Goal: Task Accomplishment & Management: Manage account settings

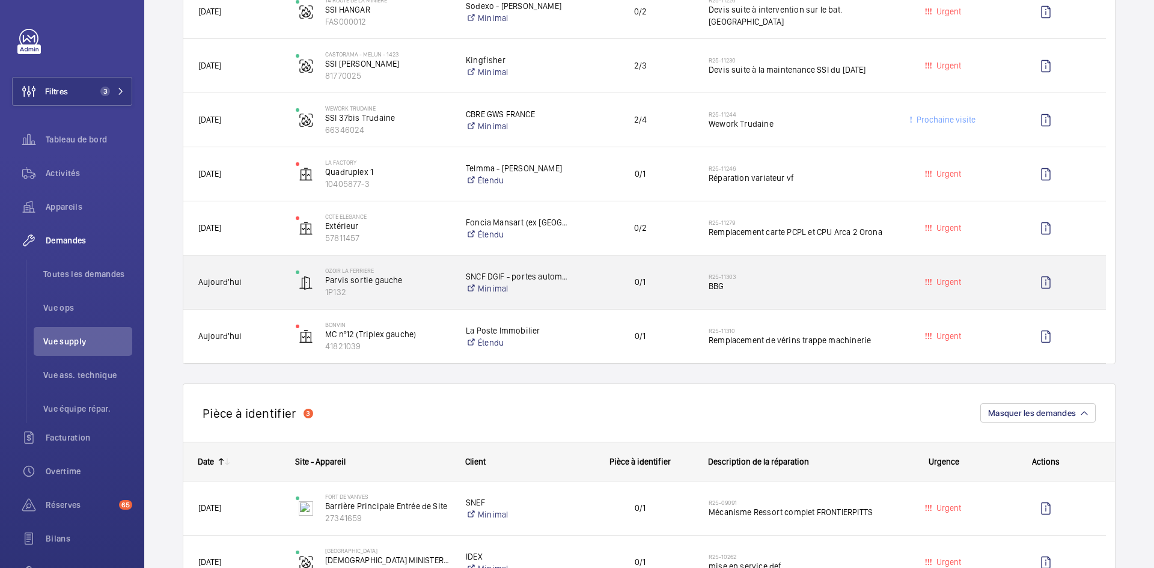
scroll to position [962, 0]
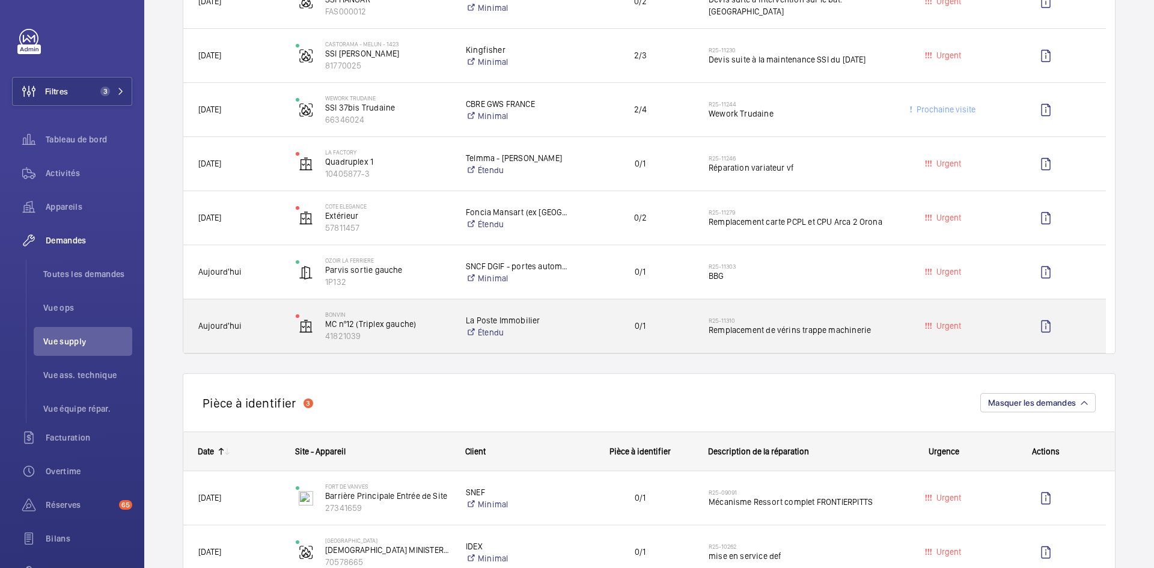
click at [261, 319] on div "Aujourd'hui" at bounding box center [232, 326] width 96 height 38
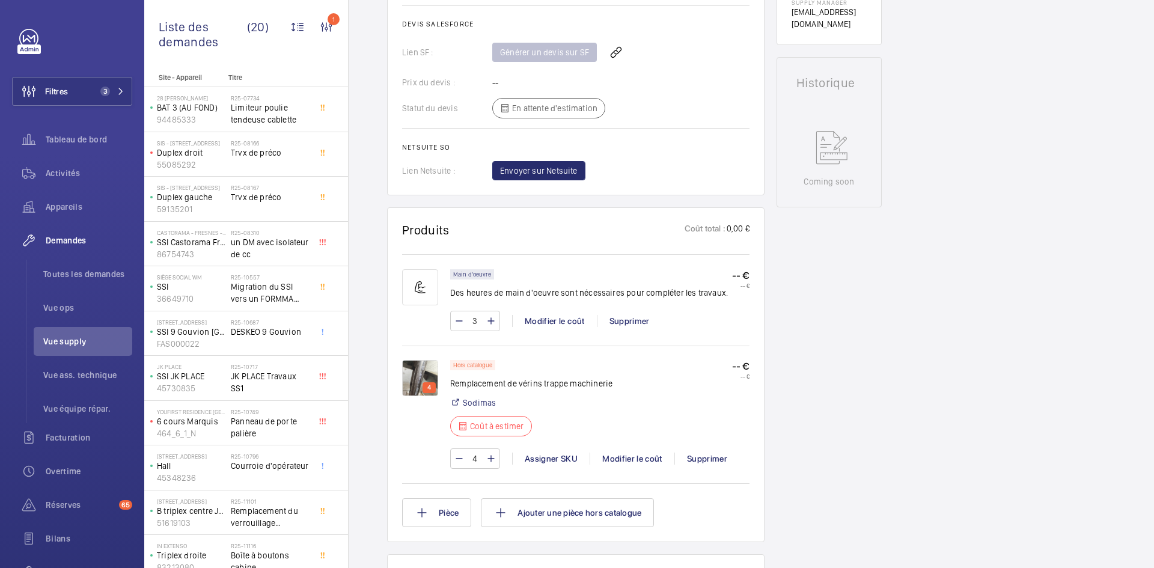
scroll to position [541, 0]
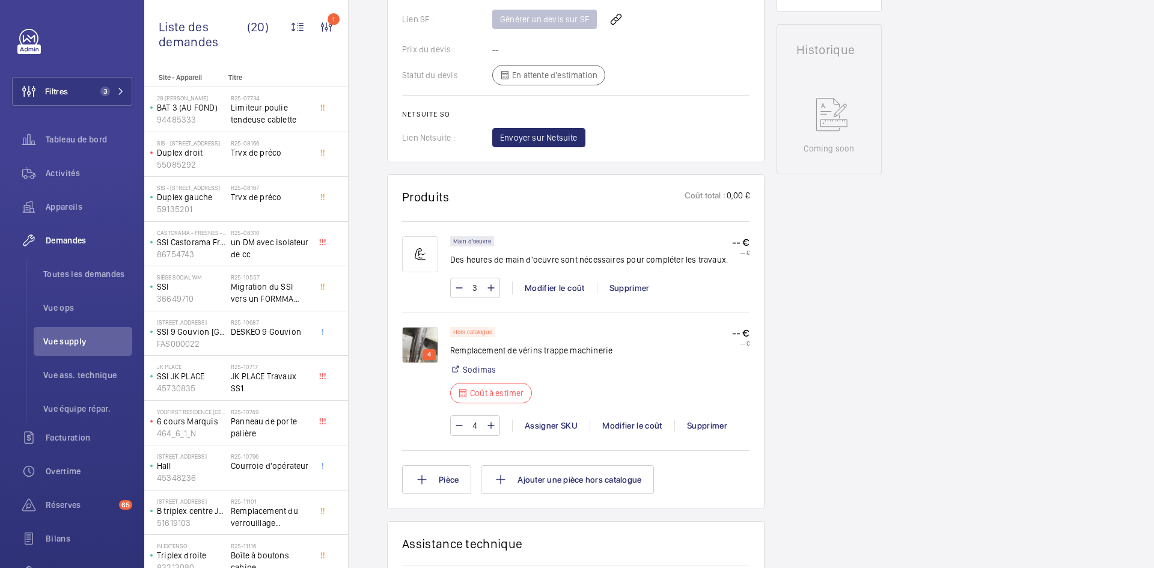
click at [421, 342] on img at bounding box center [420, 345] width 36 height 36
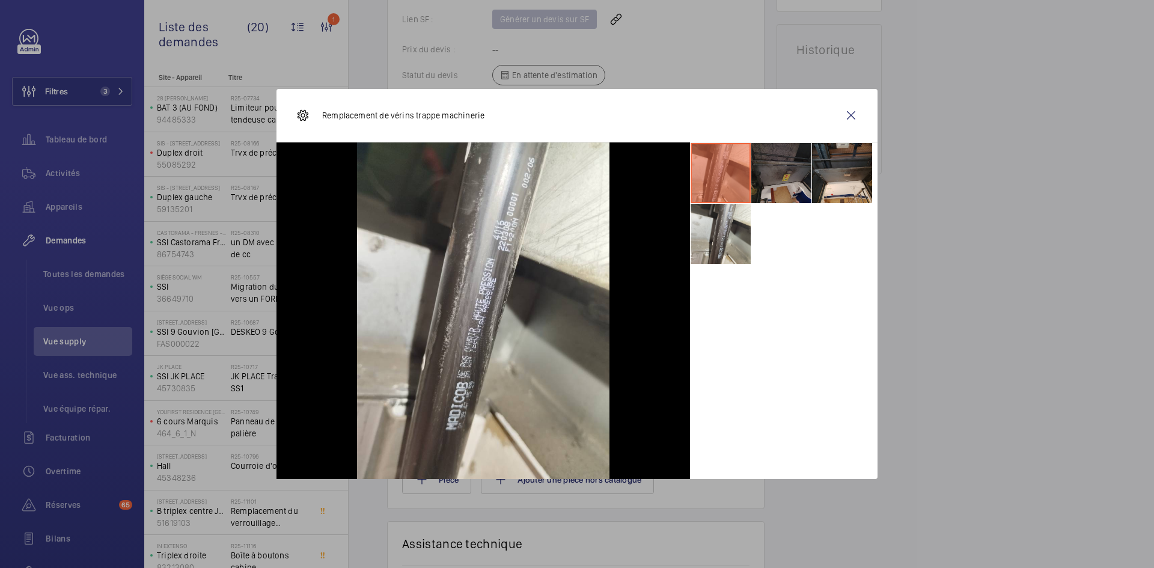
click at [788, 169] on li at bounding box center [781, 173] width 60 height 60
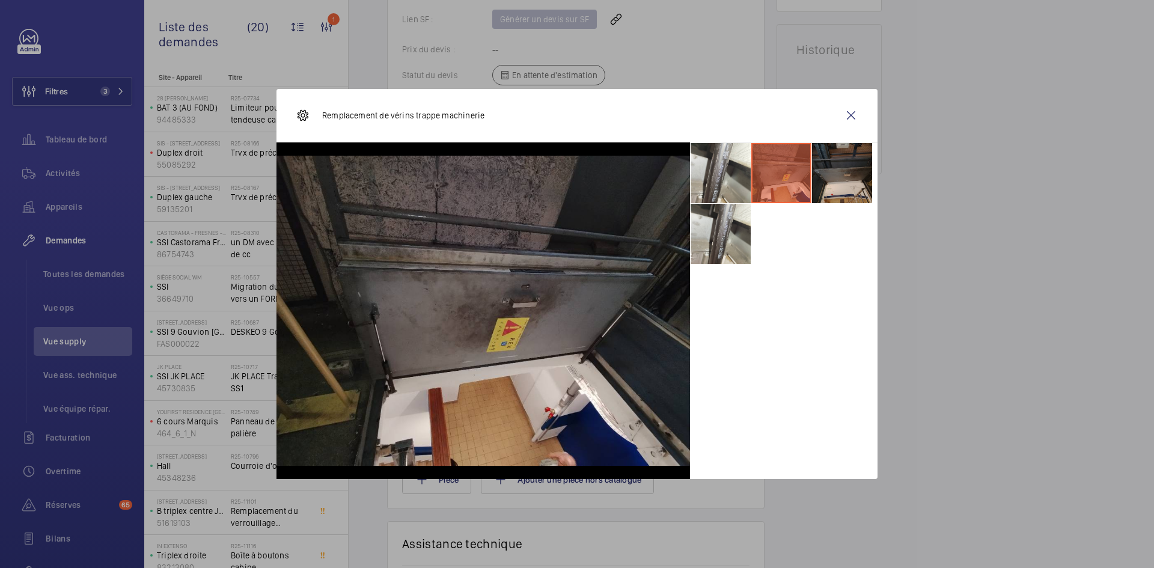
click at [838, 171] on li at bounding box center [842, 173] width 60 height 60
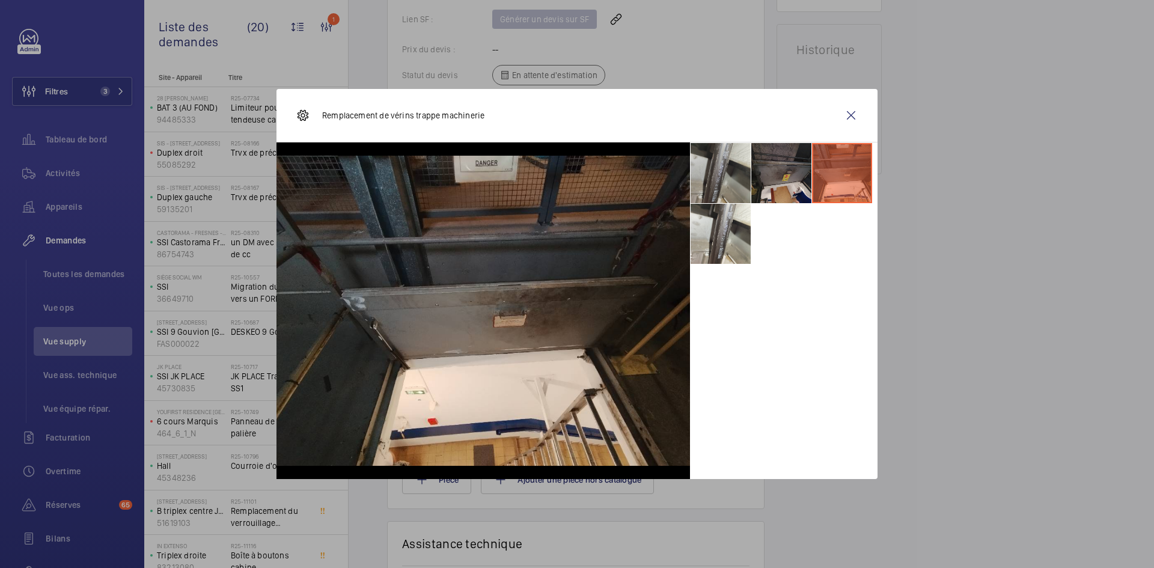
click at [727, 163] on li at bounding box center [721, 173] width 60 height 60
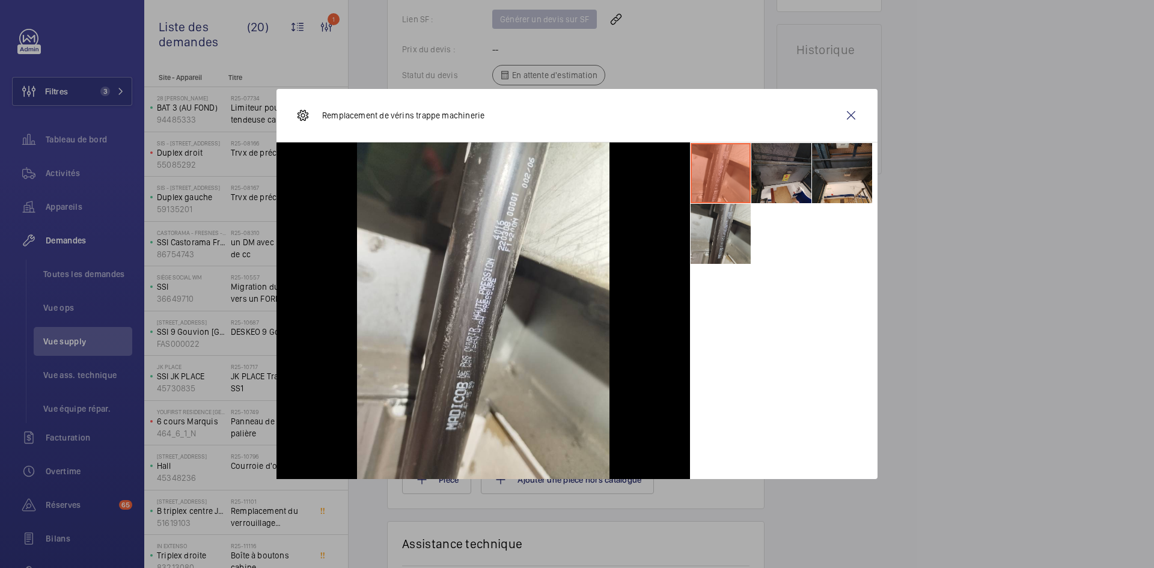
click at [715, 231] on li at bounding box center [721, 234] width 60 height 60
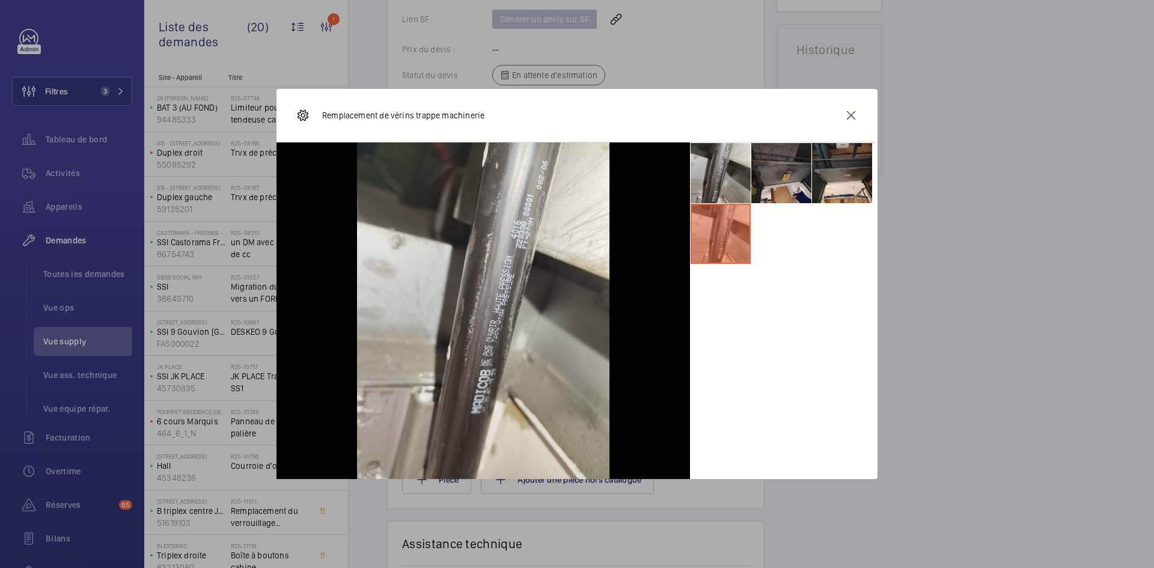
click at [716, 180] on li at bounding box center [721, 173] width 60 height 60
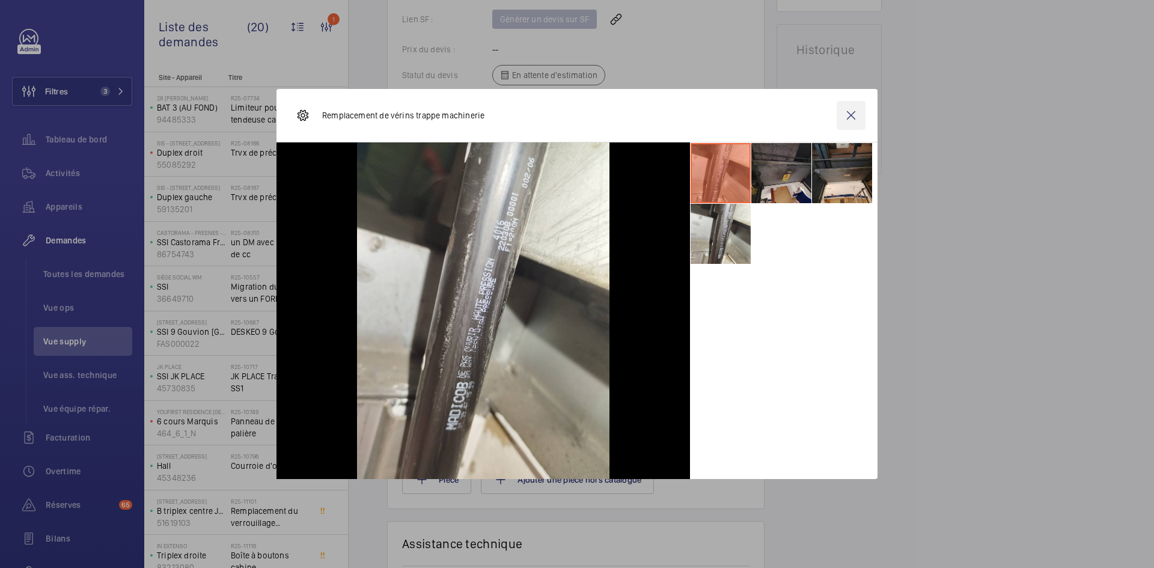
click at [855, 112] on wm-front-icon-button at bounding box center [851, 115] width 29 height 29
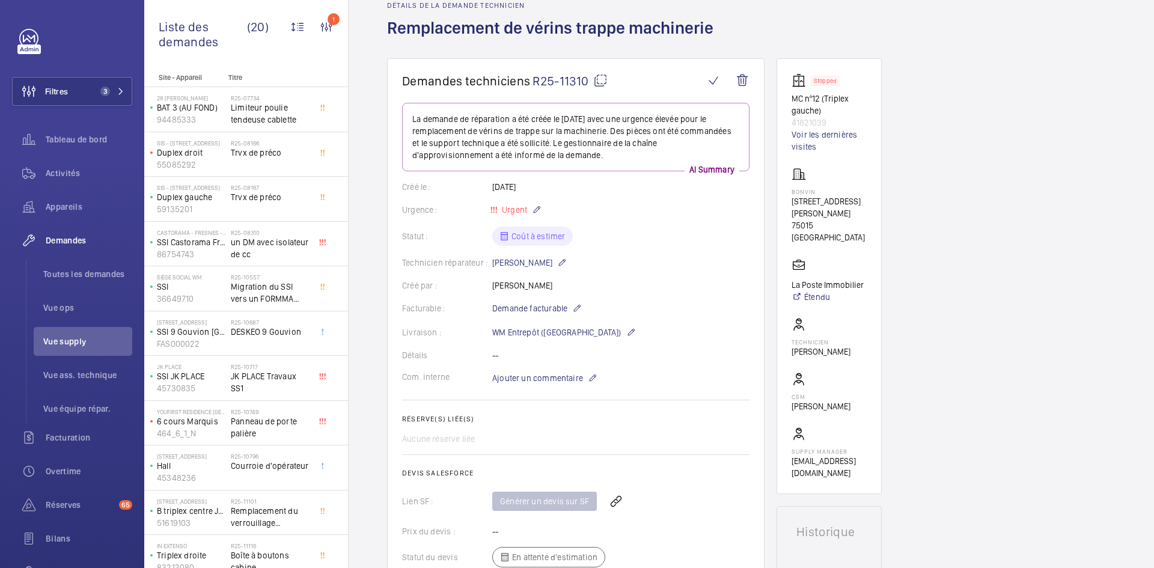
scroll to position [0, 0]
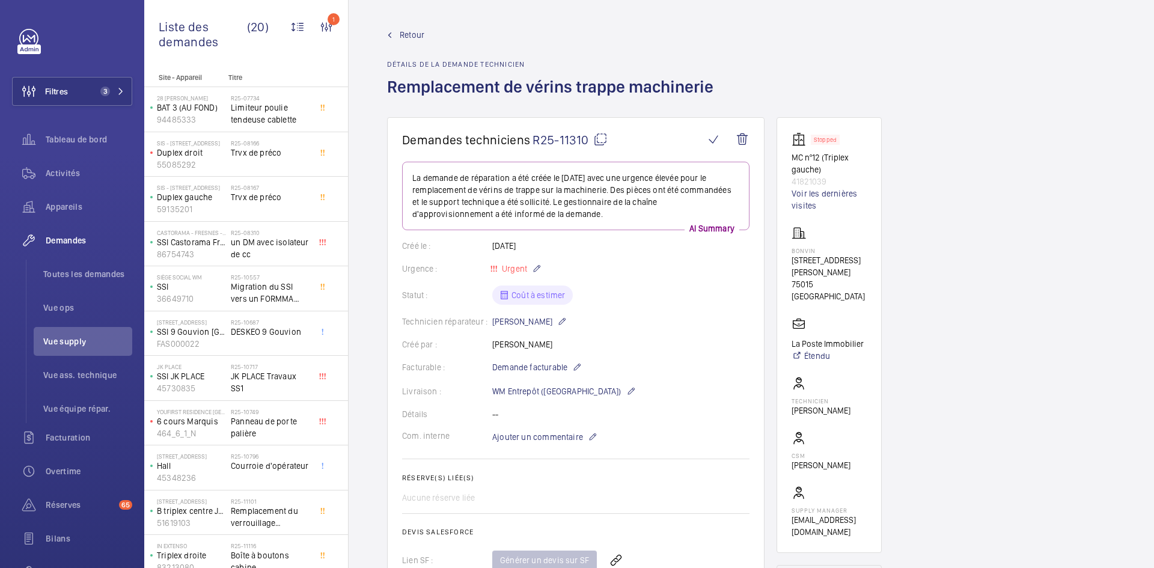
click at [408, 29] on span "Retour" at bounding box center [412, 35] width 25 height 12
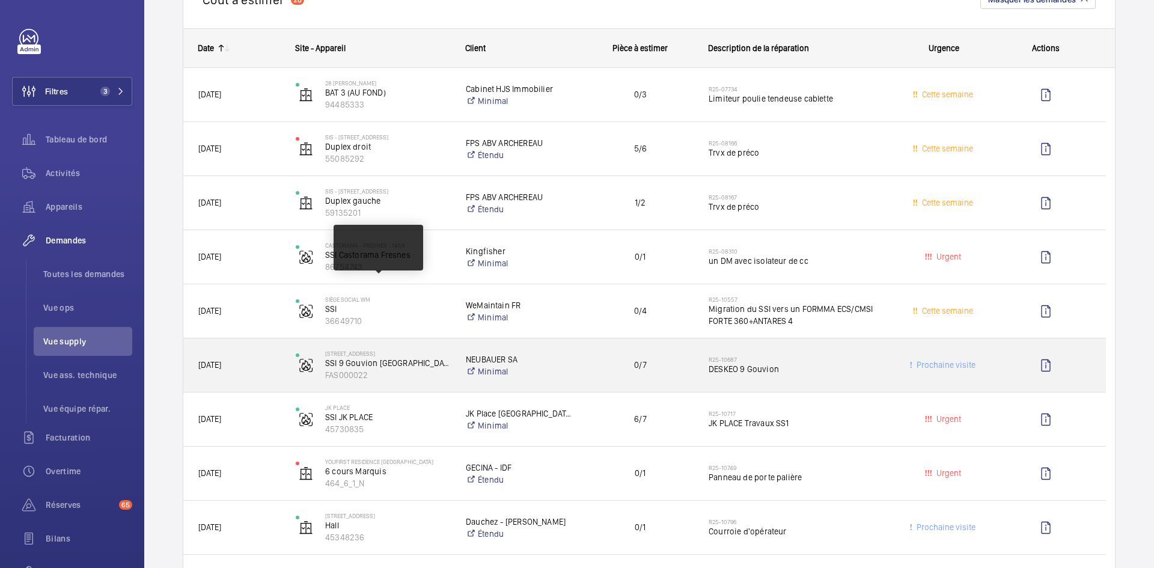
scroll to position [120, 0]
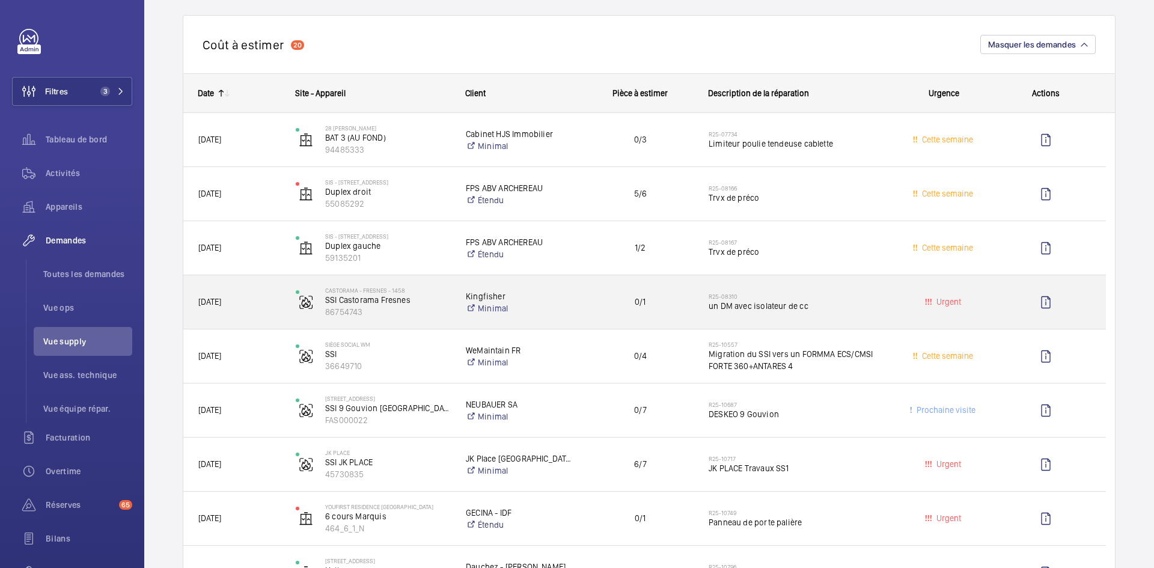
click at [266, 303] on span "[DATE]" at bounding box center [239, 302] width 82 height 14
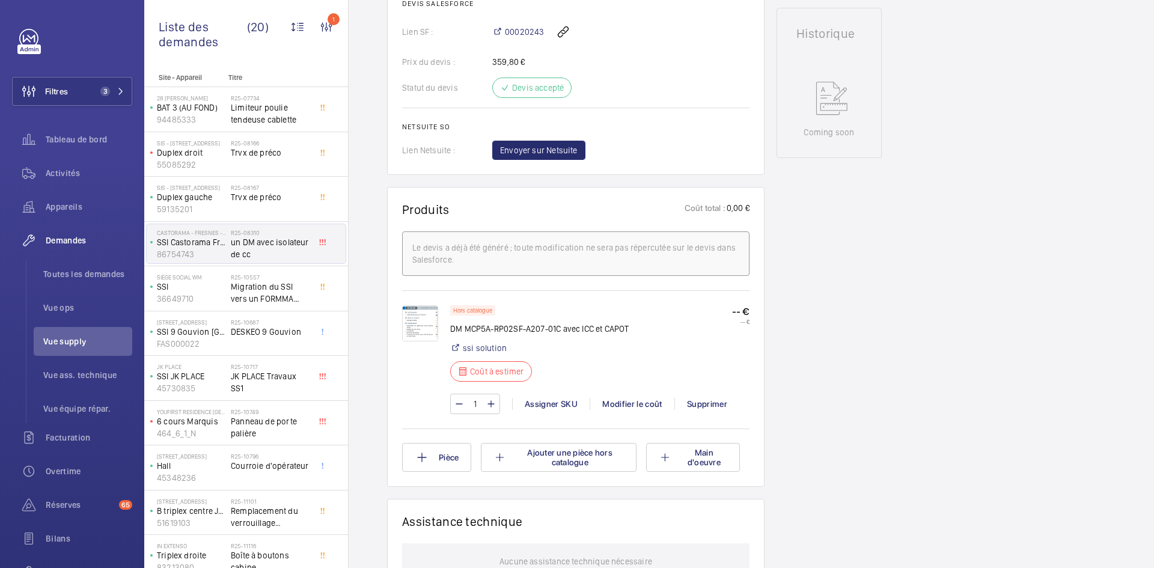
scroll to position [541, 0]
click at [415, 319] on img at bounding box center [420, 323] width 36 height 36
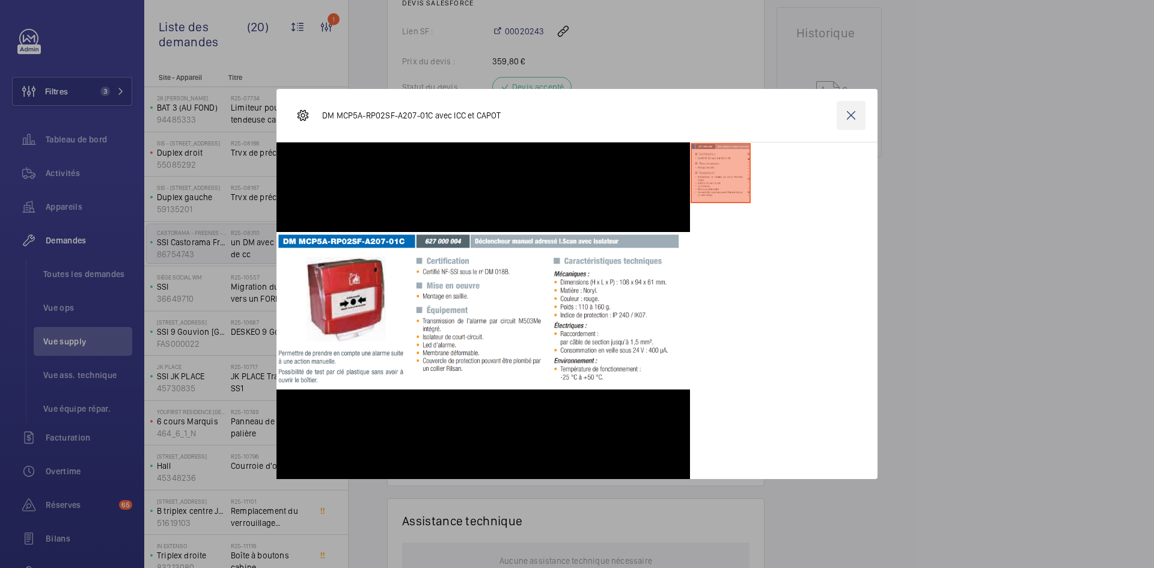
click at [847, 113] on wm-front-icon-button at bounding box center [851, 115] width 29 height 29
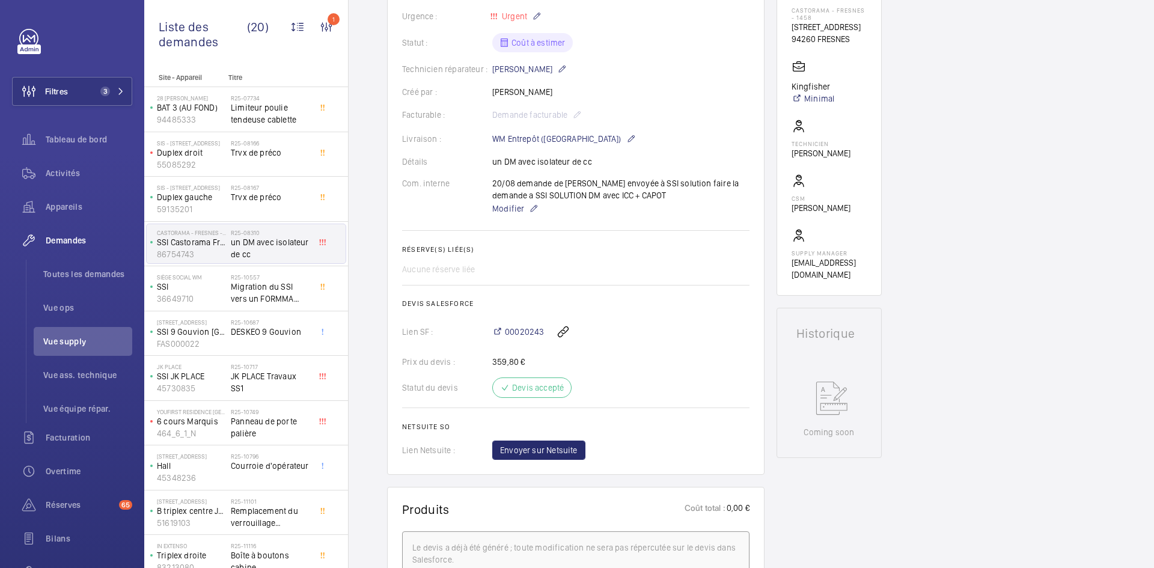
scroll to position [60, 0]
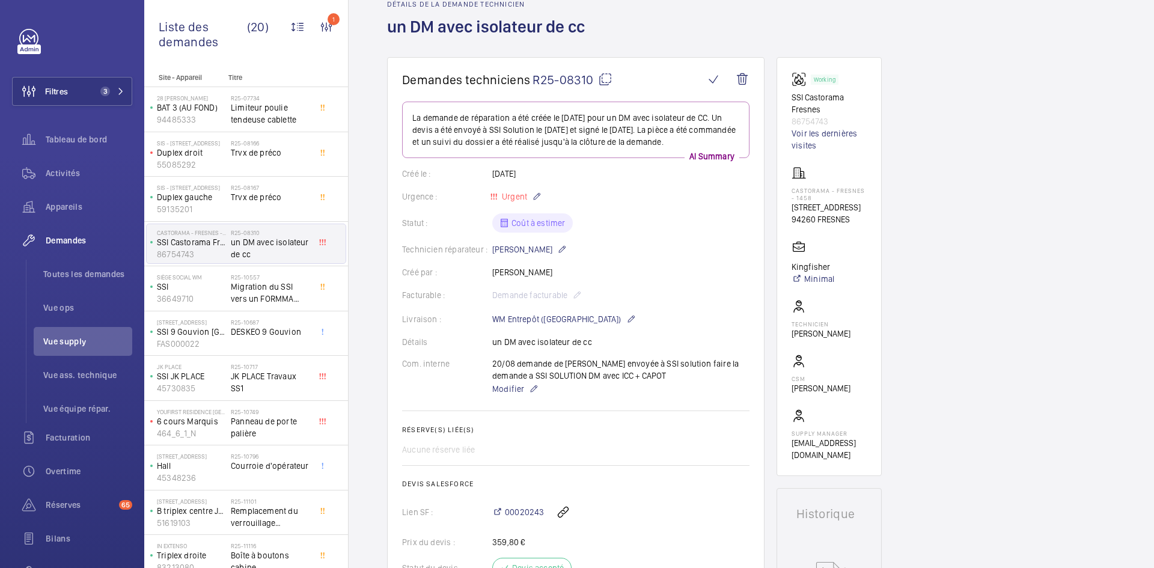
click at [603, 78] on mat-icon at bounding box center [605, 79] width 14 height 14
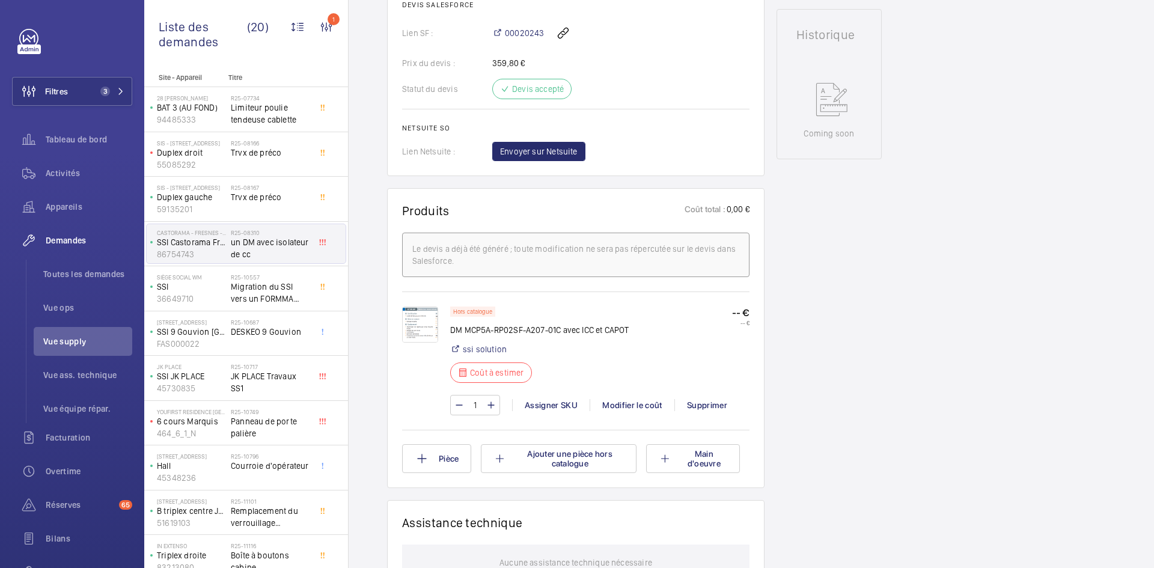
scroll to position [541, 0]
drag, startPoint x: 562, startPoint y: 326, endPoint x: 451, endPoint y: 328, distance: 111.2
click at [451, 328] on p "DM MCP5A-RP02SF-A207-01C avec ICC et CAPOT" at bounding box center [539, 328] width 179 height 12
copy p "DM MCP5A-RP02SF-A207-01C"
click at [417, 322] on img at bounding box center [420, 323] width 36 height 36
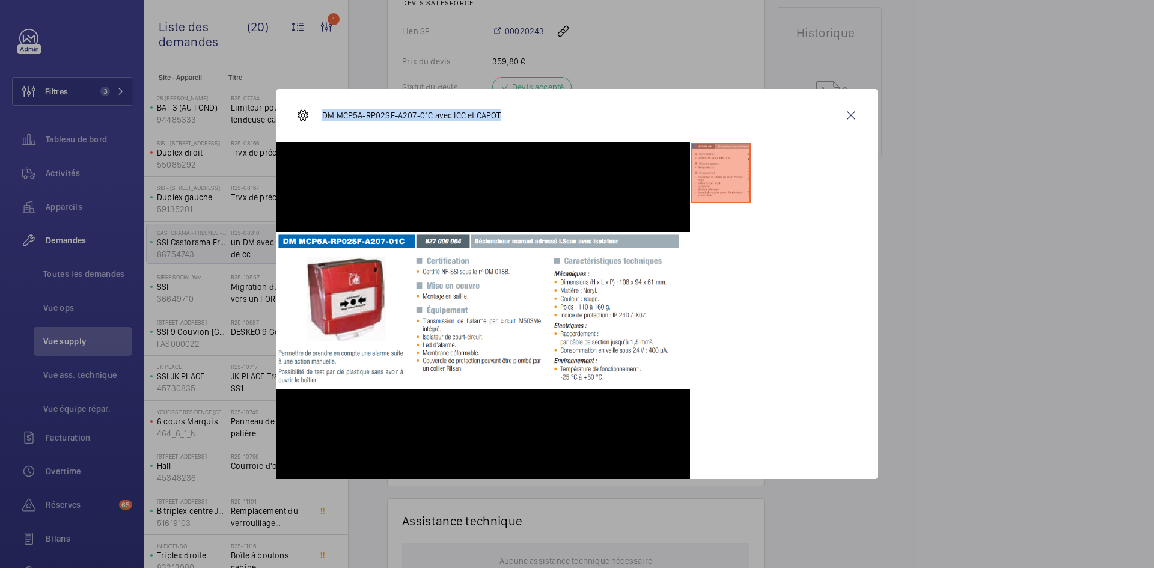
drag, startPoint x: 486, startPoint y: 115, endPoint x: 320, endPoint y: 117, distance: 165.9
click at [320, 117] on div "DM MCP5A-RP02SF-A207-01C avec ICC et CAPOT" at bounding box center [576, 115] width 601 height 53
copy p "DM MCP5A-RP02SF-A207-01C avec ICC et CAPOT"
click at [852, 117] on wm-front-icon-button at bounding box center [851, 115] width 29 height 29
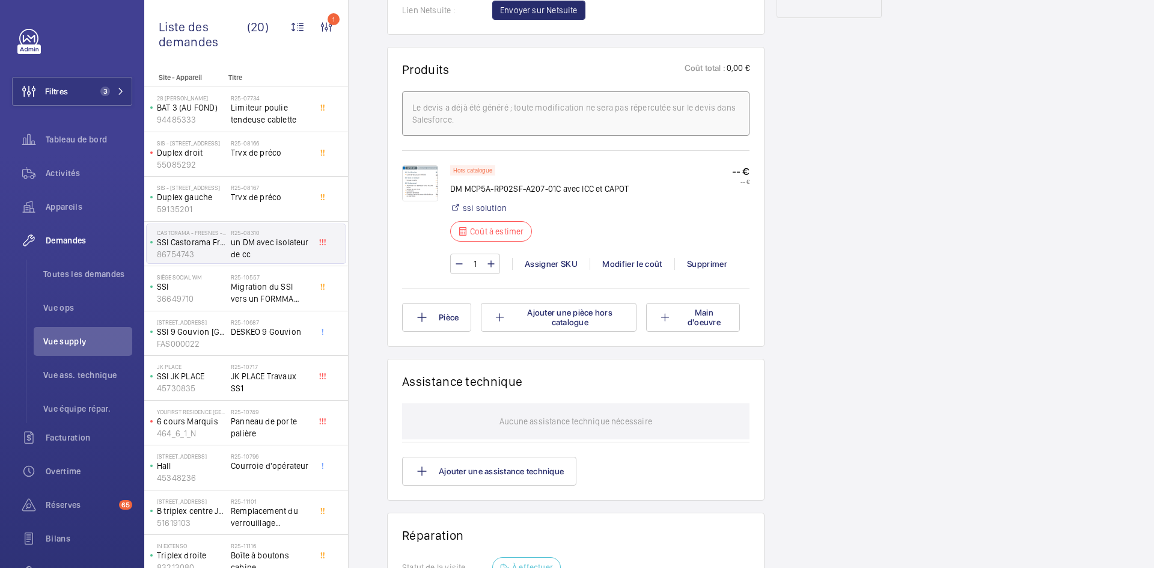
scroll to position [601, 0]
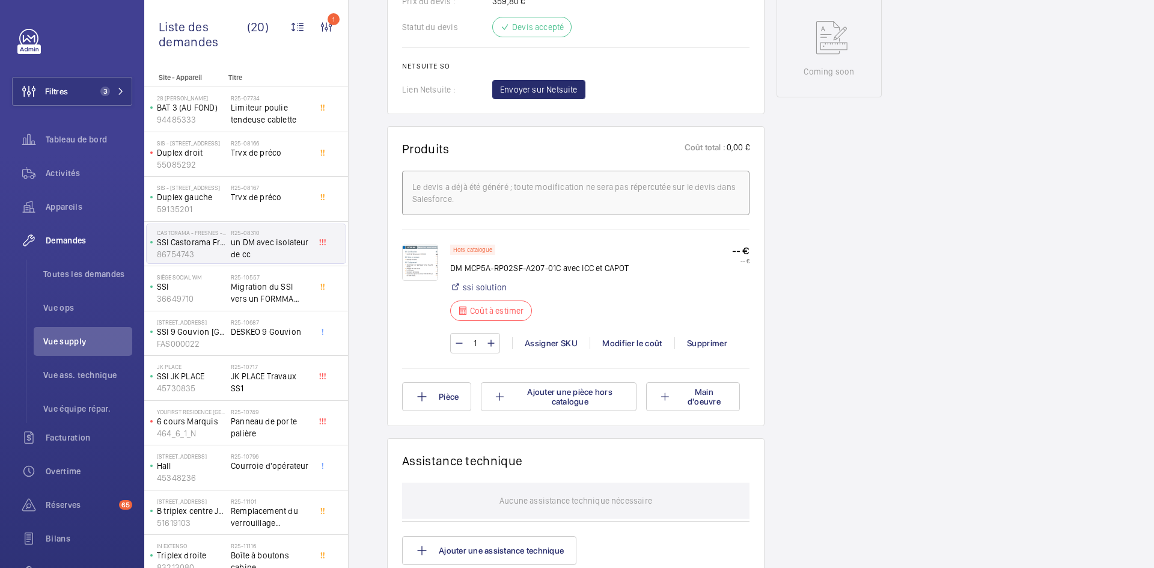
click at [430, 266] on img at bounding box center [420, 263] width 36 height 36
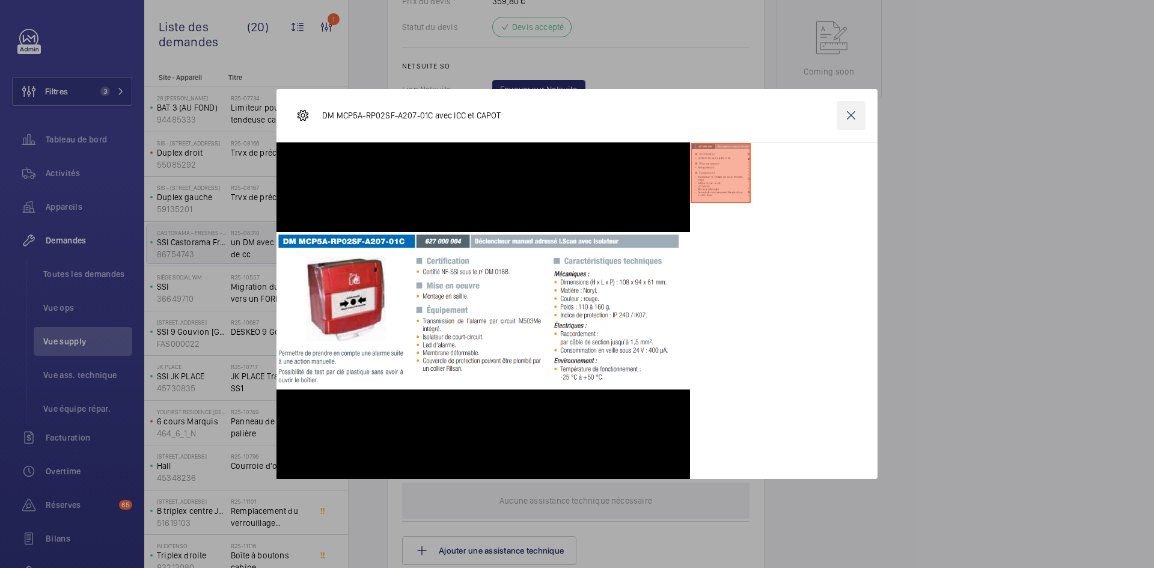
click at [861, 115] on wm-front-icon-button at bounding box center [851, 115] width 29 height 29
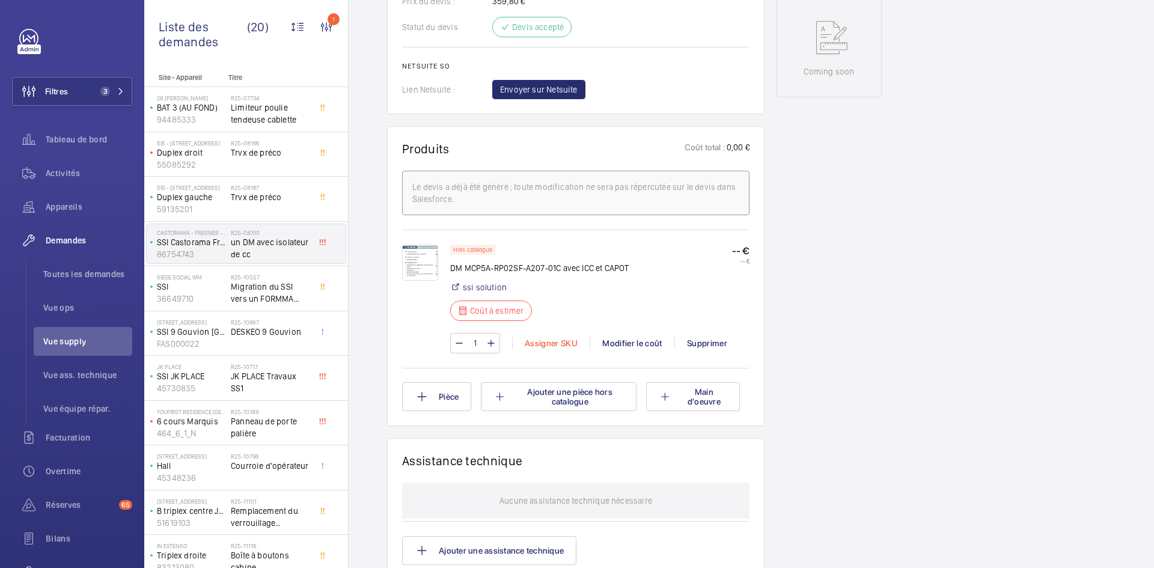
click at [557, 340] on div "Assigner SKU" at bounding box center [551, 343] width 78 height 12
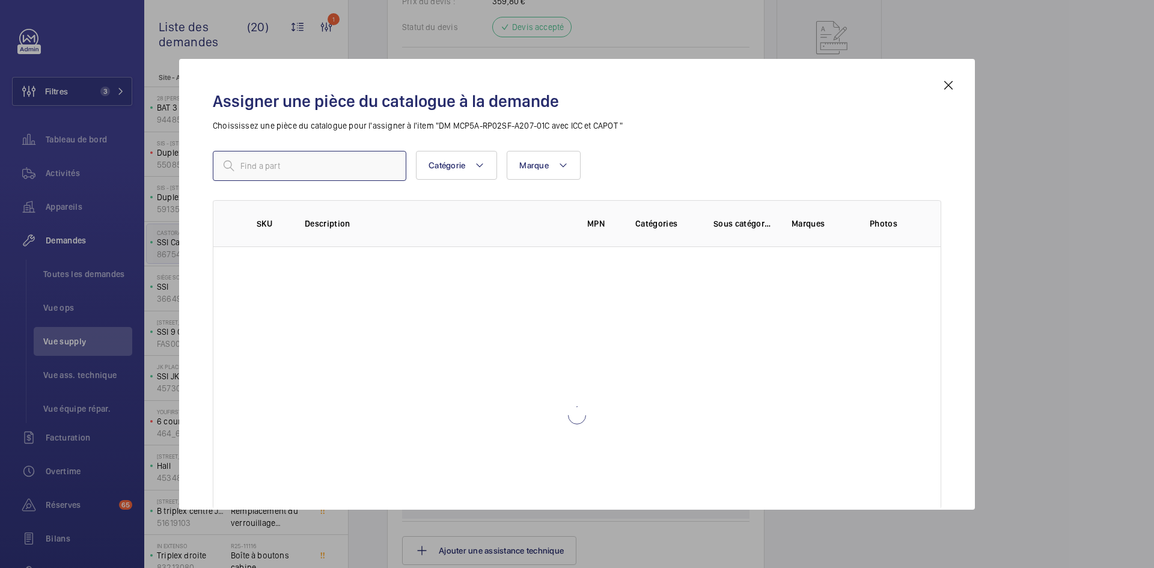
click at [312, 166] on input "text" at bounding box center [310, 166] width 194 height 30
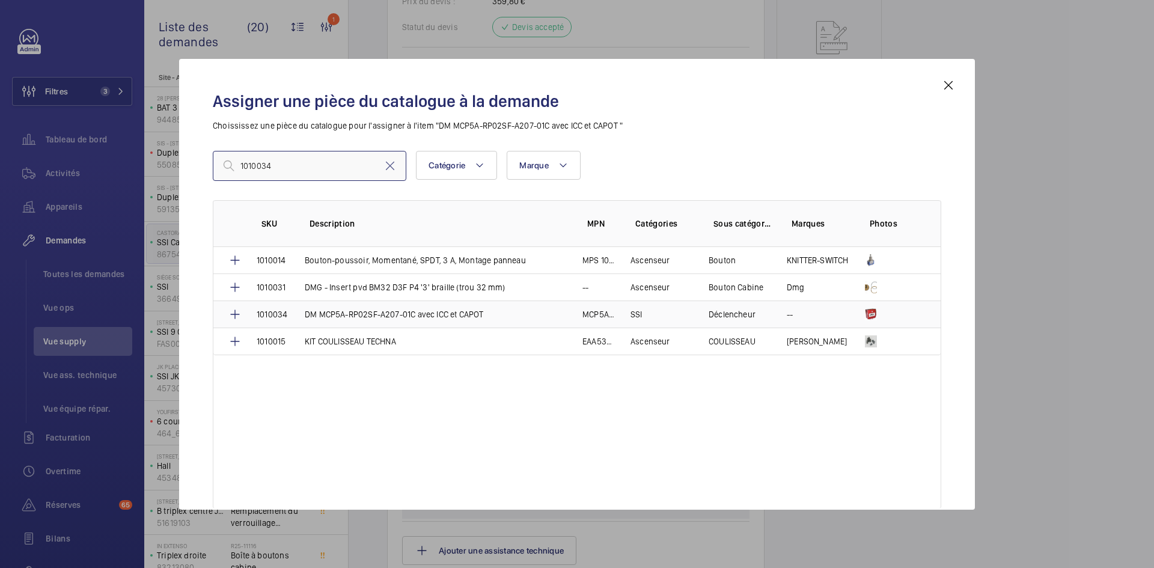
type input "1010034"
click at [298, 311] on td "DM MCP5A-RP02SF-A207-01C avec ICC et CAPOT" at bounding box center [429, 314] width 278 height 27
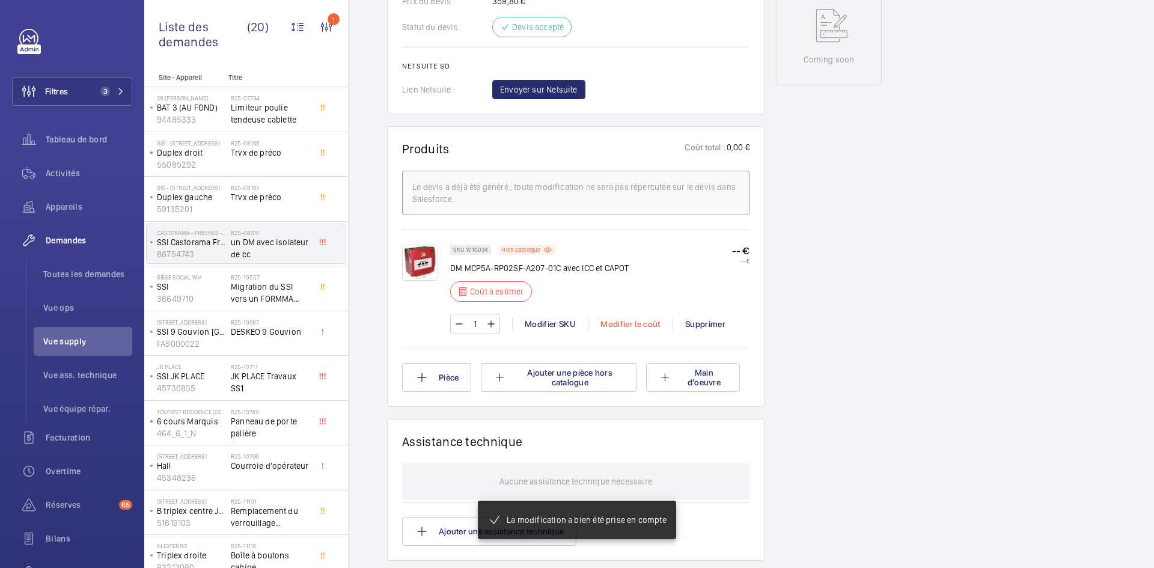
scroll to position [637, 0]
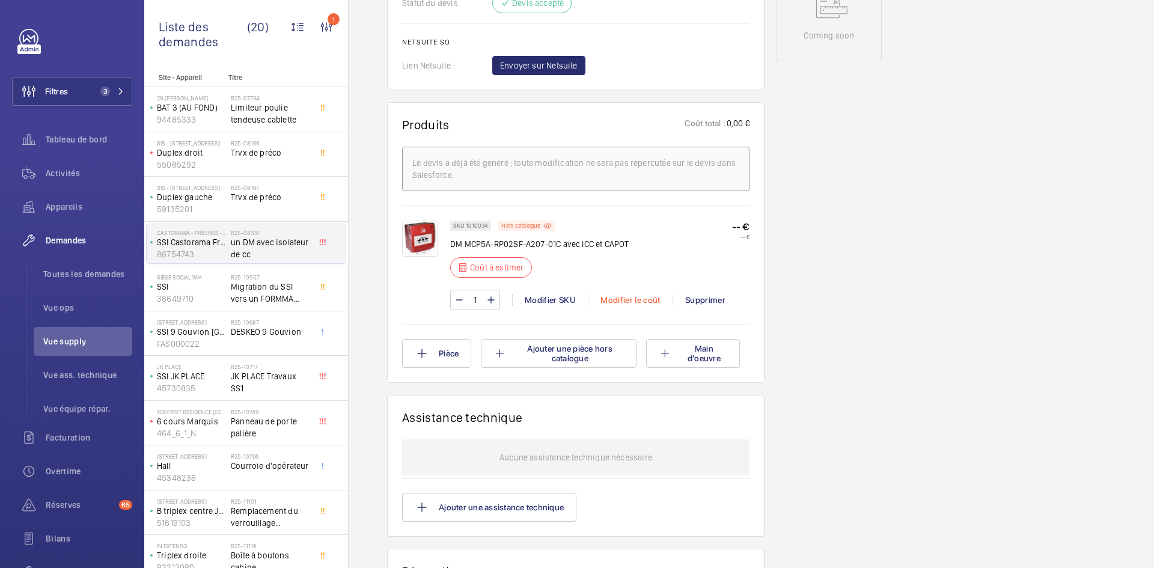
click at [634, 299] on div "Modifier le coût" at bounding box center [630, 300] width 85 height 12
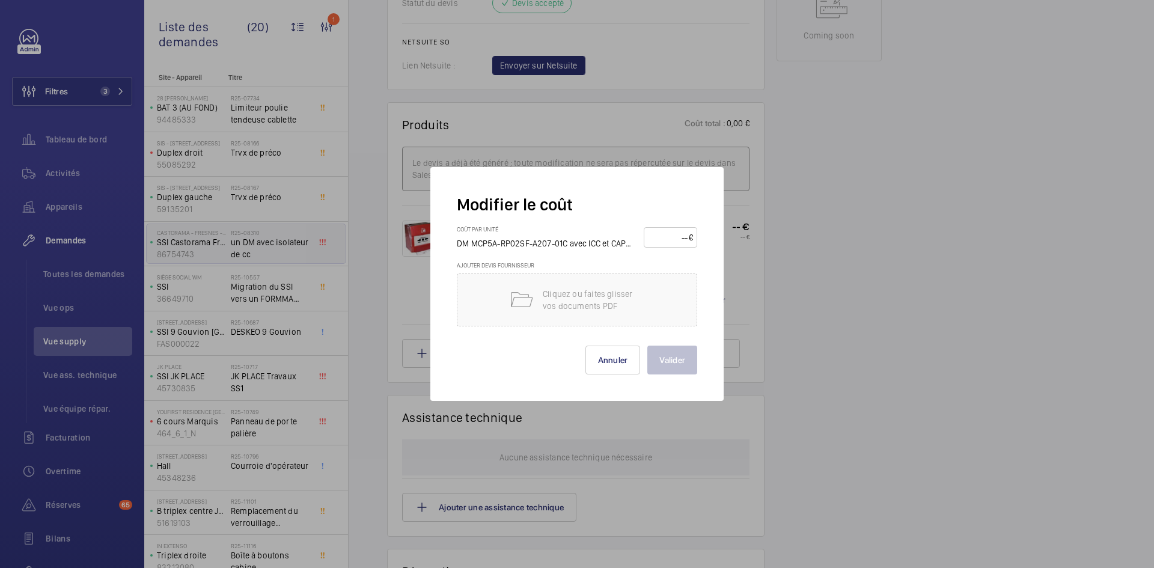
click at [665, 237] on input "number" at bounding box center [668, 237] width 41 height 19
type input "80"
click at [674, 364] on button "Valider" at bounding box center [672, 360] width 50 height 29
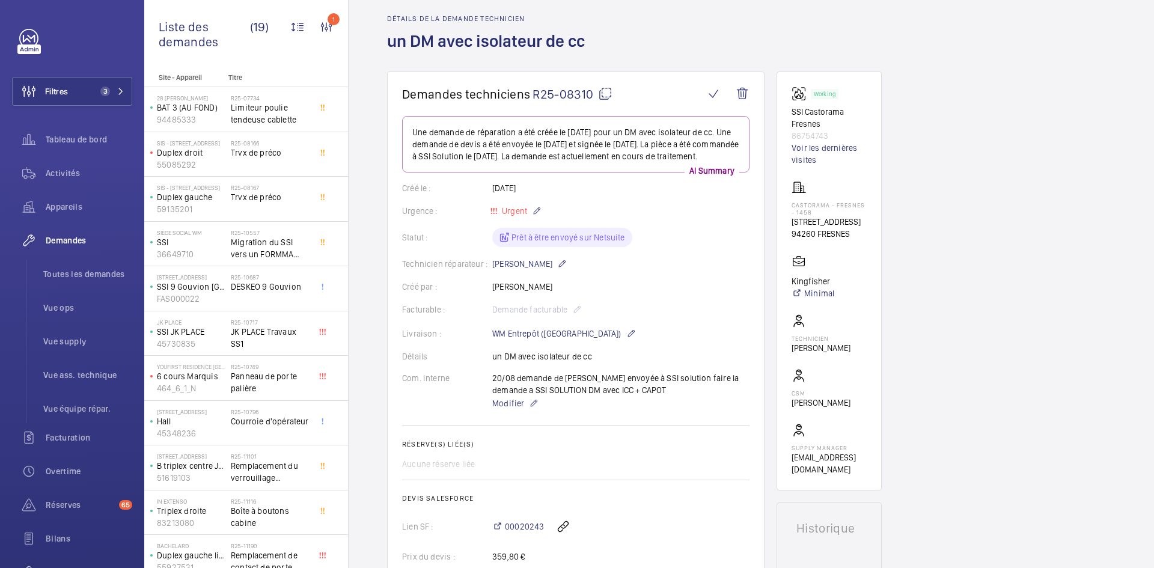
scroll to position [0, 0]
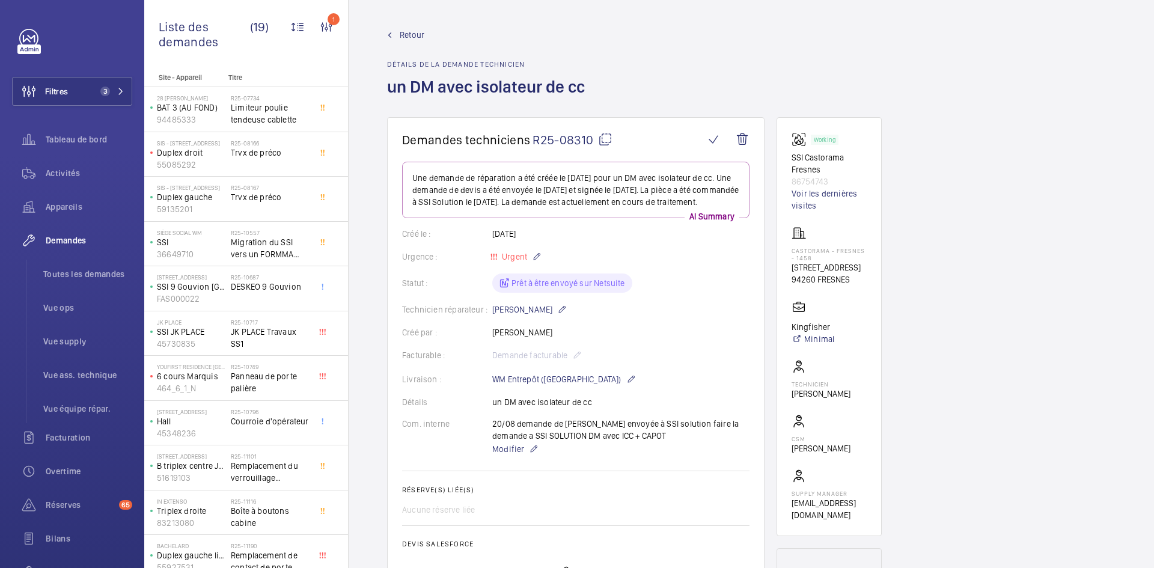
click at [608, 141] on mat-icon at bounding box center [605, 139] width 14 height 14
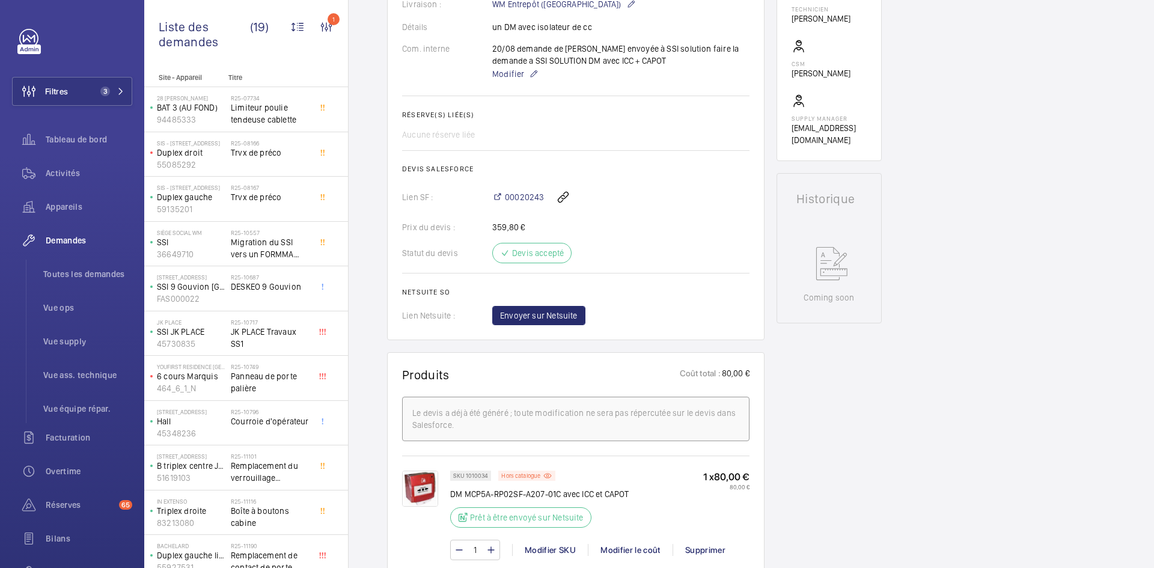
scroll to position [421, 0]
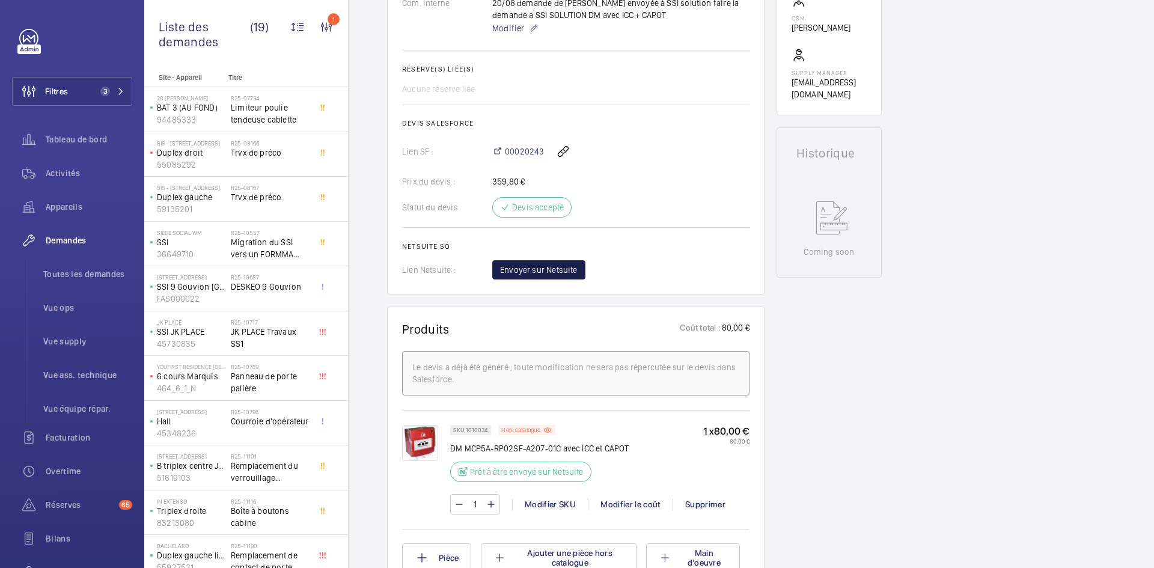
click at [576, 276] on span "Envoyer sur Netsuite" at bounding box center [539, 270] width 78 height 12
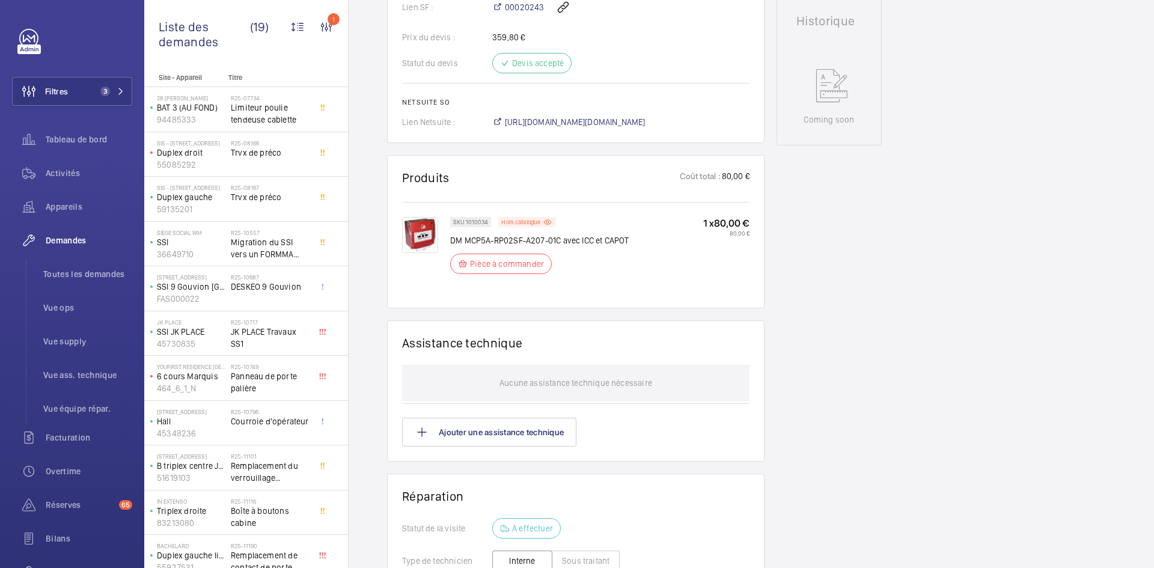
scroll to position [565, 0]
click at [609, 122] on span "[URL][DOMAIN_NAME][DOMAIN_NAME]" at bounding box center [575, 122] width 141 height 12
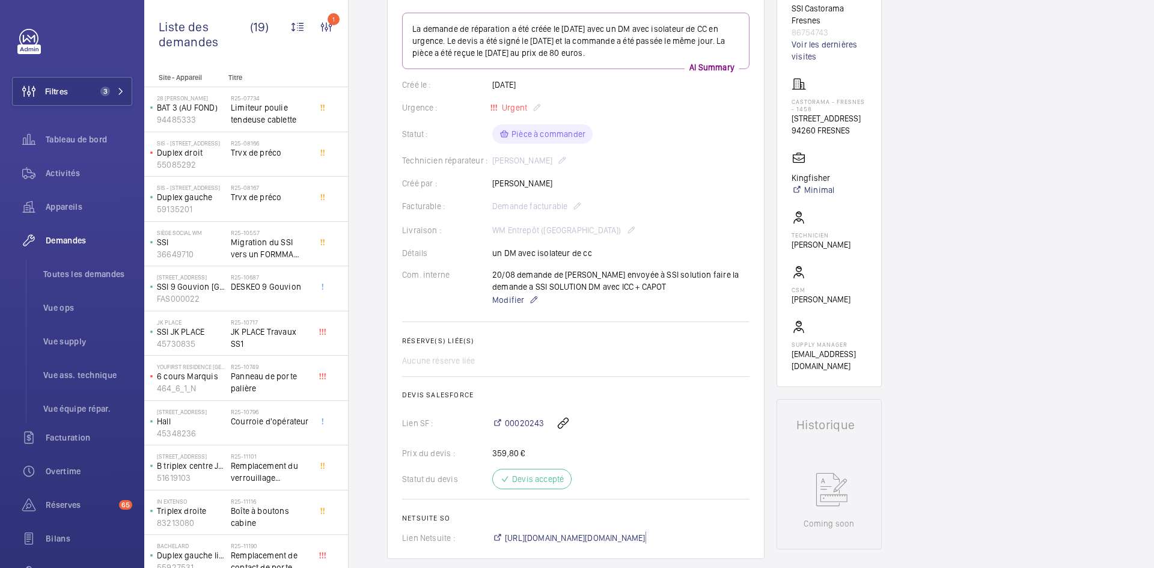
scroll to position [24, 0]
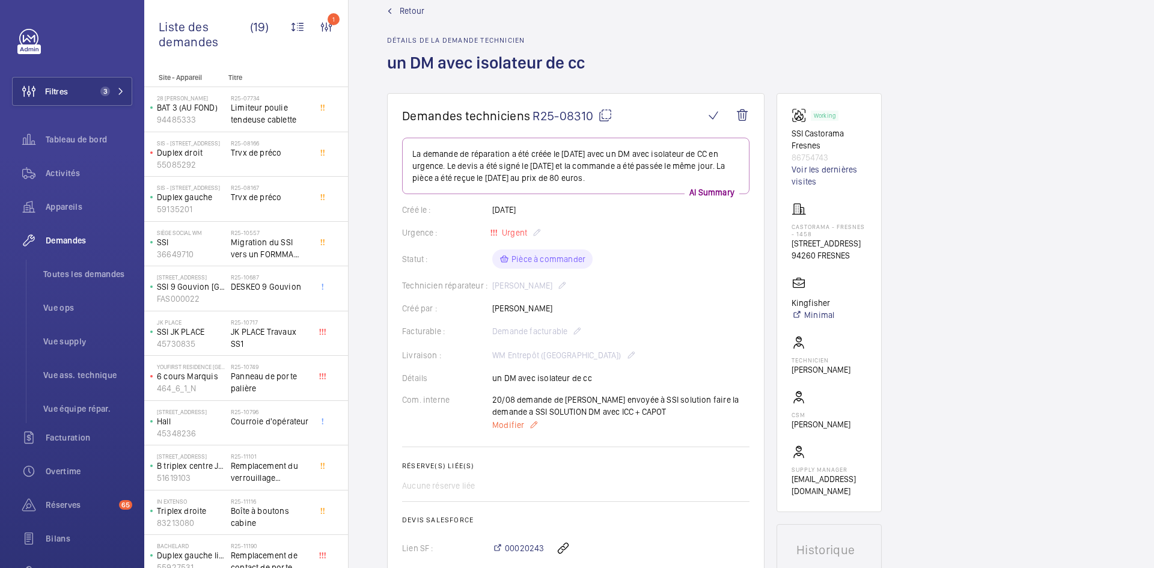
click at [505, 425] on span "Modifier" at bounding box center [508, 425] width 32 height 12
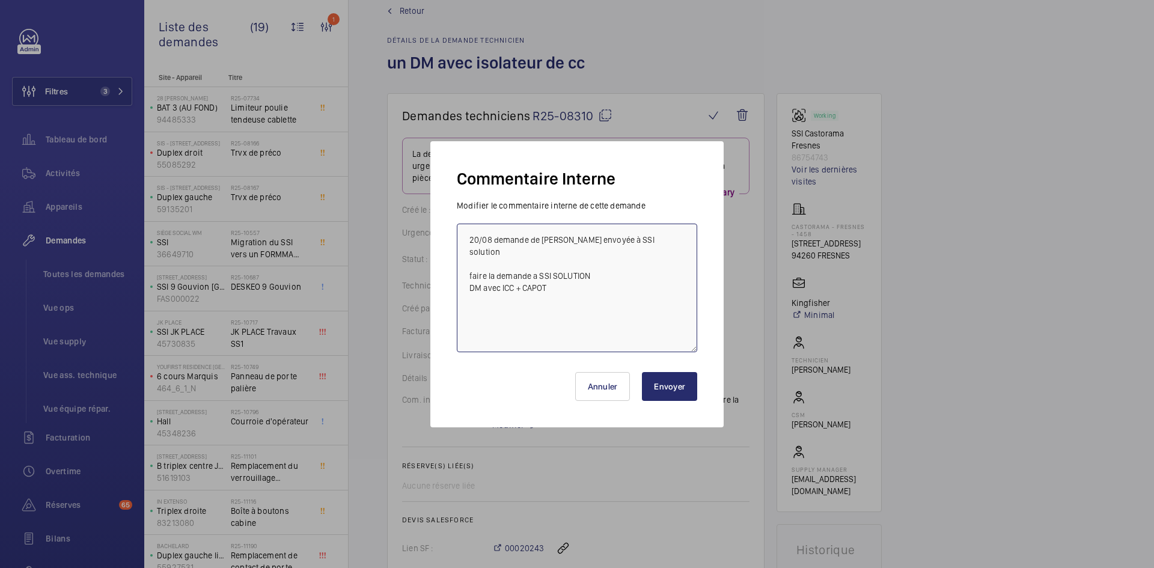
click at [468, 237] on textarea "20/08 demande de [PERSON_NAME] envoyée à SSI solution faire la demande a SSI SO…" at bounding box center [577, 288] width 240 height 129
paste textarea "BY-25/08 commande effectuer chez le fournisseur Ssi Solution via l'email livrai…"
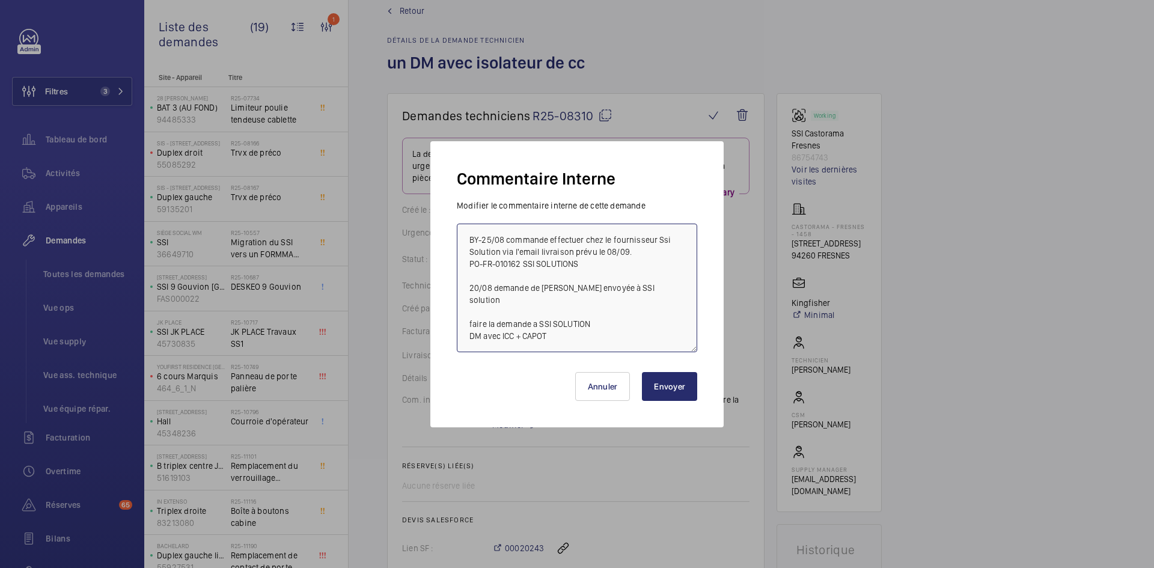
type textarea "BY-25/08 commande effectuer chez le fournisseur Ssi Solution via l'email livrai…"
click at [662, 385] on button "Envoyer" at bounding box center [669, 386] width 55 height 29
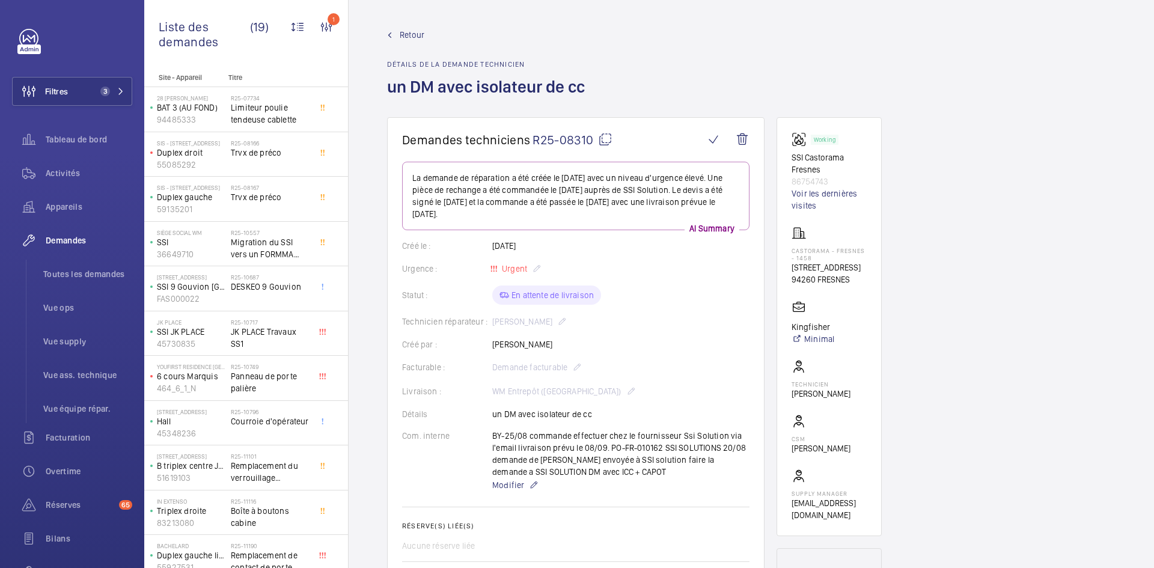
click at [410, 34] on span "Retour" at bounding box center [412, 35] width 25 height 12
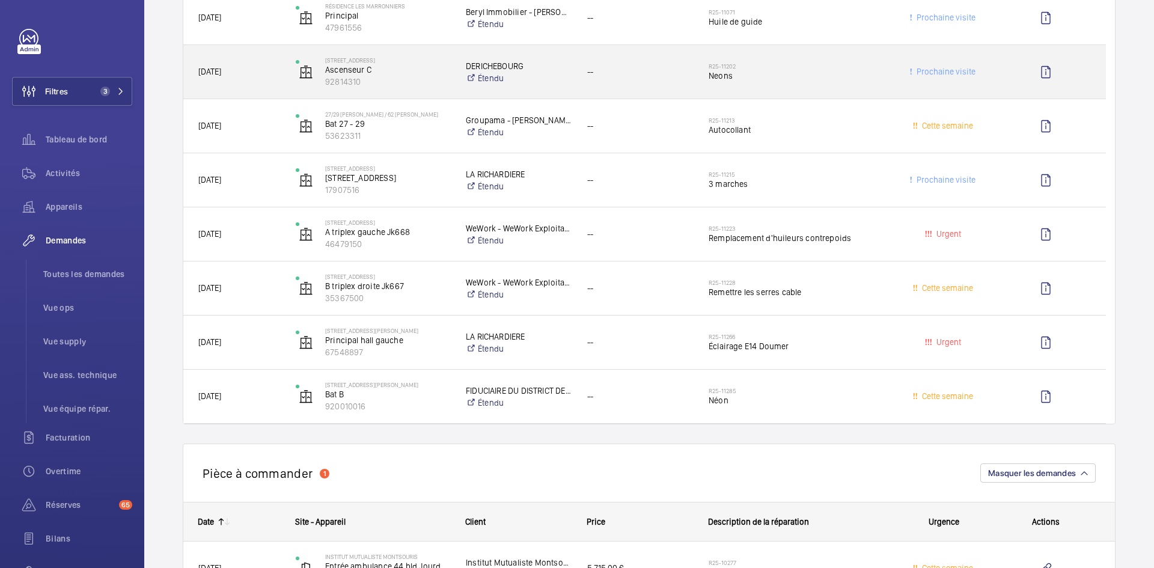
scroll to position [1869, 0]
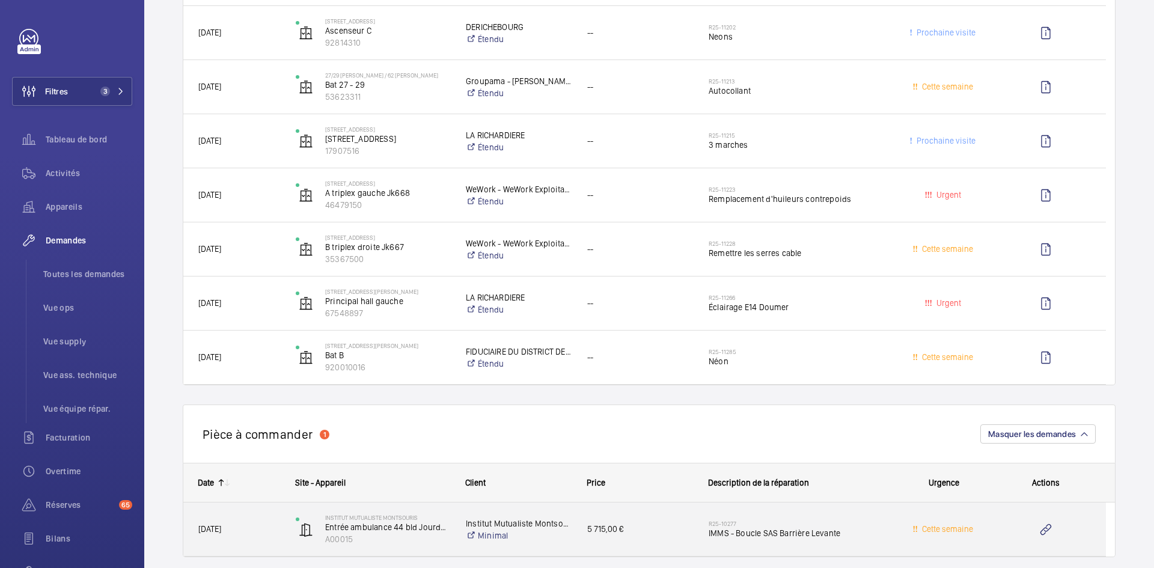
click at [269, 522] on span "[DATE]" at bounding box center [239, 529] width 82 height 14
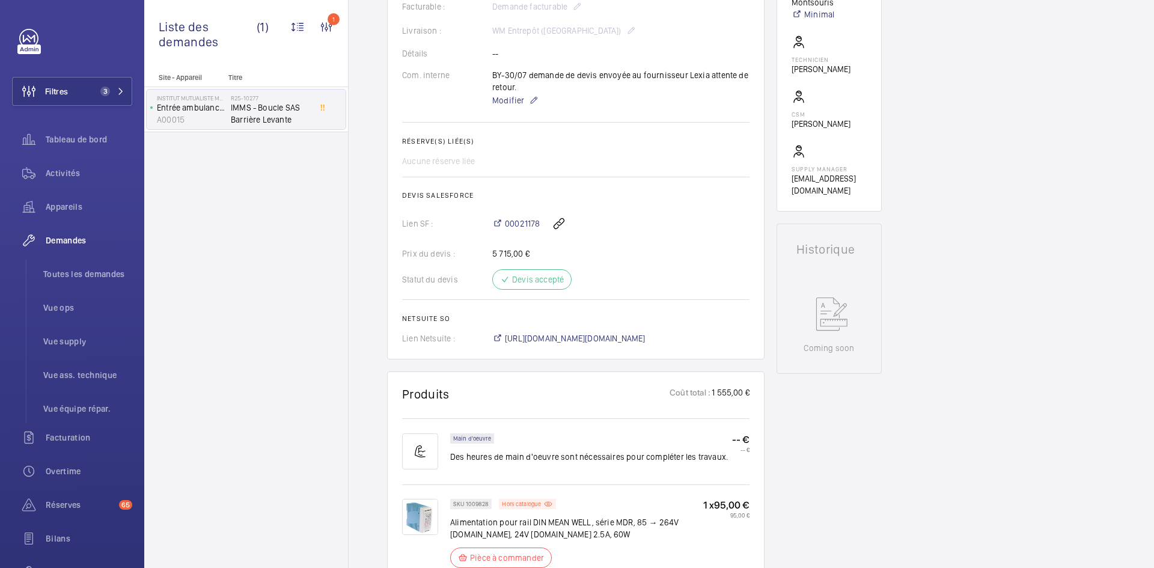
scroll to position [240, 0]
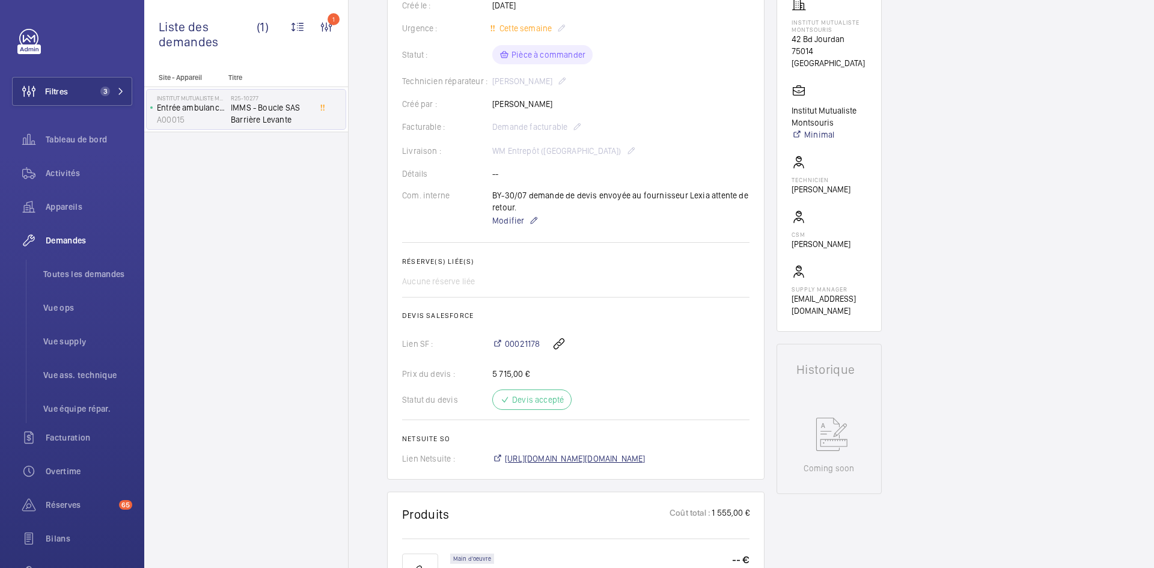
click at [646, 458] on span "[URL][DOMAIN_NAME][DOMAIN_NAME]" at bounding box center [575, 459] width 141 height 12
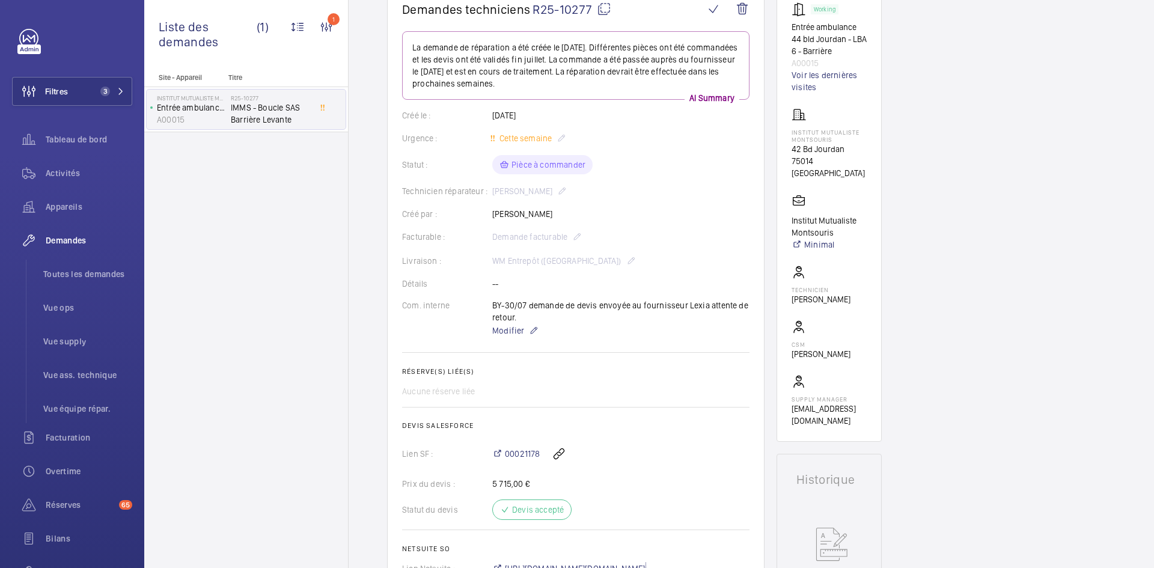
scroll to position [0, 0]
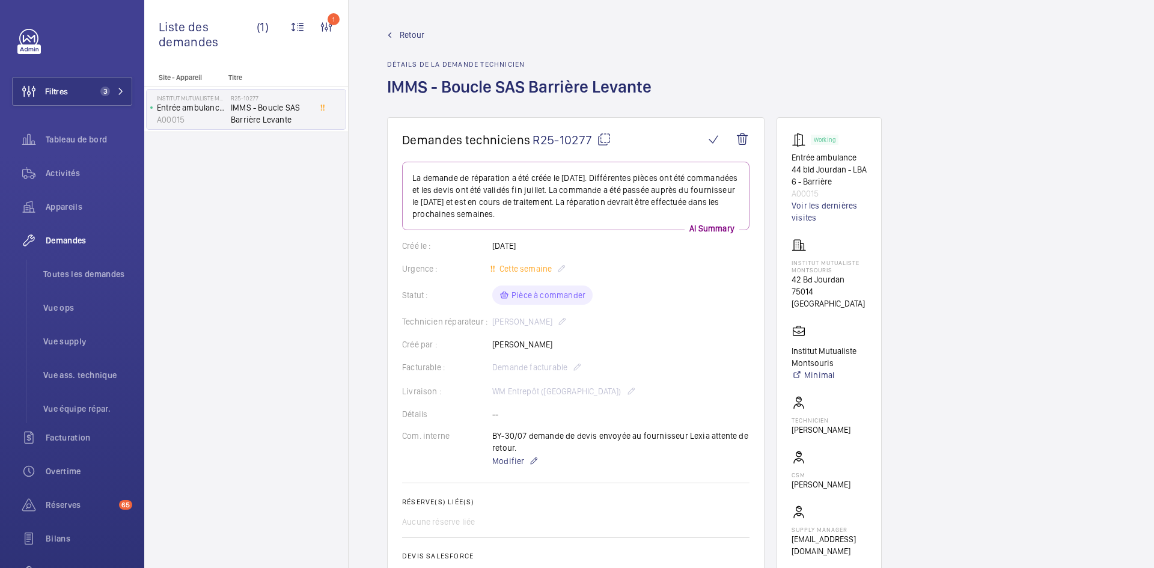
click at [403, 34] on span "Retour" at bounding box center [412, 35] width 25 height 12
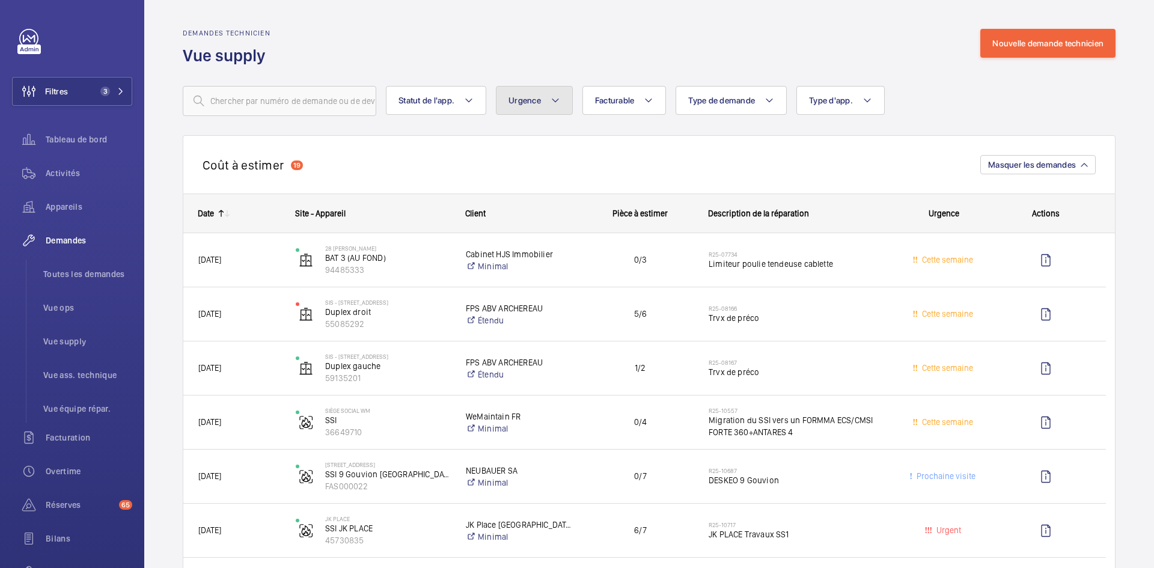
click at [558, 105] on mat-icon at bounding box center [556, 100] width 10 height 14
click at [514, 198] on label "Urgent" at bounding box center [600, 194] width 209 height 29
click at [514, 198] on input "Urgent" at bounding box center [514, 195] width 24 height 24
checkbox input "true"
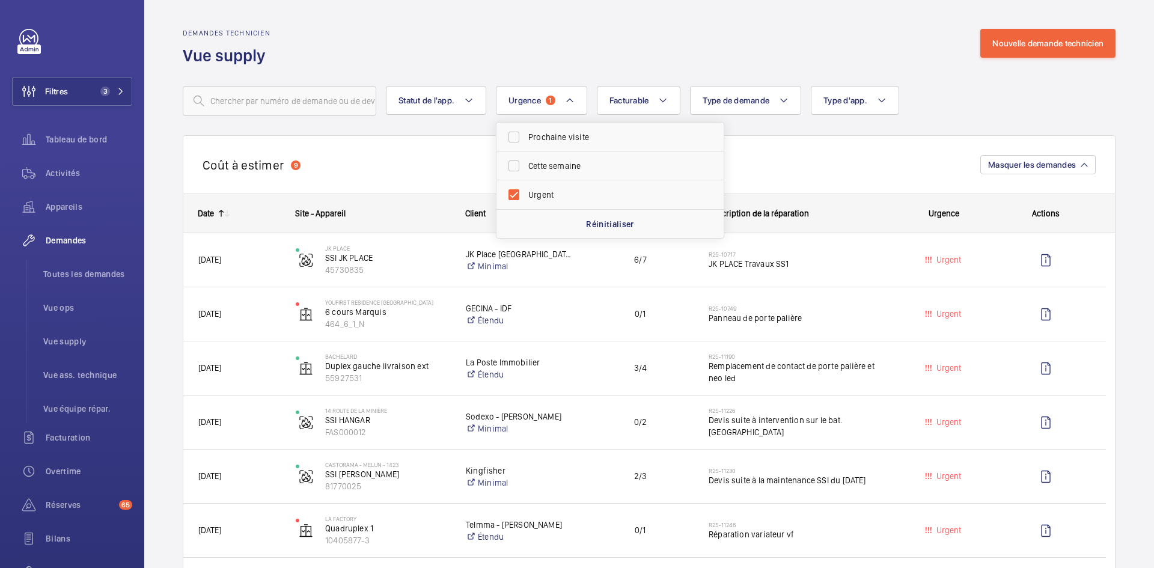
click at [505, 40] on div "Demandes technicien Vue supply Nouvelle demande technicien" at bounding box center [649, 48] width 933 height 38
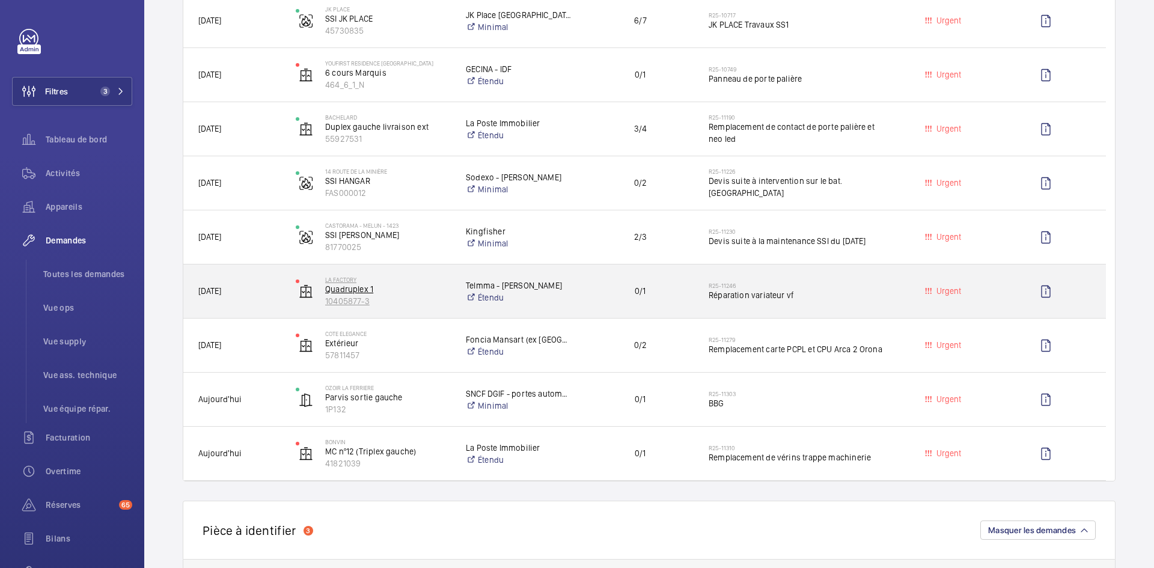
scroll to position [301, 0]
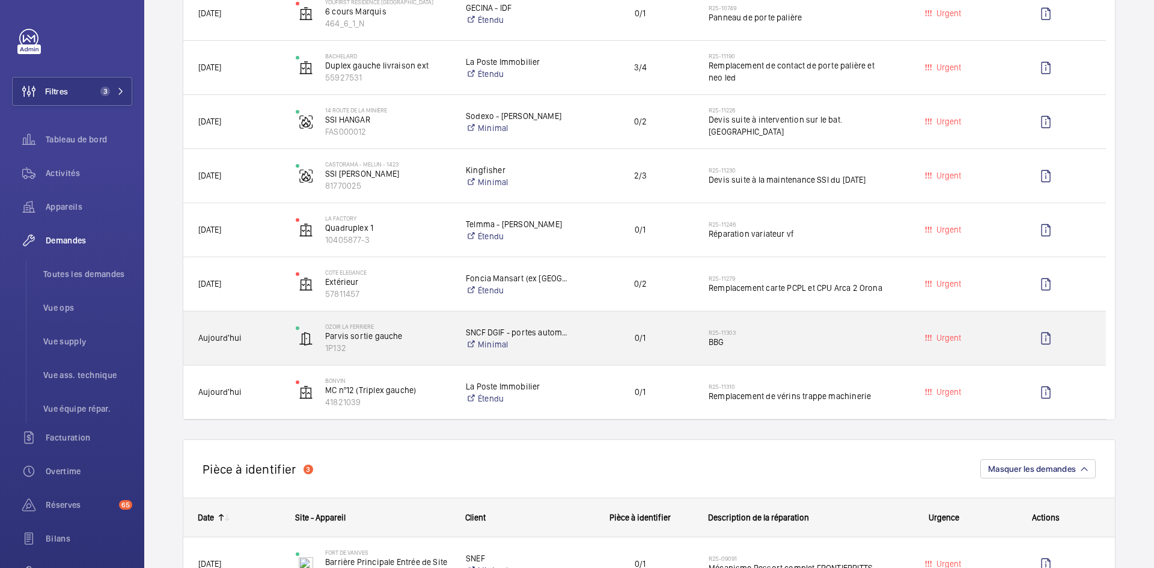
click at [275, 330] on div "Aujourd'hui" at bounding box center [232, 338] width 96 height 38
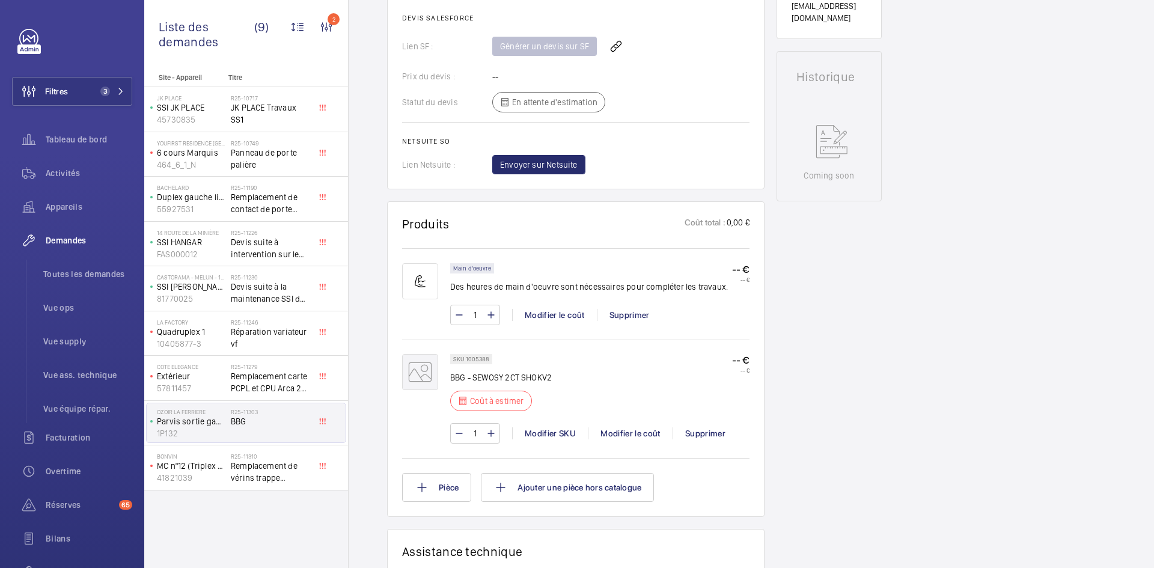
scroll to position [541, 0]
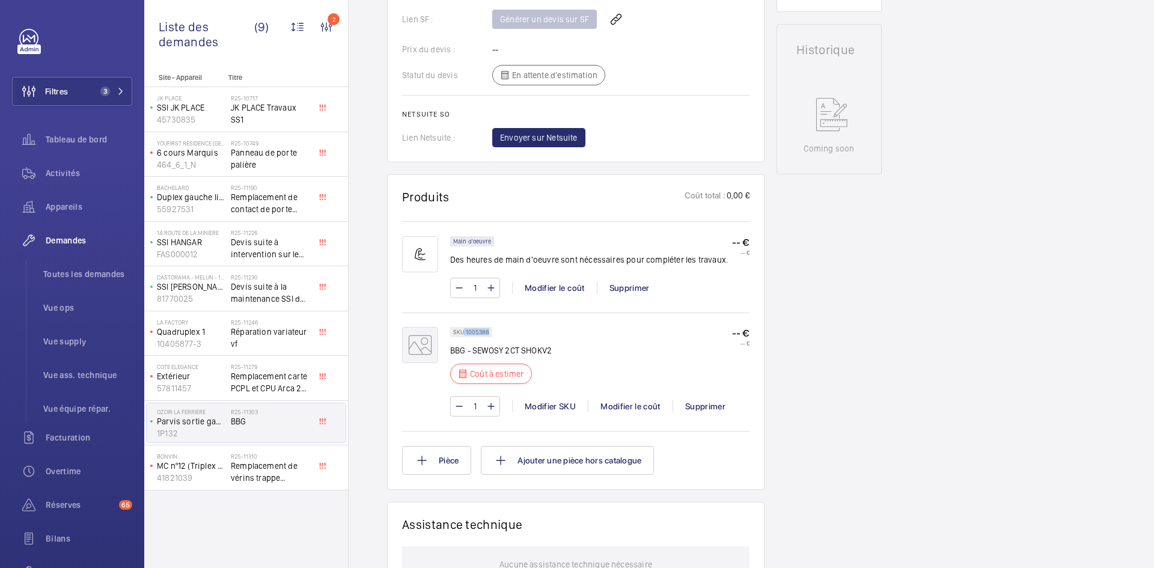
drag, startPoint x: 488, startPoint y: 331, endPoint x: 472, endPoint y: 330, distance: 16.3
click at [465, 333] on p "SKU 1005388" at bounding box center [471, 332] width 36 height 4
copy p "1005388"
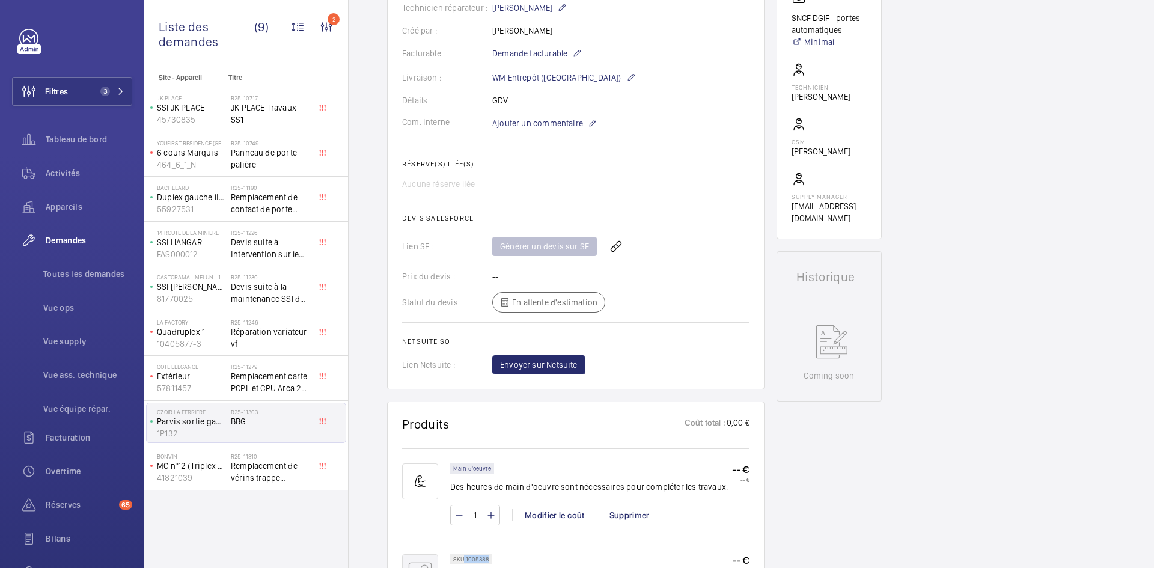
scroll to position [421, 0]
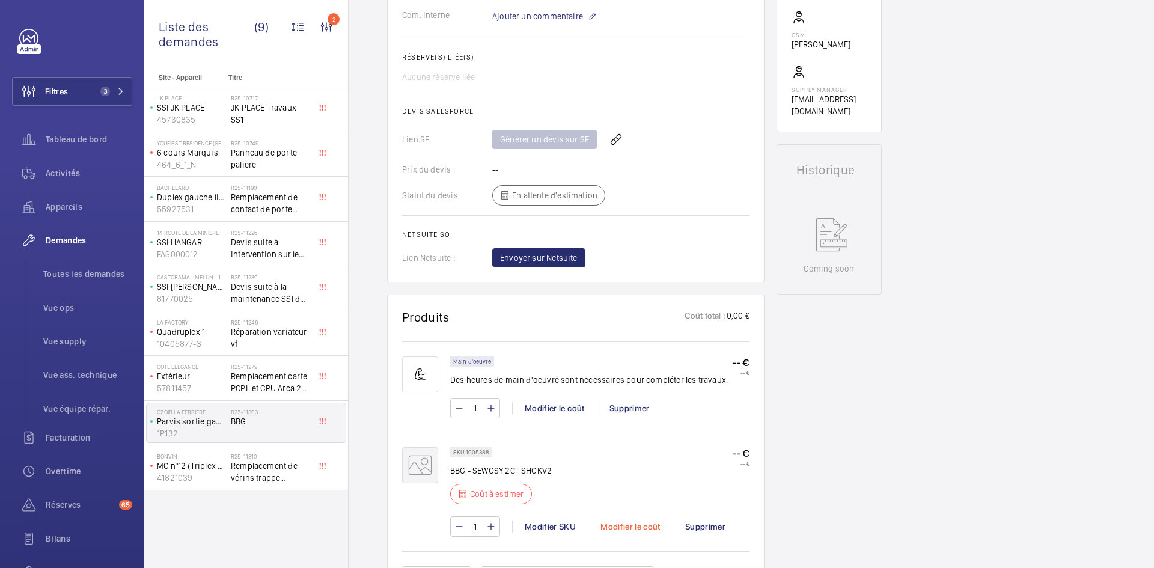
click at [629, 527] on div "Modifier le coût" at bounding box center [630, 526] width 85 height 12
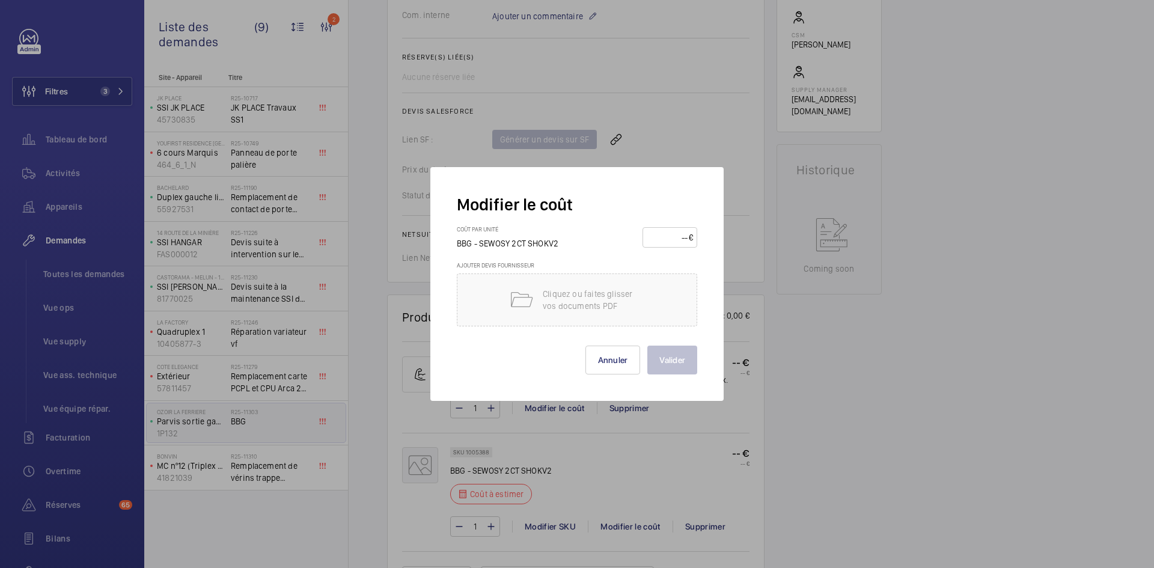
click at [674, 240] on input "number" at bounding box center [668, 237] width 42 height 19
type input "30"
click at [689, 364] on button "Valider" at bounding box center [672, 360] width 50 height 29
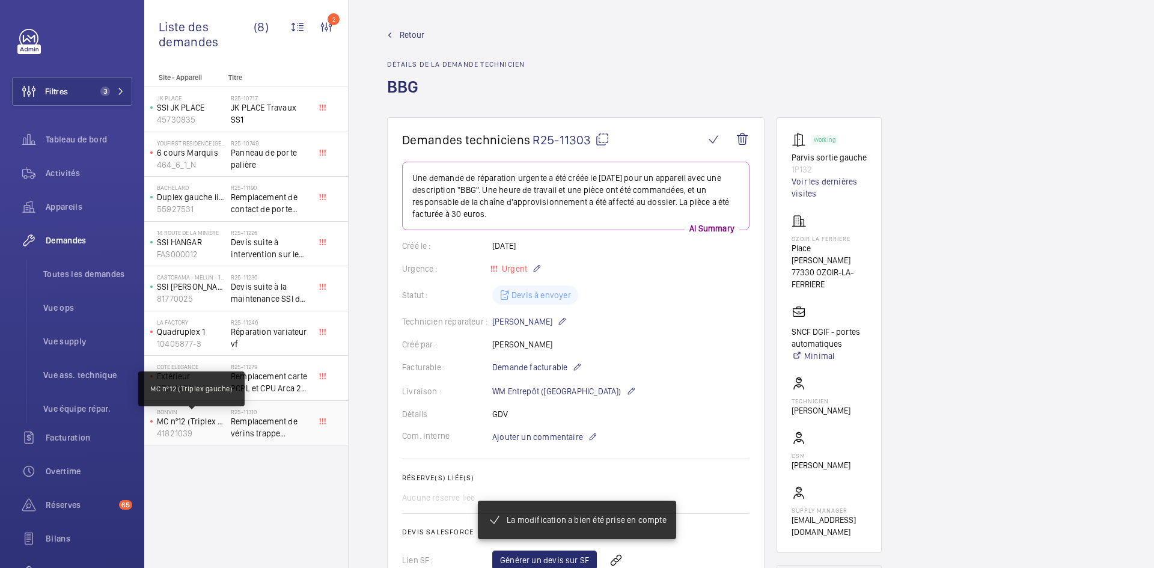
click at [203, 423] on p "MC nº12 (Triplex gauche)" at bounding box center [191, 421] width 69 height 12
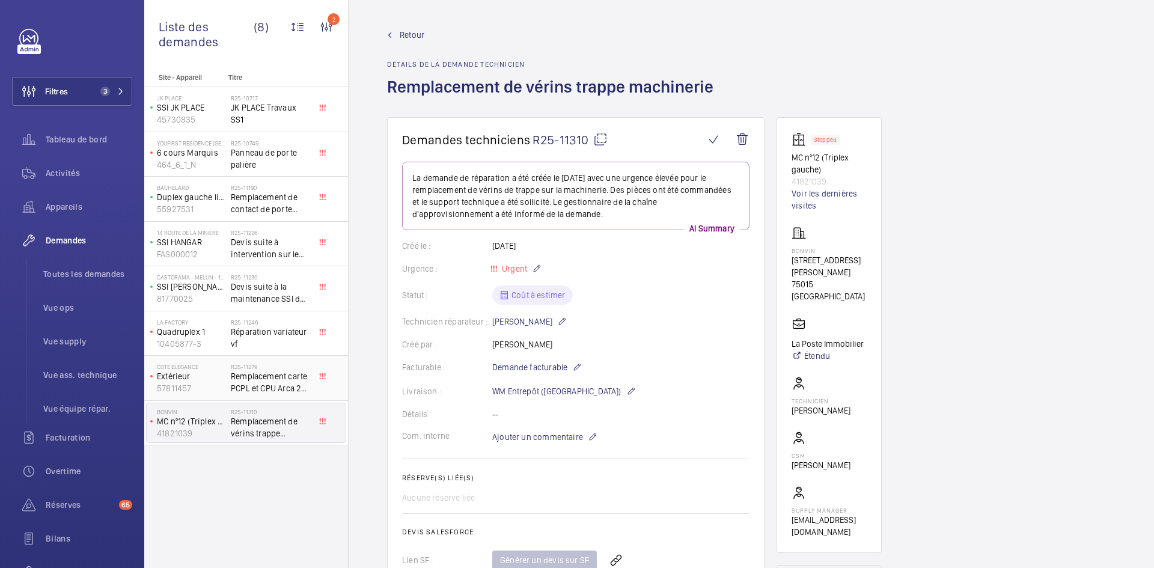
click at [226, 385] on div "COTE ELEGANCE Extérieur 57811457" at bounding box center [189, 378] width 84 height 40
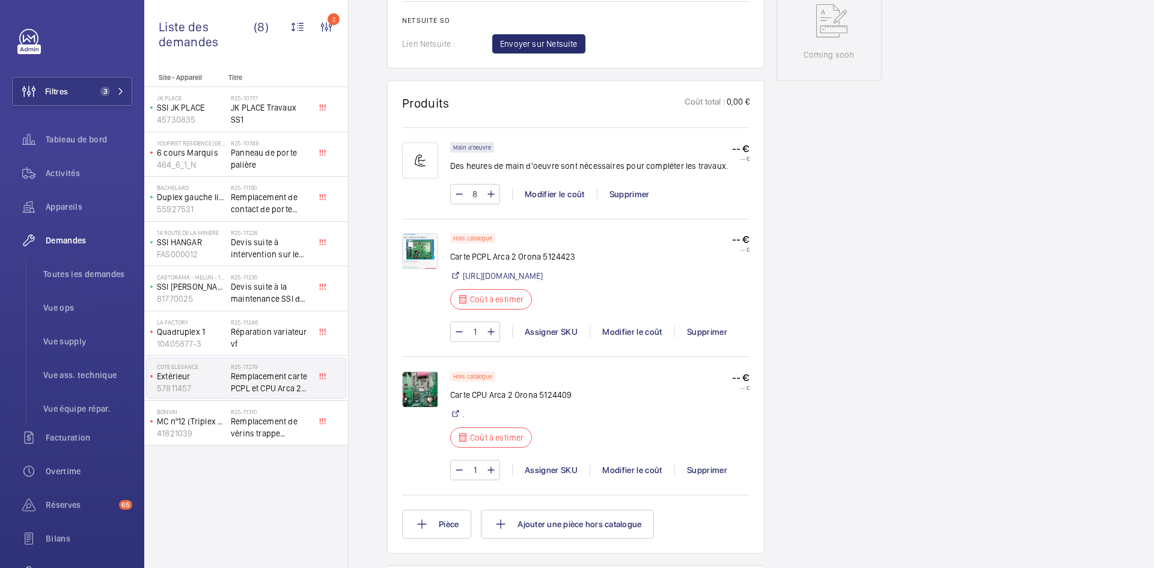
scroll to position [661, 0]
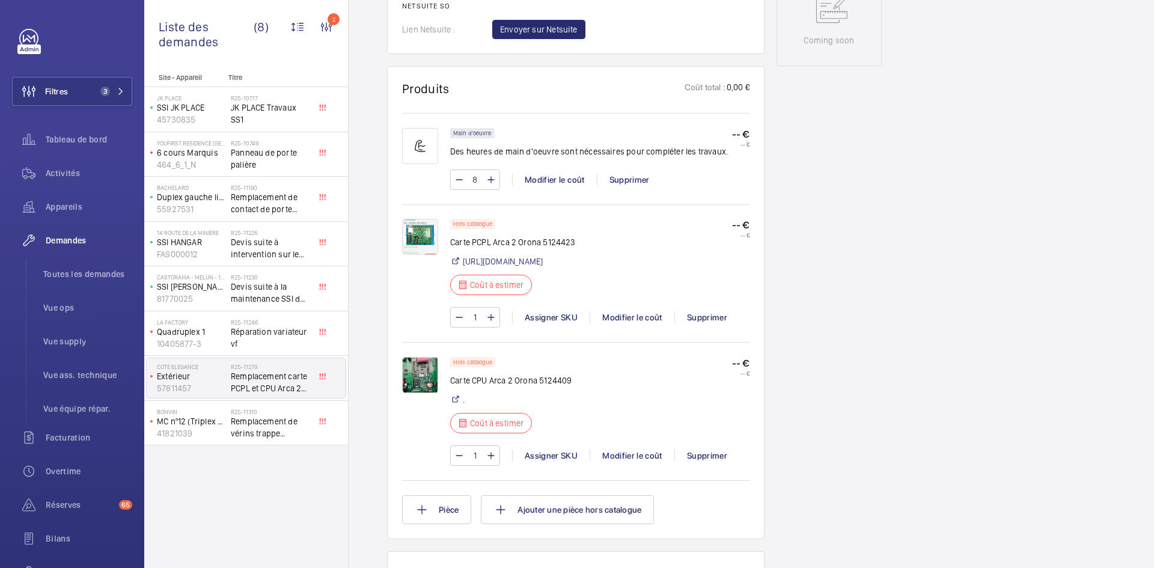
click at [421, 385] on img at bounding box center [420, 375] width 36 height 36
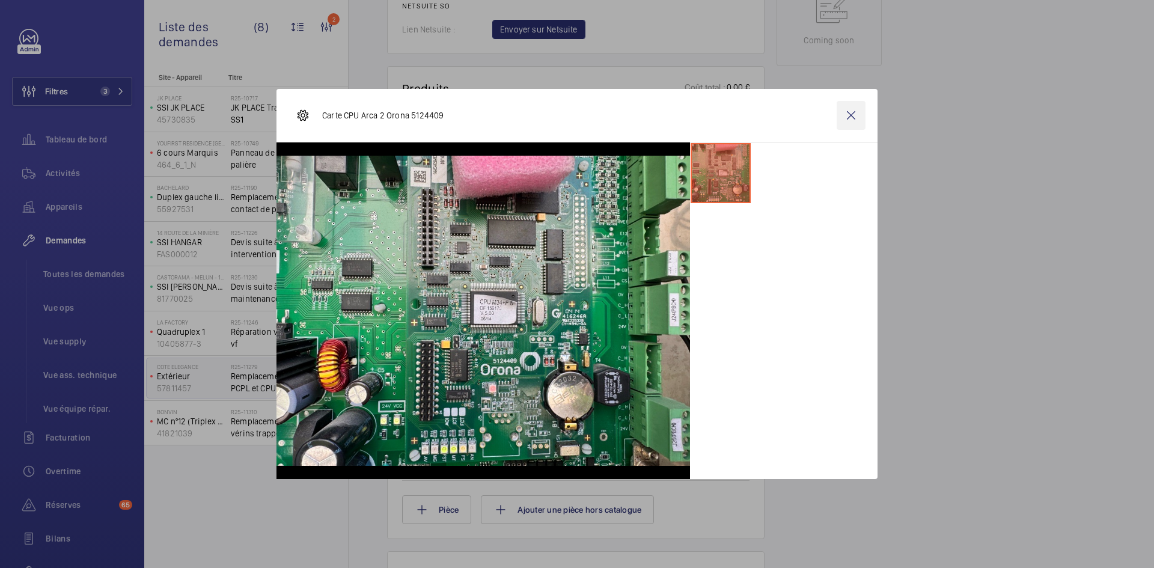
click at [853, 111] on wm-front-icon-button at bounding box center [851, 115] width 29 height 29
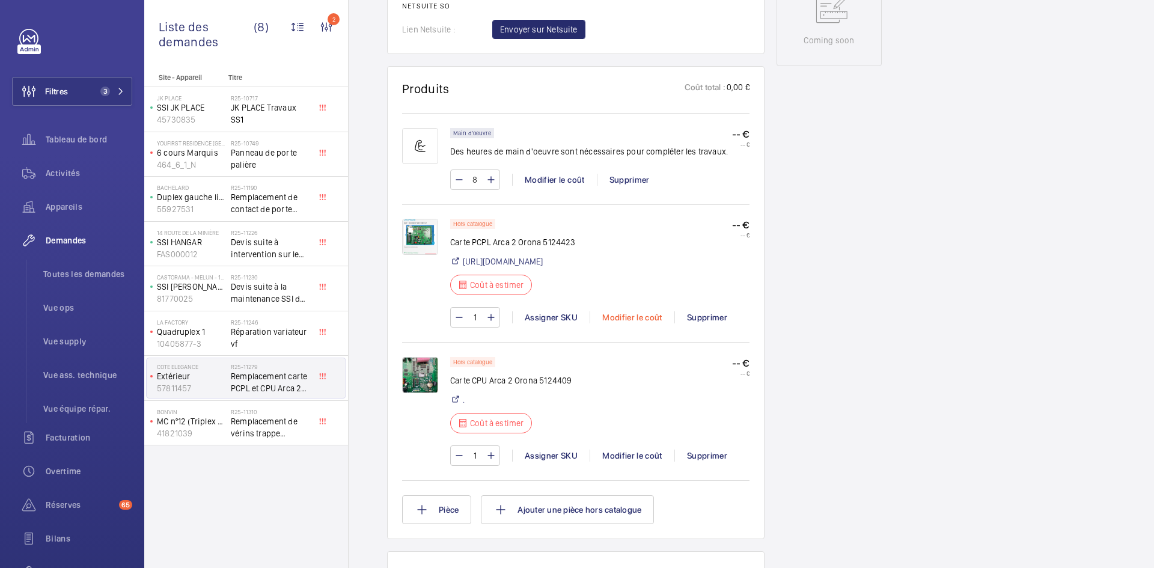
click at [636, 323] on div "Modifier le coût" at bounding box center [632, 317] width 85 height 12
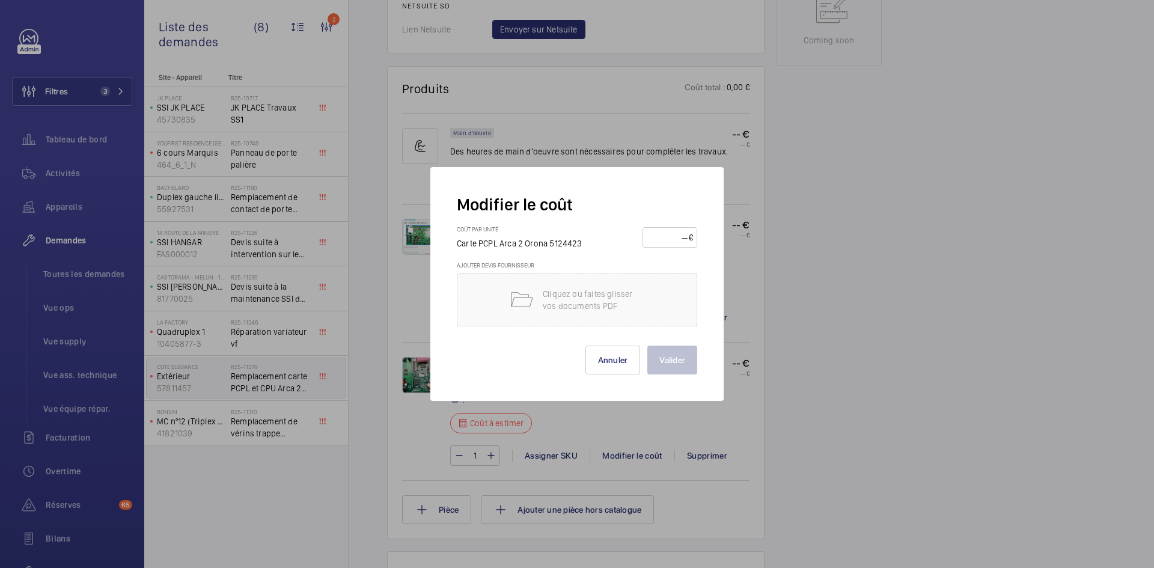
click at [659, 236] on input "number" at bounding box center [668, 237] width 42 height 19
type input "1500"
click at [684, 362] on button "Valider" at bounding box center [672, 360] width 50 height 29
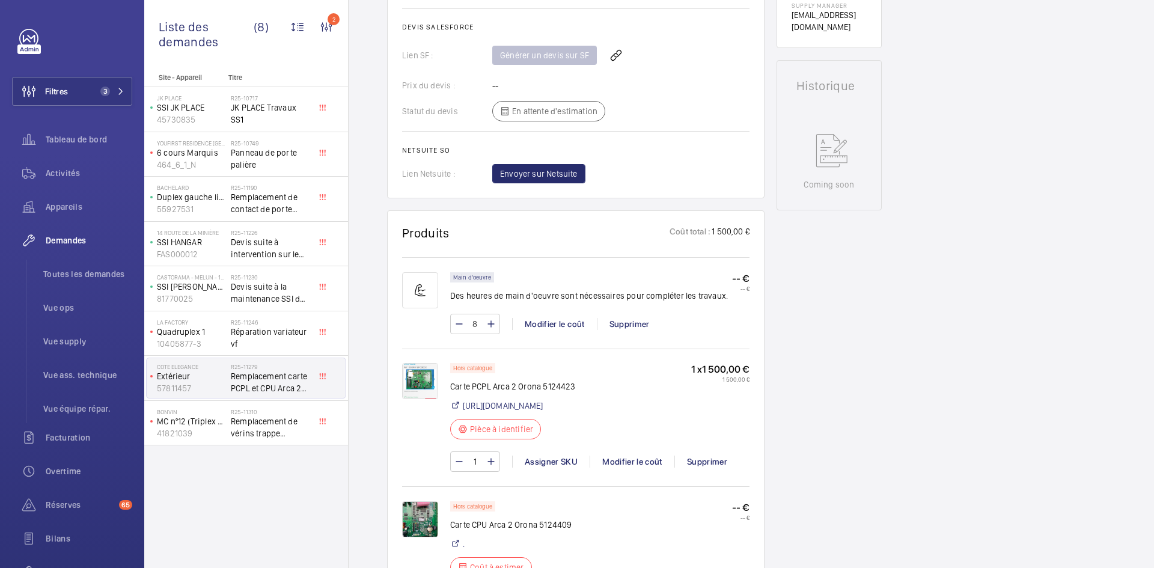
scroll to position [637, 0]
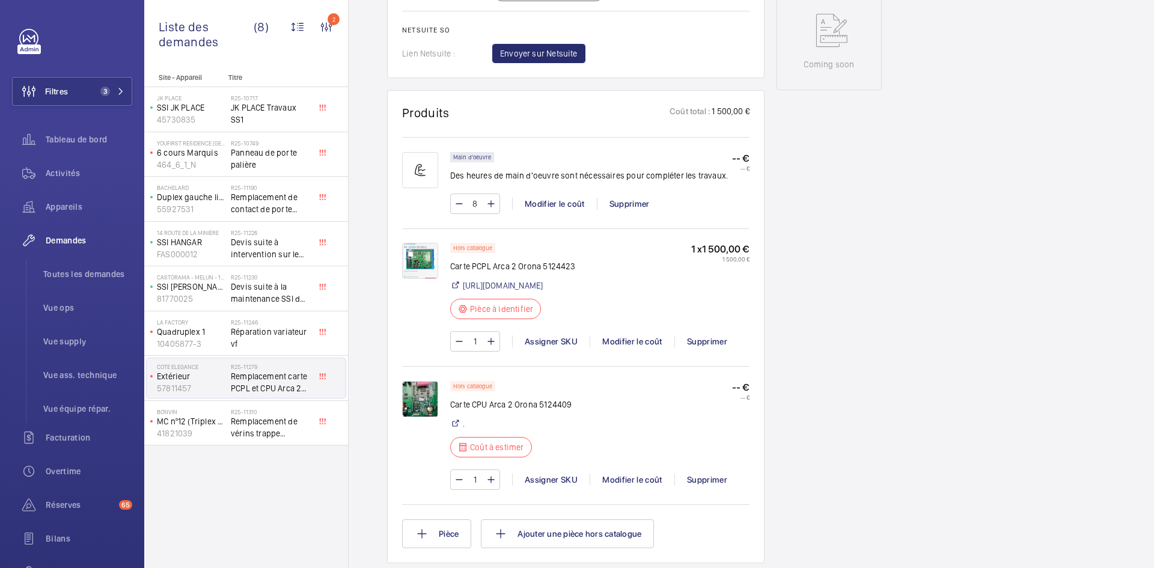
click at [420, 411] on img at bounding box center [420, 399] width 36 height 36
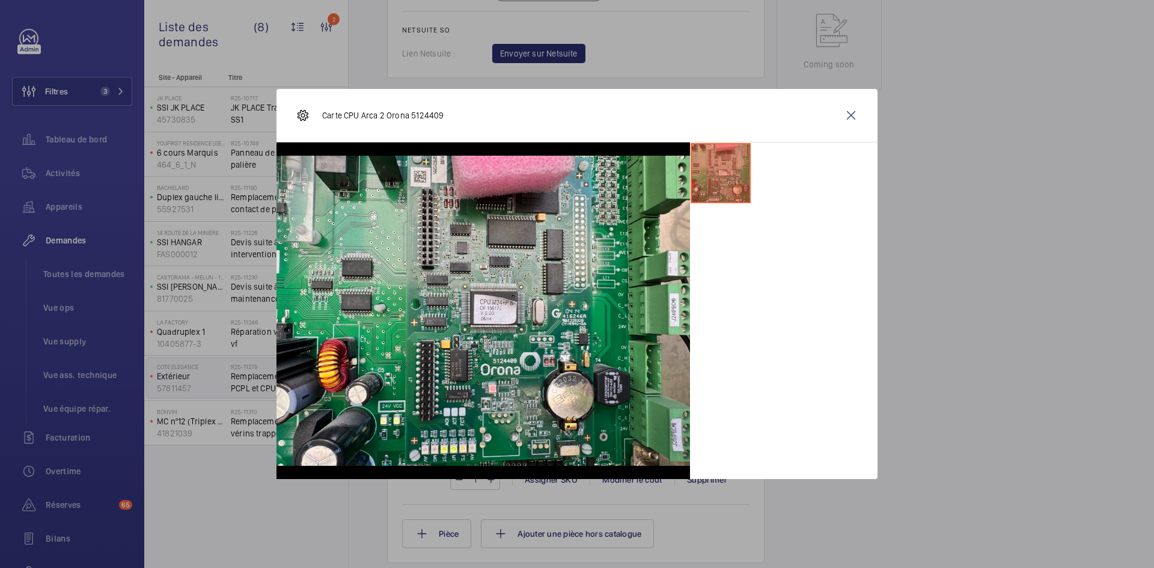
click at [853, 111] on wm-front-icon-button at bounding box center [851, 115] width 29 height 29
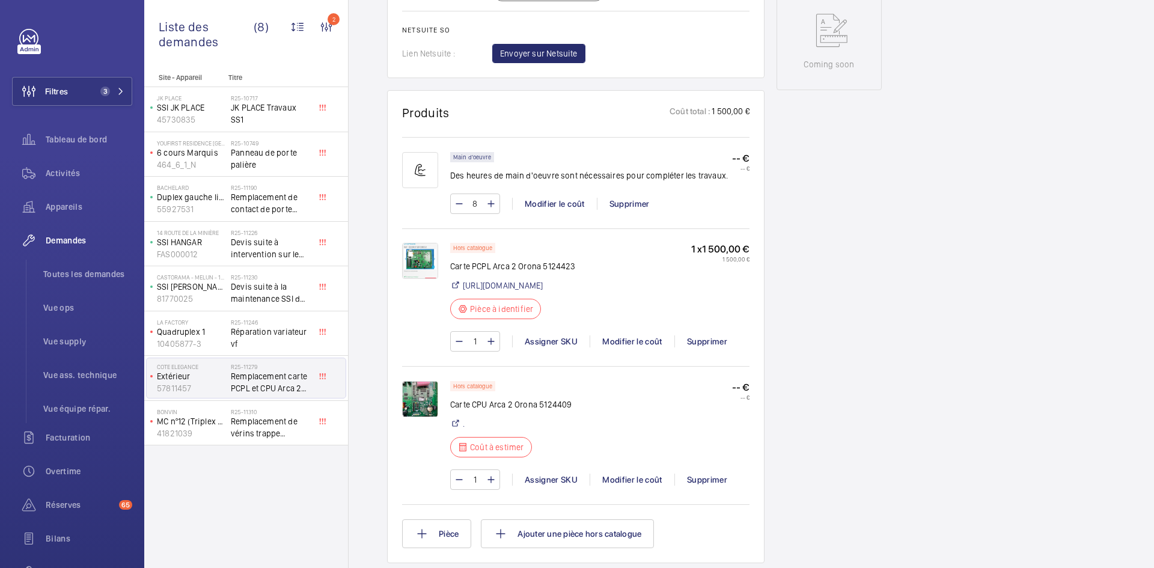
scroll to position [337, 0]
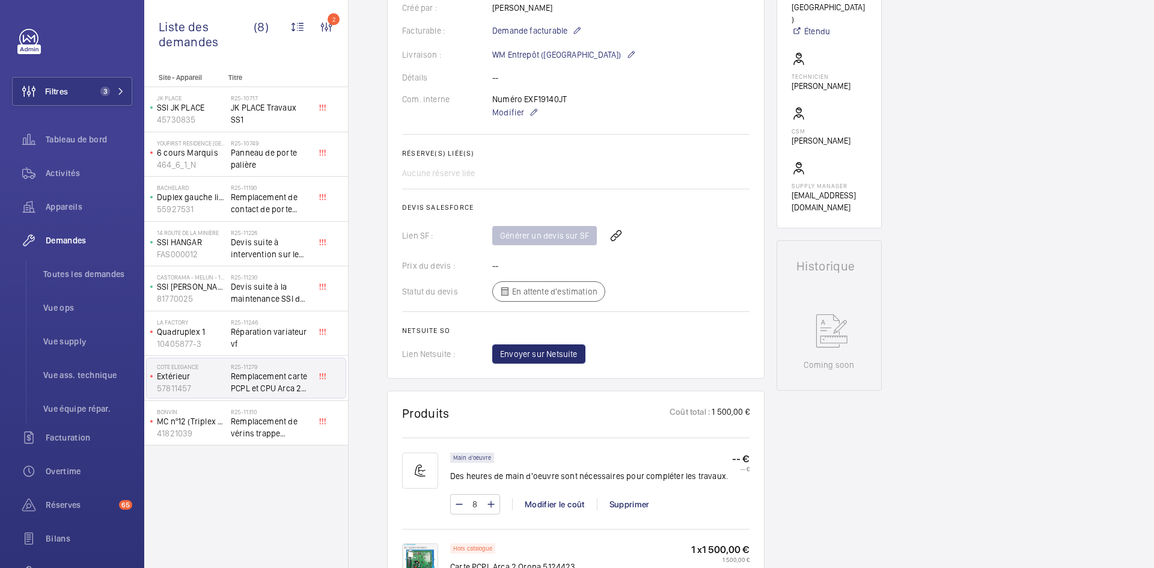
drag, startPoint x: 562, startPoint y: 97, endPoint x: 524, endPoint y: 102, distance: 38.2
click at [524, 102] on div "Numéro EXF19140JT Modifier" at bounding box center [537, 106] width 90 height 26
copy p "EXF19140JT"
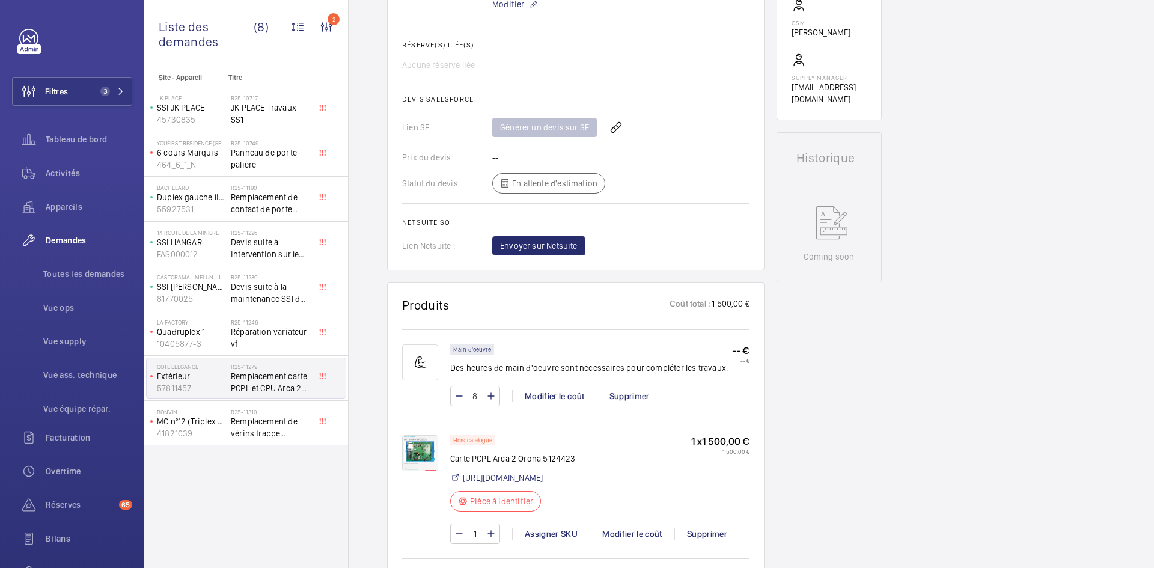
scroll to position [637, 0]
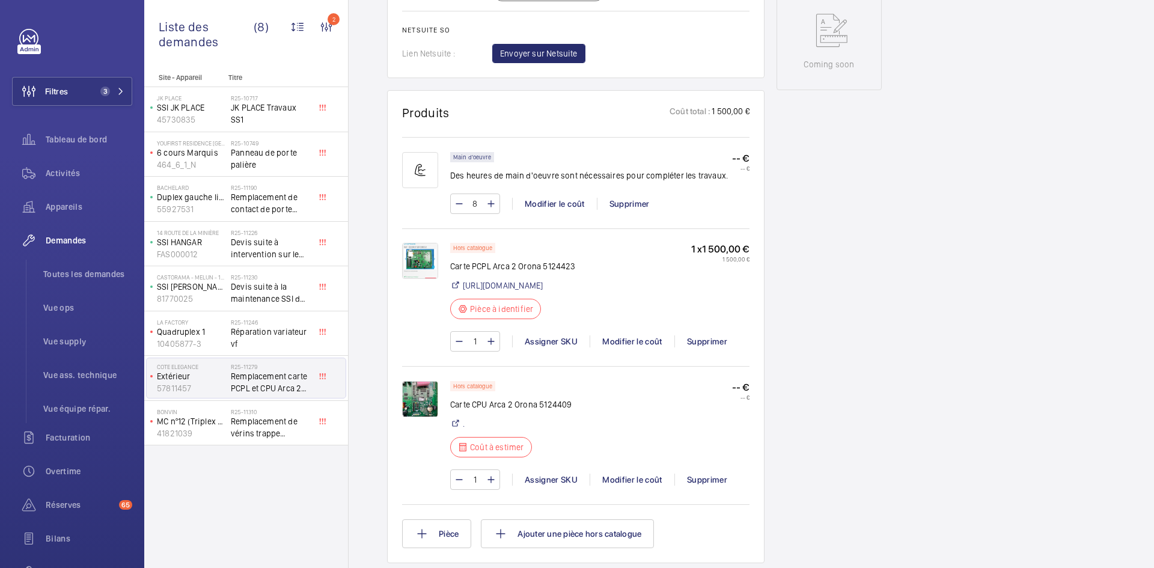
click at [412, 401] on img at bounding box center [420, 399] width 36 height 36
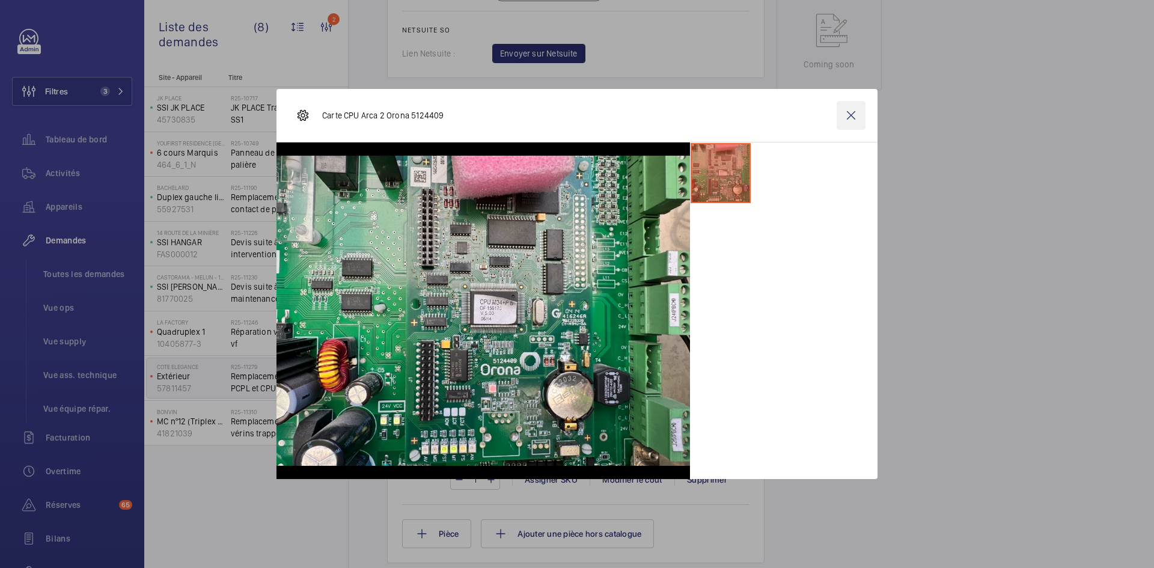
click at [849, 120] on wm-front-icon-button at bounding box center [851, 115] width 29 height 29
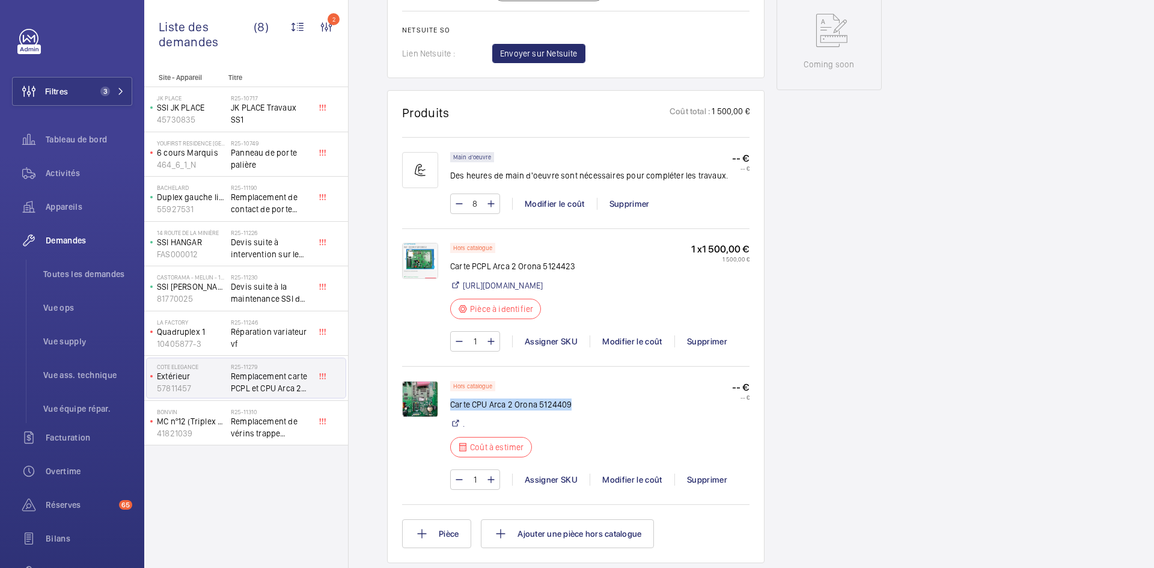
drag, startPoint x: 579, startPoint y: 419, endPoint x: 451, endPoint y: 420, distance: 127.4
click at [451, 420] on div "Hors catalogue Carte CPU Arca 2 Orona 5124409 . Coût à estimer -- € -- €" at bounding box center [599, 423] width 299 height 84
copy p "Carte CPU Arca 2 Orona 5124409"
click at [664, 447] on div "Hors catalogue Carte CPU Arca 2 Orona 5124409 . Coût à estimer -- € -- €" at bounding box center [599, 423] width 299 height 84
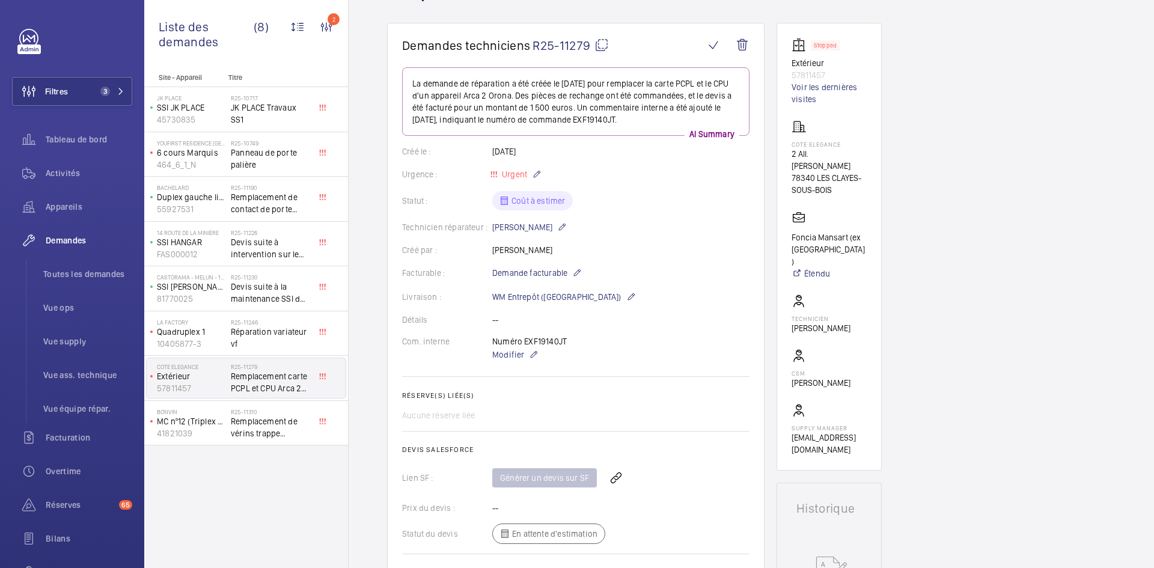
scroll to position [0, 0]
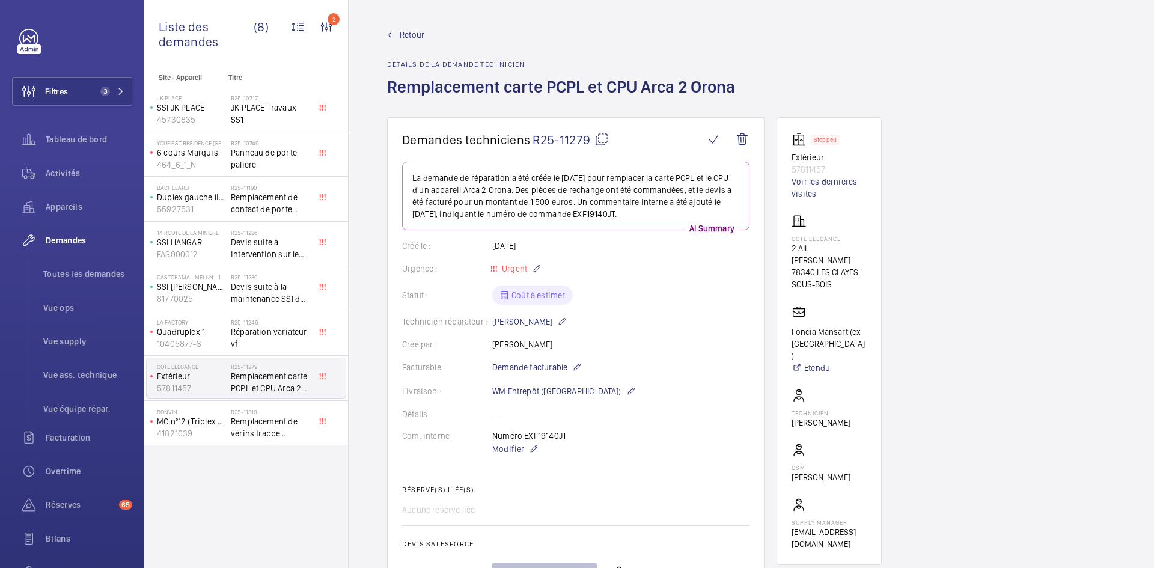
click at [603, 136] on mat-icon at bounding box center [601, 139] width 14 height 14
click at [509, 450] on span "Modifier" at bounding box center [508, 449] width 32 height 12
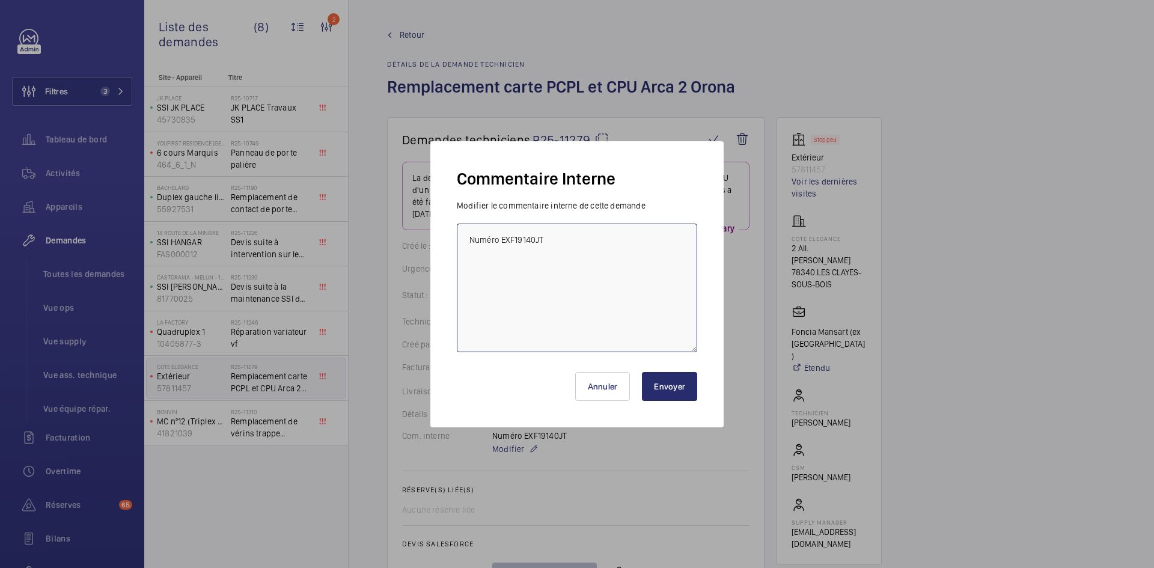
click at [467, 238] on textarea "Numéro EXF19140JT" at bounding box center [577, 288] width 240 height 129
click at [614, 390] on button "Annuler" at bounding box center [602, 386] width 55 height 29
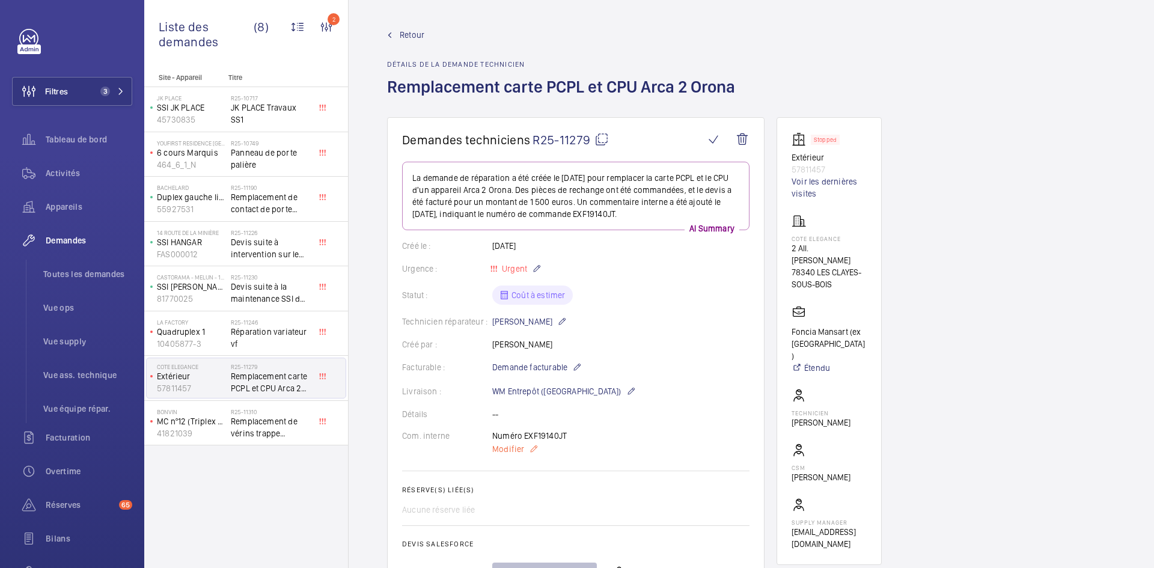
click at [511, 450] on span "Modifier" at bounding box center [508, 449] width 32 height 12
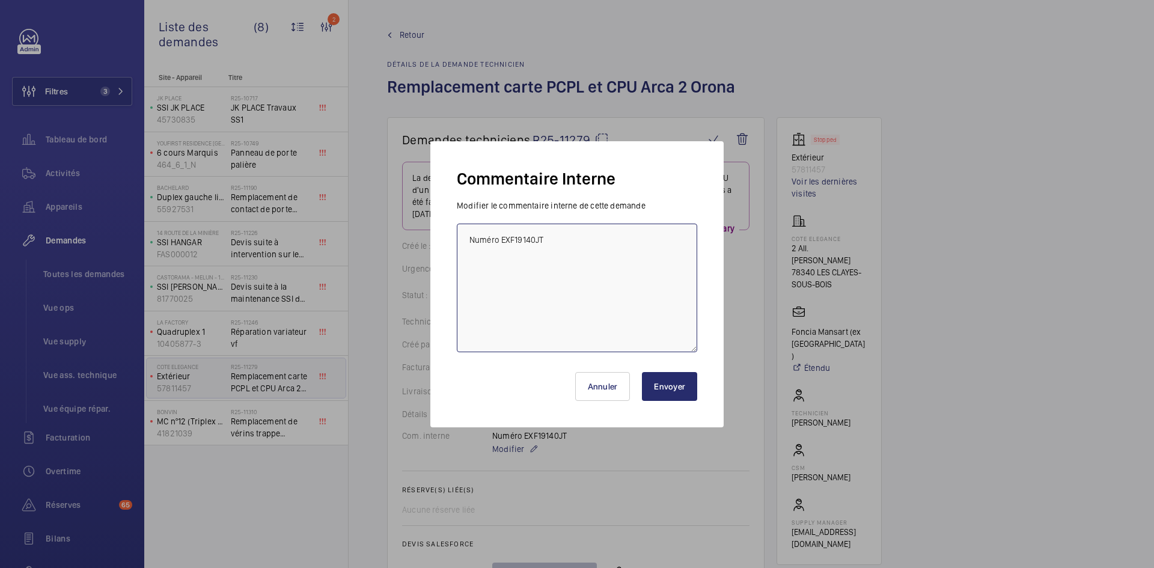
click at [466, 239] on textarea "Numéro EXF19140JT" at bounding box center [577, 288] width 240 height 129
type textarea "BY-25/08 demande de devis envoyée au fournisseur Orona attente de retour. Numér…"
click at [674, 388] on button "Envoyer" at bounding box center [669, 386] width 55 height 29
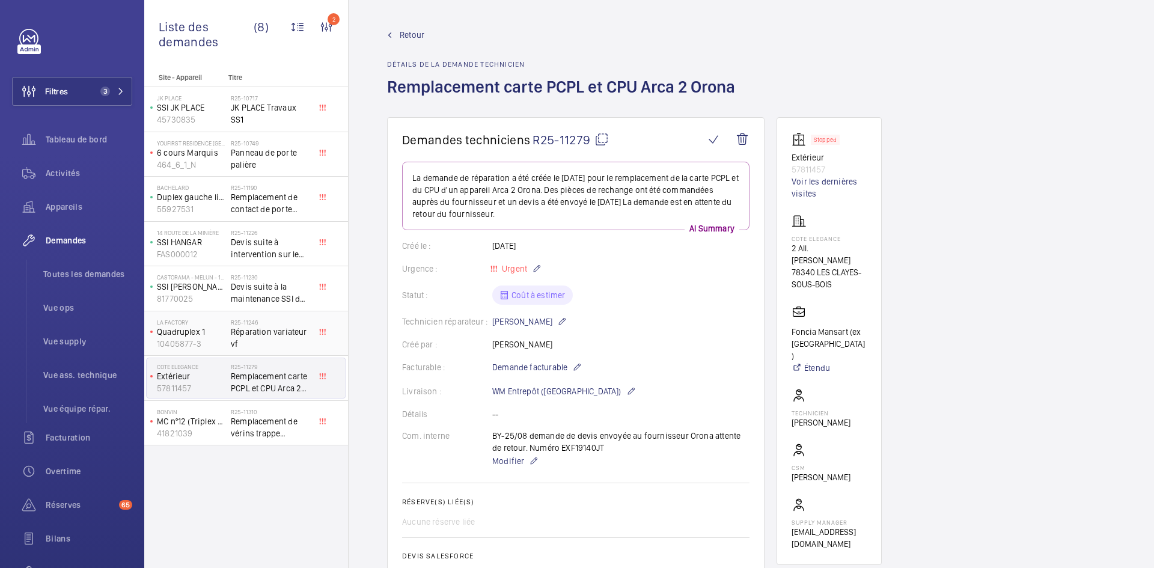
click at [222, 338] on p "10405877-3" at bounding box center [191, 344] width 69 height 12
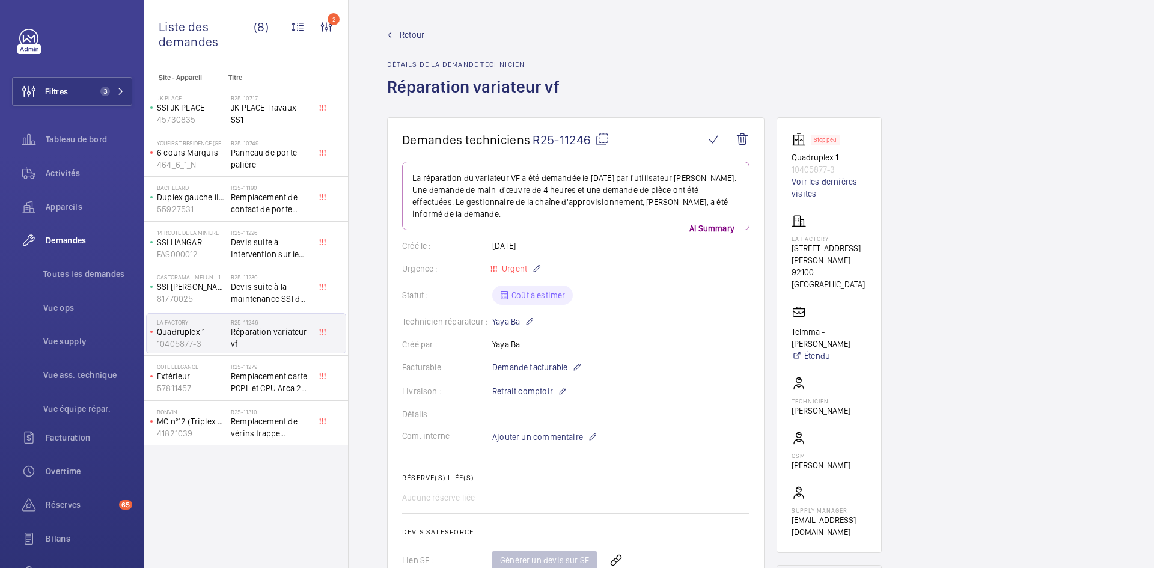
click at [602, 138] on mat-icon at bounding box center [602, 139] width 14 height 14
click at [208, 290] on p "SSI [PERSON_NAME]" at bounding box center [191, 287] width 69 height 12
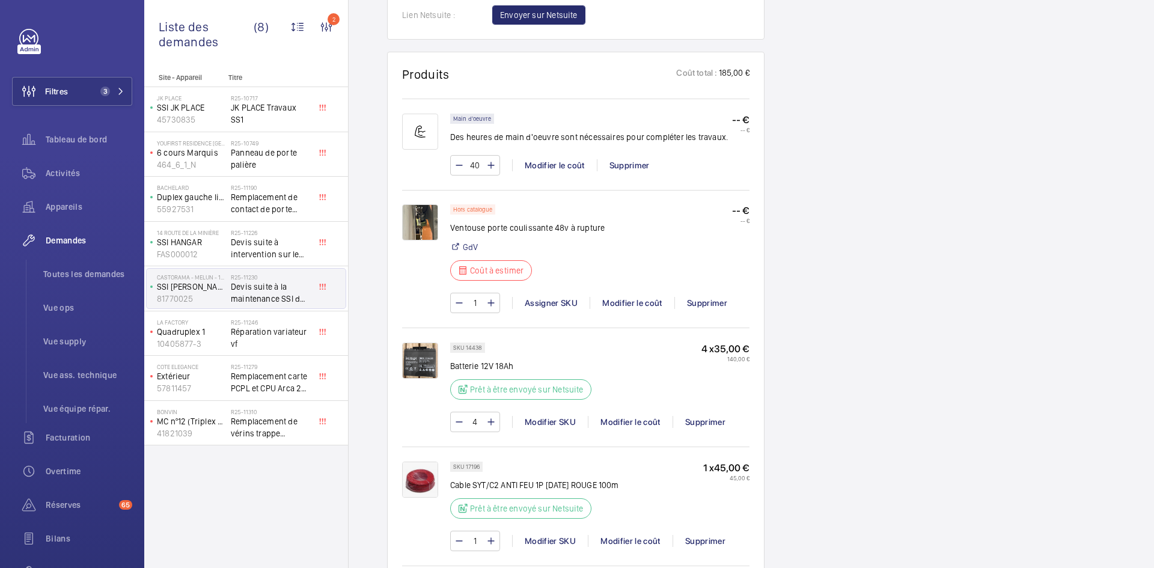
scroll to position [721, 0]
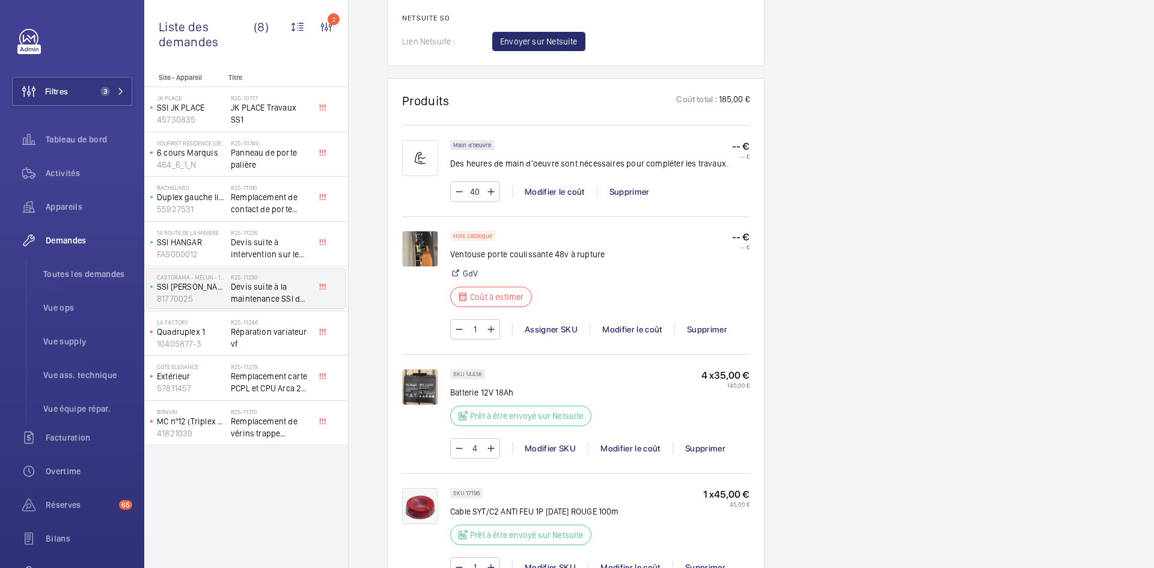
click at [421, 231] on img at bounding box center [420, 249] width 36 height 36
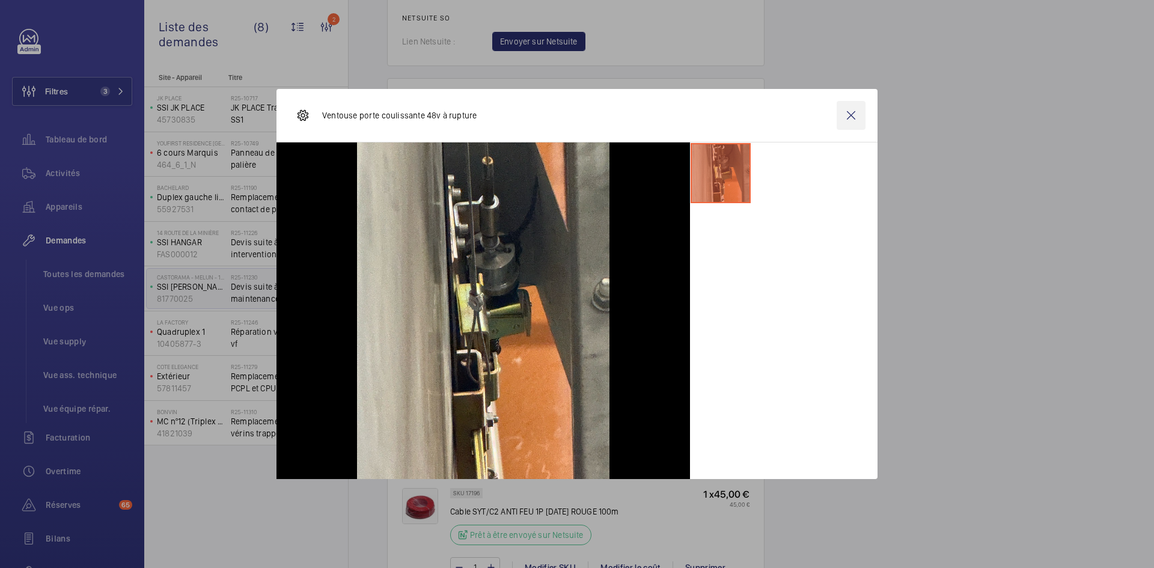
click at [857, 118] on wm-front-icon-button at bounding box center [851, 115] width 29 height 29
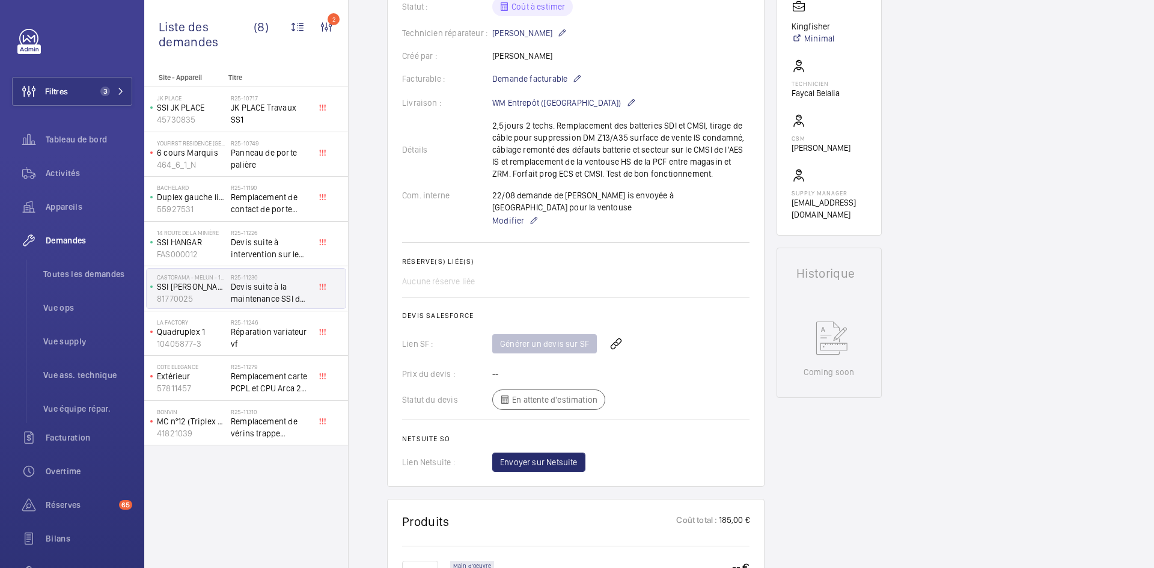
scroll to position [60, 0]
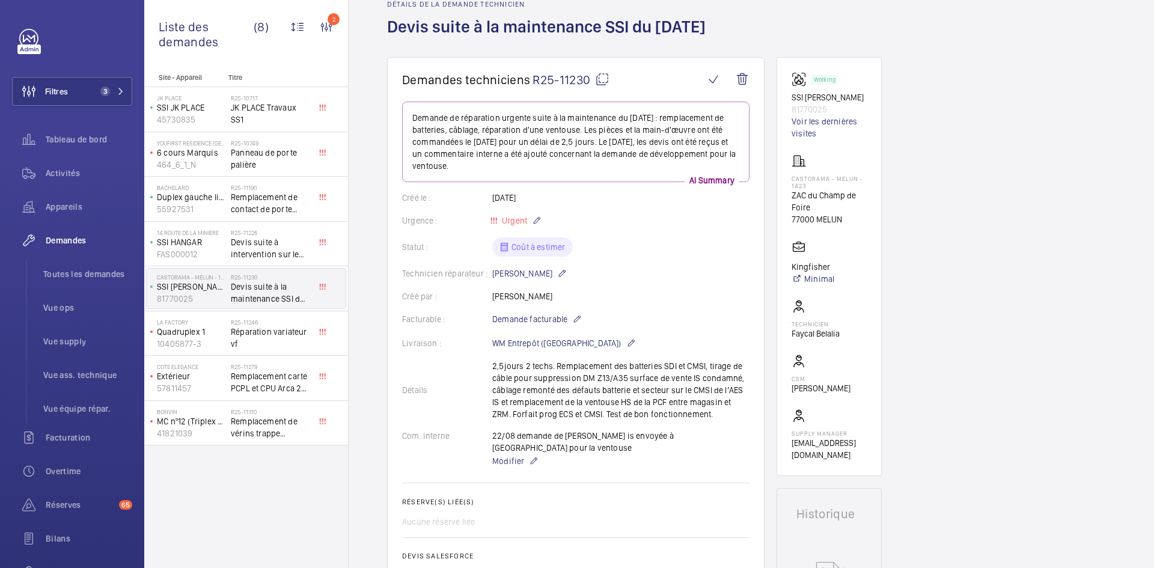
click at [605, 76] on mat-icon at bounding box center [602, 79] width 14 height 14
type textarea "R25-11230"
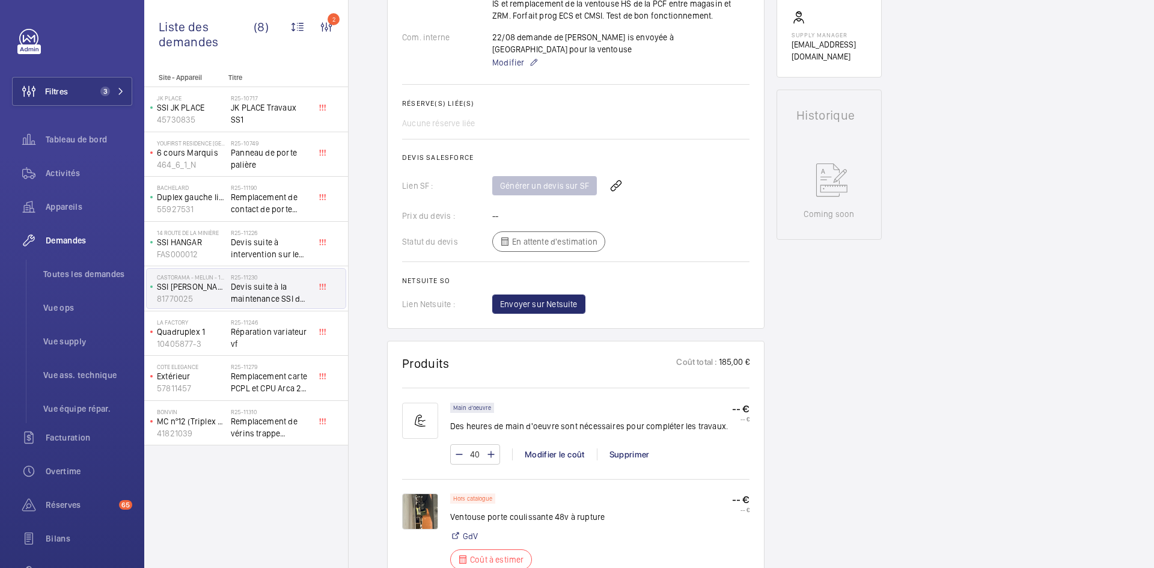
scroll to position [601, 0]
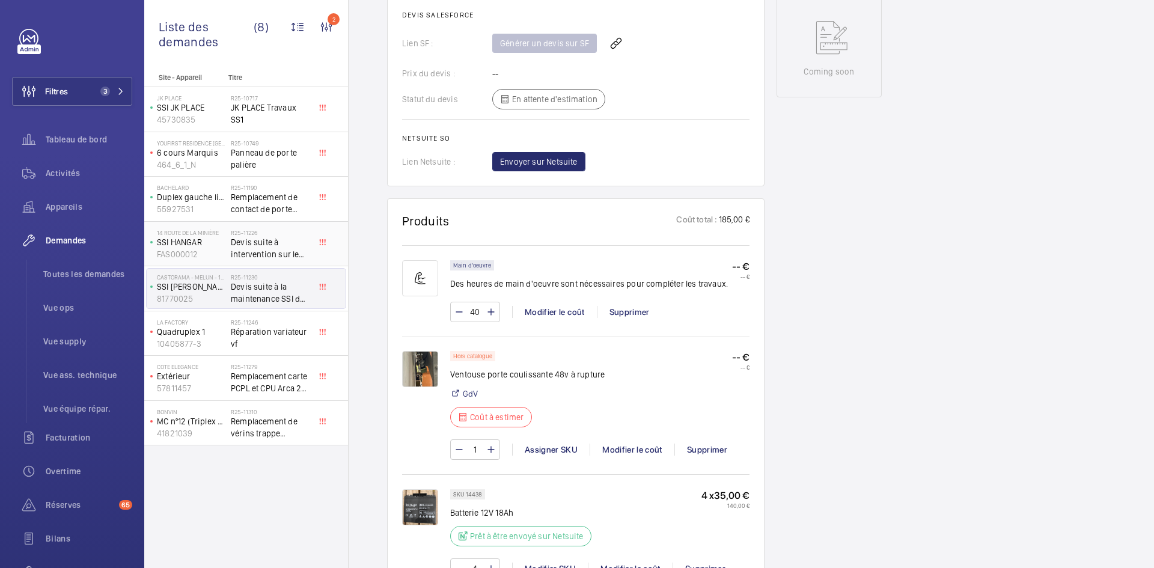
click at [209, 241] on p "SSI HANGAR" at bounding box center [191, 242] width 69 height 12
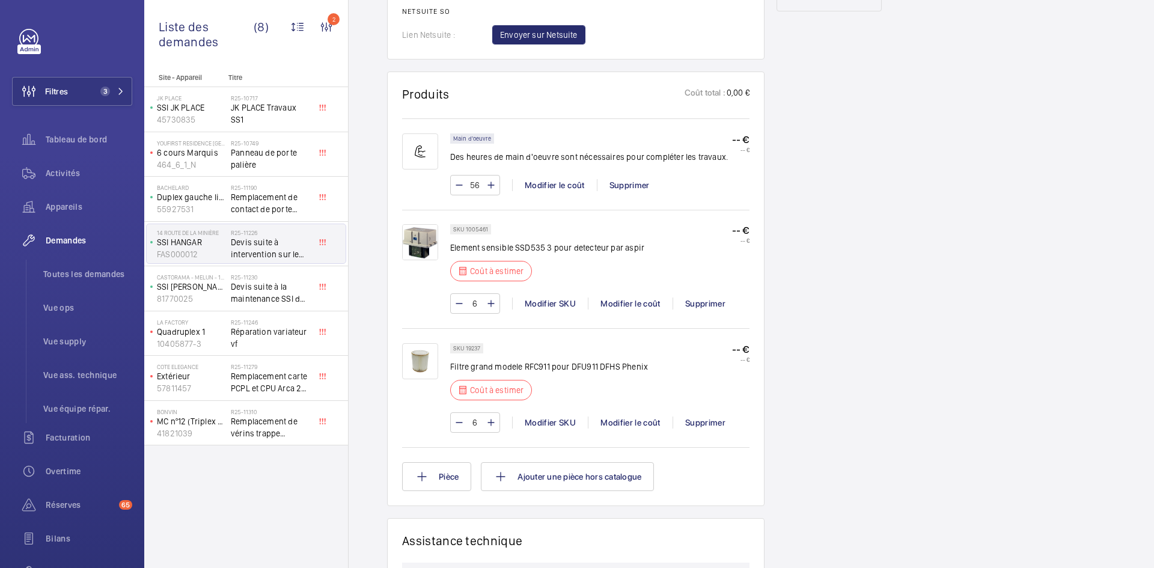
scroll to position [721, 0]
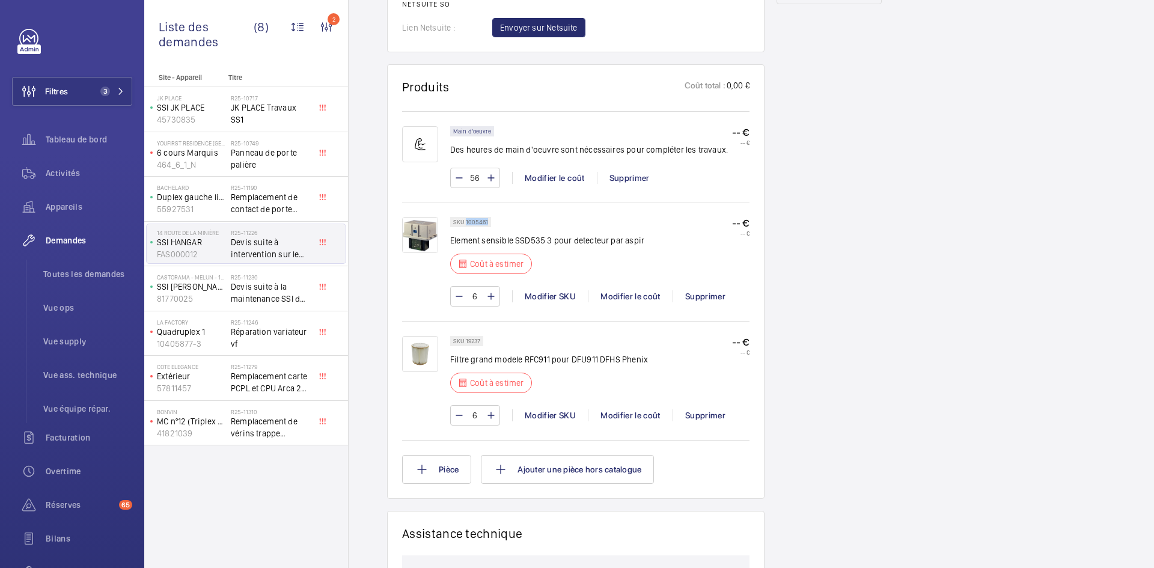
drag, startPoint x: 487, startPoint y: 200, endPoint x: 466, endPoint y: 200, distance: 21.6
click at [466, 217] on div "SKU 1005461" at bounding box center [470, 222] width 41 height 10
copy p "1005461"
drag, startPoint x: 481, startPoint y: 319, endPoint x: 463, endPoint y: 319, distance: 17.4
click at [463, 339] on p "SKU 19237" at bounding box center [466, 341] width 27 height 4
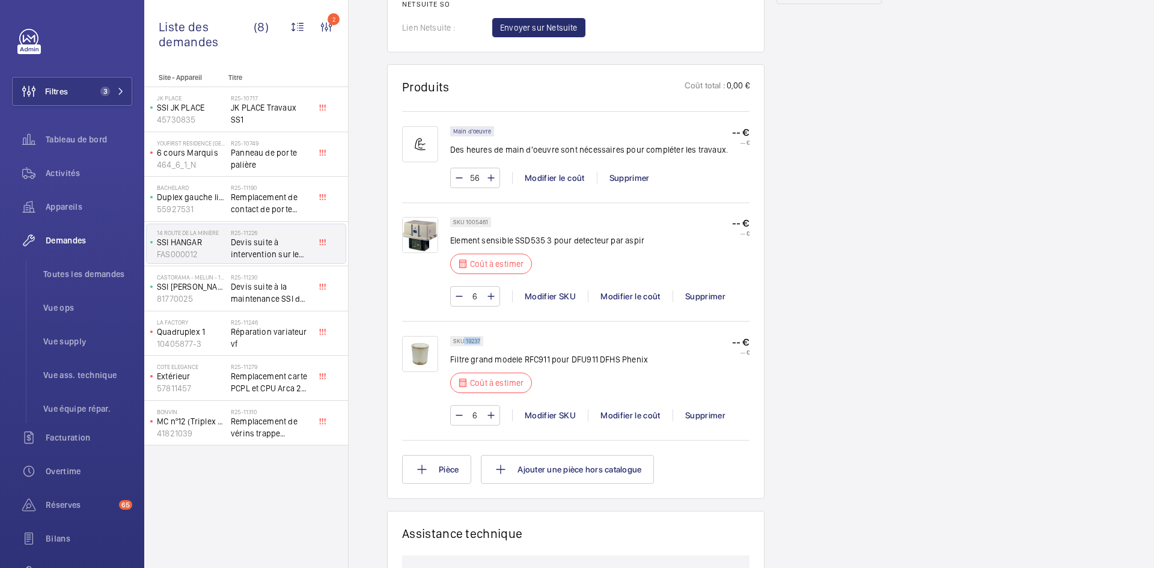
copy p "19237"
click at [626, 409] on div "Modifier le coût" at bounding box center [630, 415] width 85 height 12
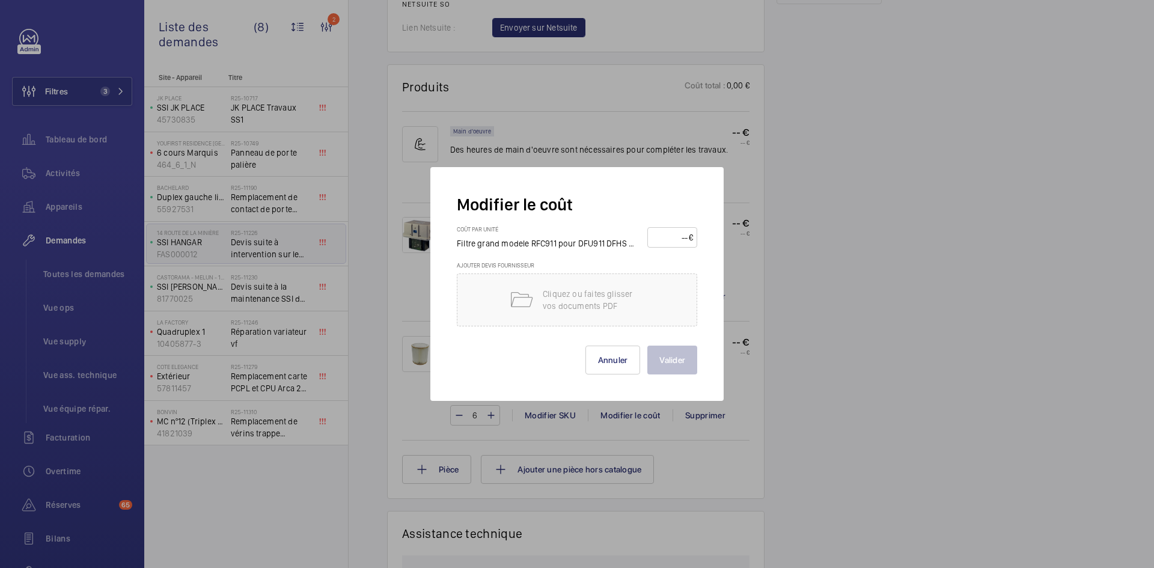
click at [652, 230] on input "number" at bounding box center [670, 237] width 37 height 19
type input "40"
click at [679, 349] on button "Valider" at bounding box center [672, 360] width 50 height 29
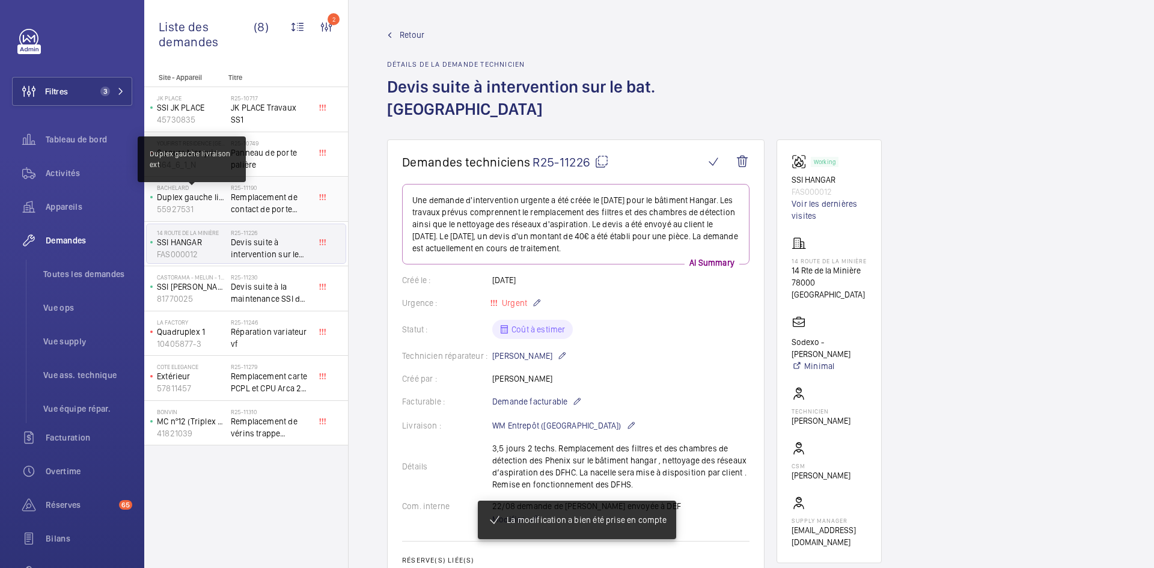
click at [206, 201] on p "Duplex gauche livraison ext" at bounding box center [191, 197] width 69 height 12
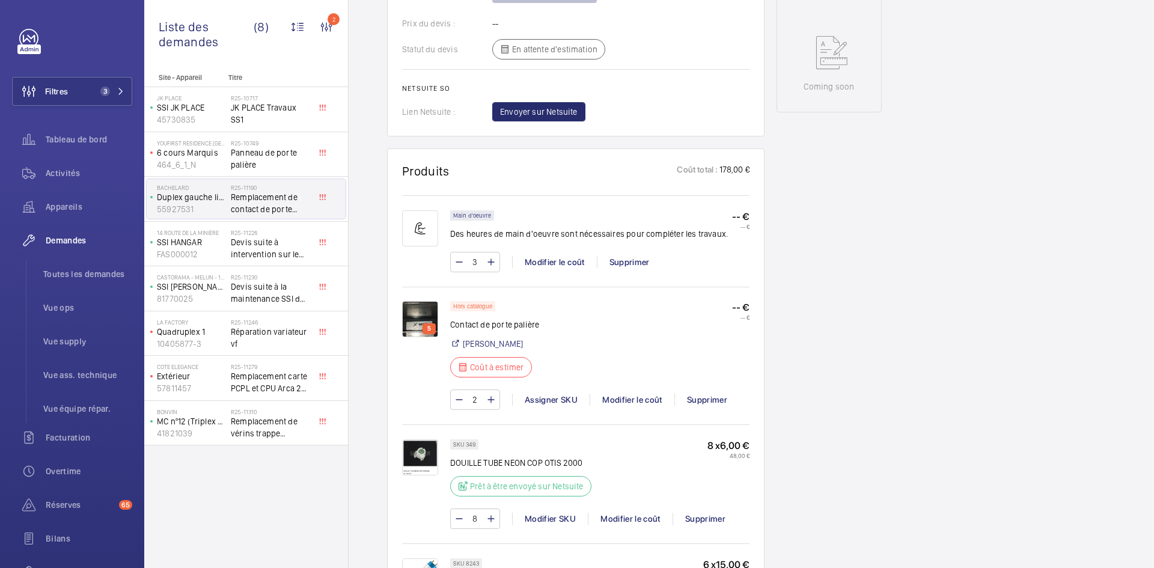
scroll to position [661, 0]
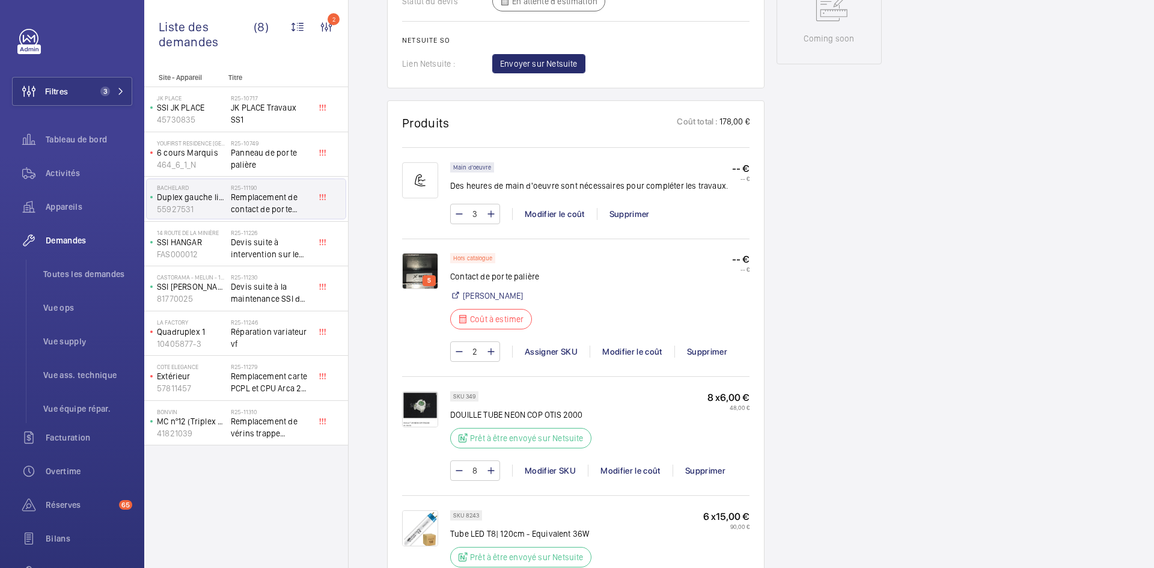
click at [420, 253] on img at bounding box center [420, 271] width 36 height 36
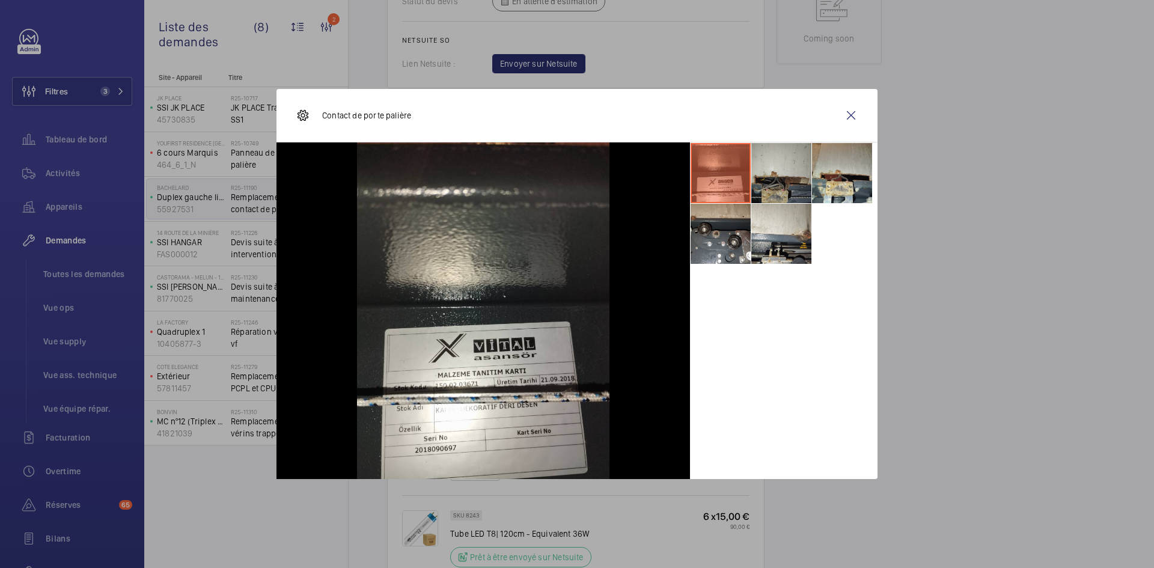
click at [787, 177] on li at bounding box center [781, 173] width 60 height 60
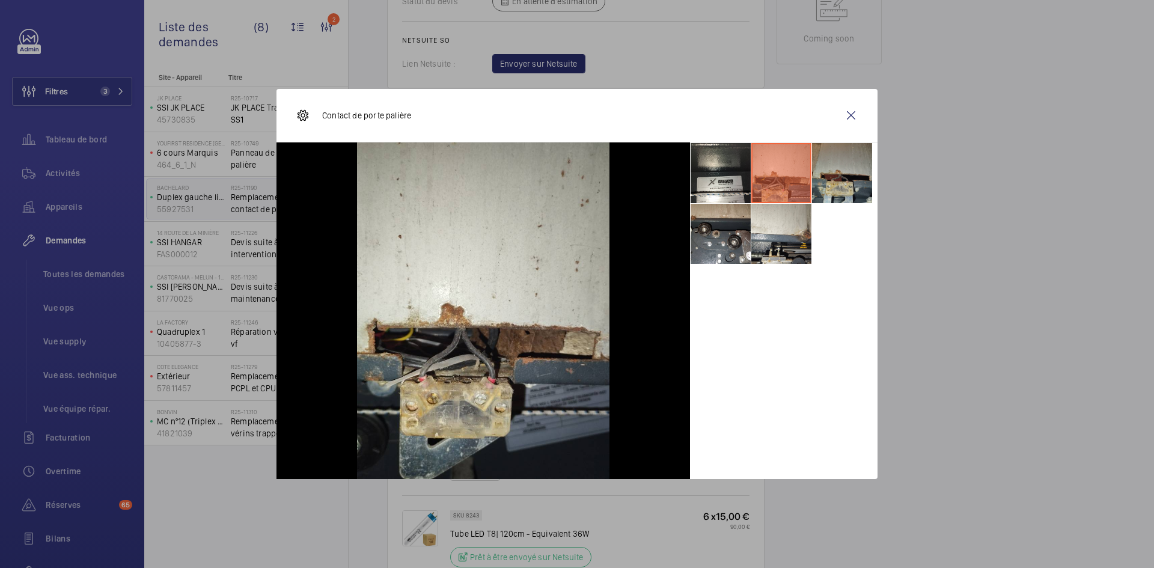
click at [829, 176] on li at bounding box center [842, 173] width 60 height 60
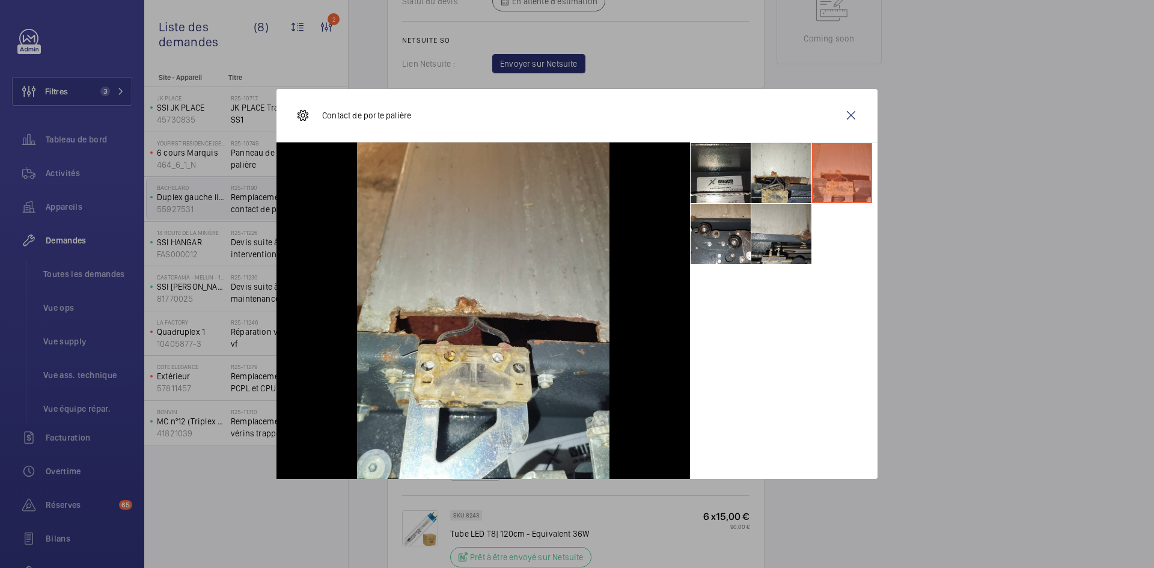
click at [771, 228] on li at bounding box center [781, 234] width 60 height 60
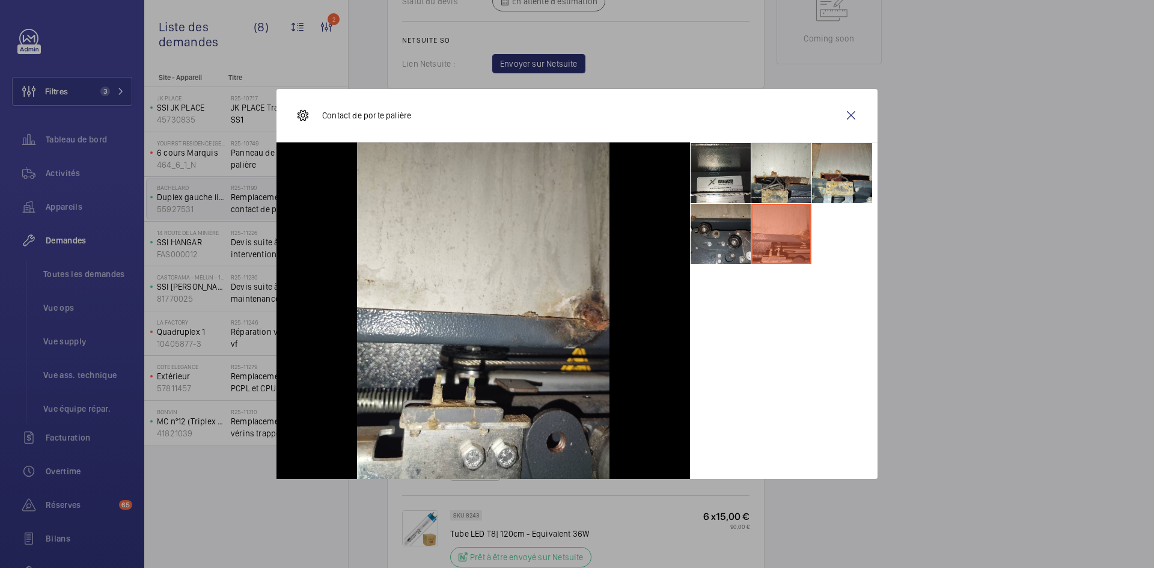
click at [707, 241] on li at bounding box center [721, 234] width 60 height 60
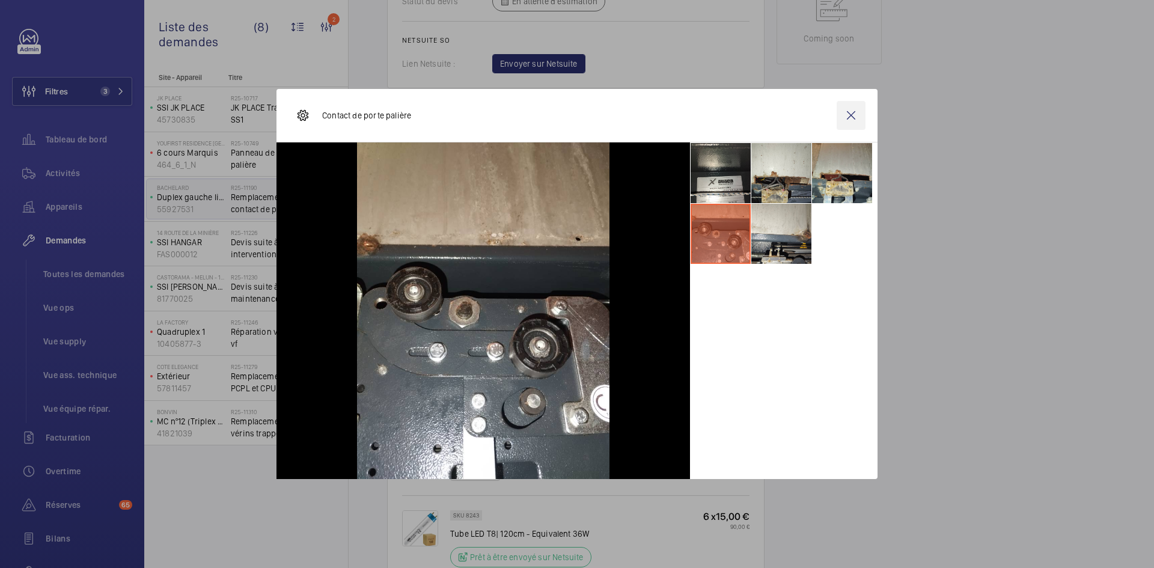
click at [858, 114] on wm-front-icon-button at bounding box center [851, 115] width 29 height 29
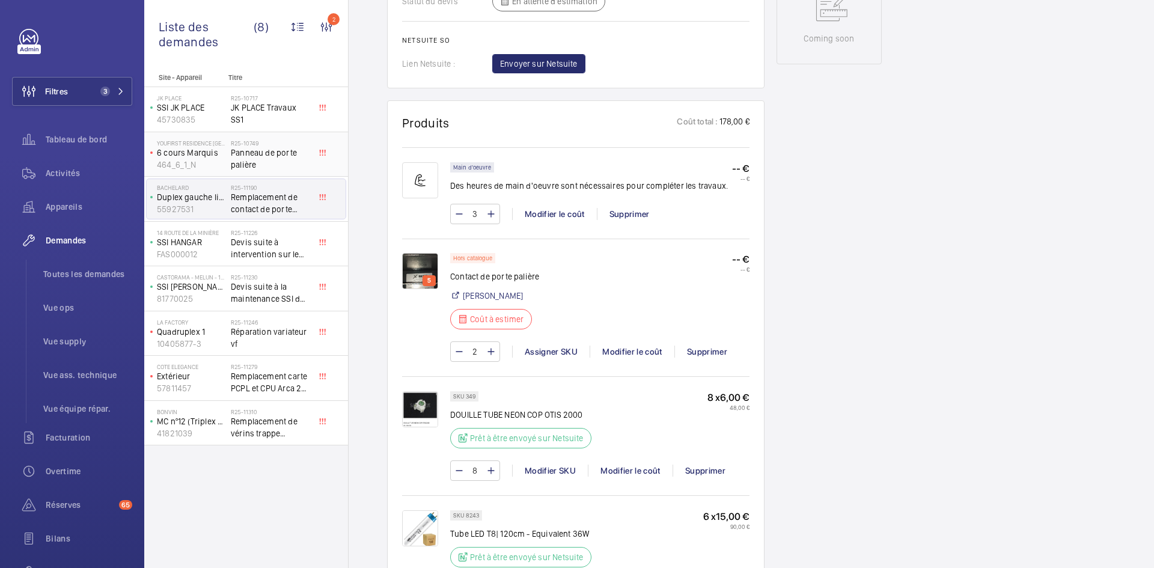
click at [218, 154] on p "6 cours Marquis" at bounding box center [191, 153] width 69 height 12
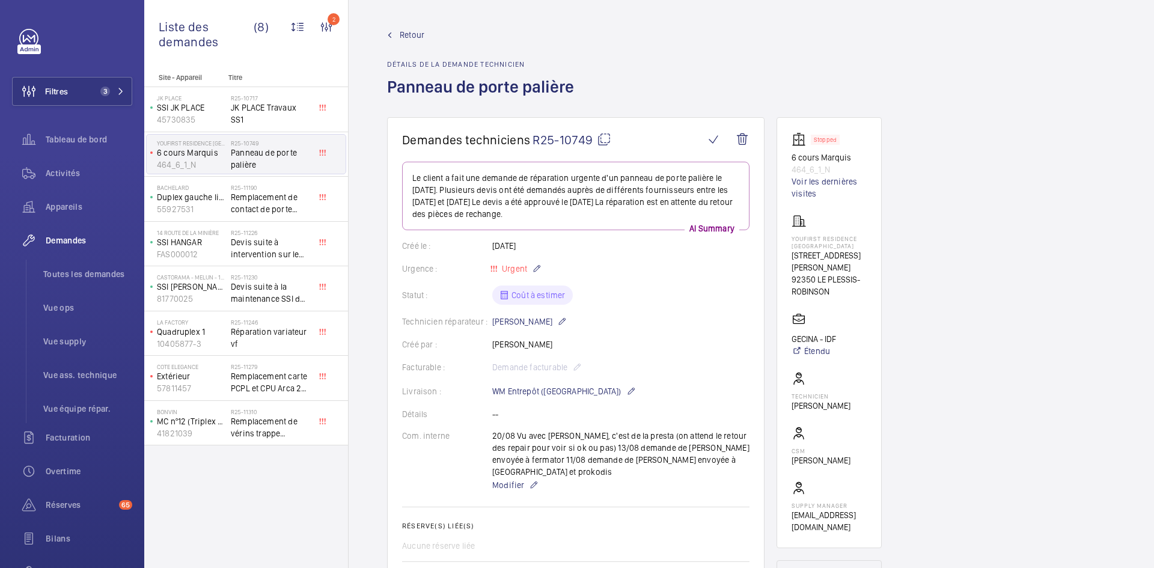
click at [410, 31] on span "Retour" at bounding box center [412, 35] width 25 height 12
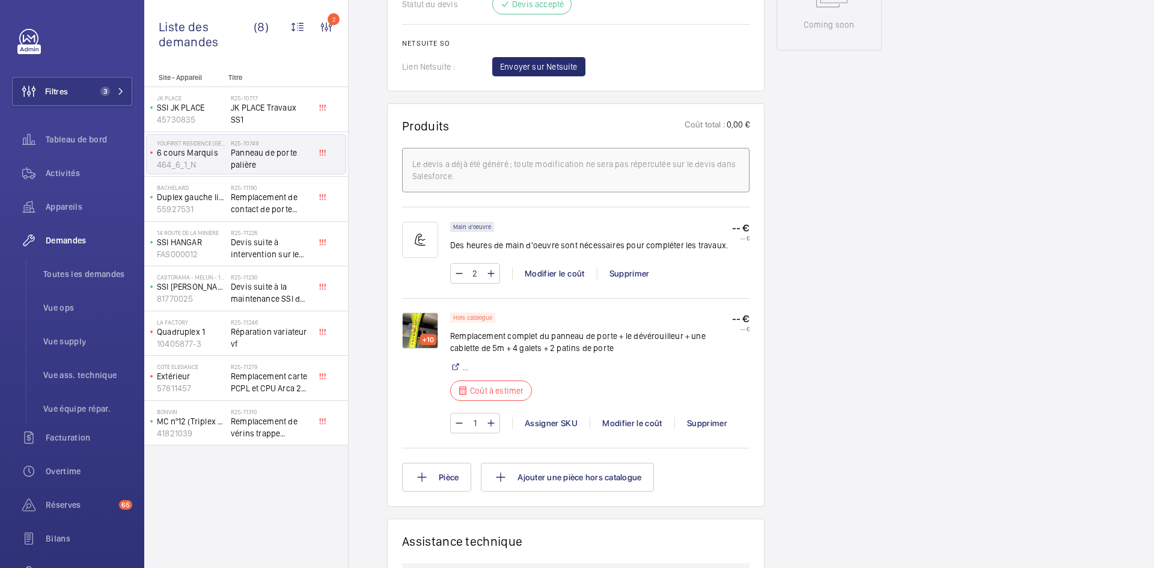
scroll to position [661, 0]
click at [418, 311] on img at bounding box center [420, 329] width 36 height 36
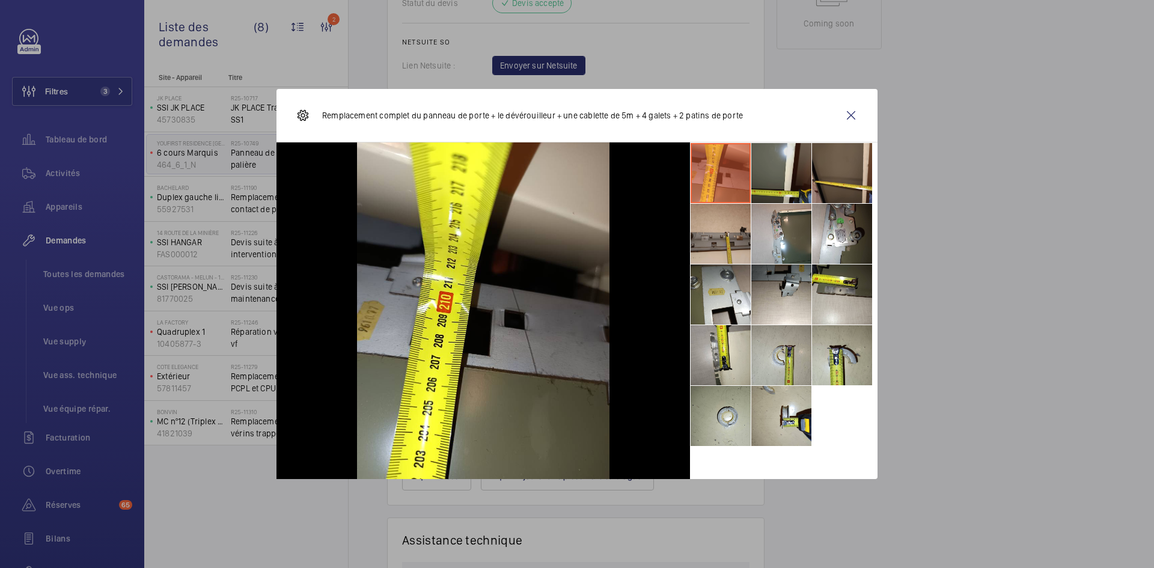
click at [766, 161] on li at bounding box center [781, 173] width 60 height 60
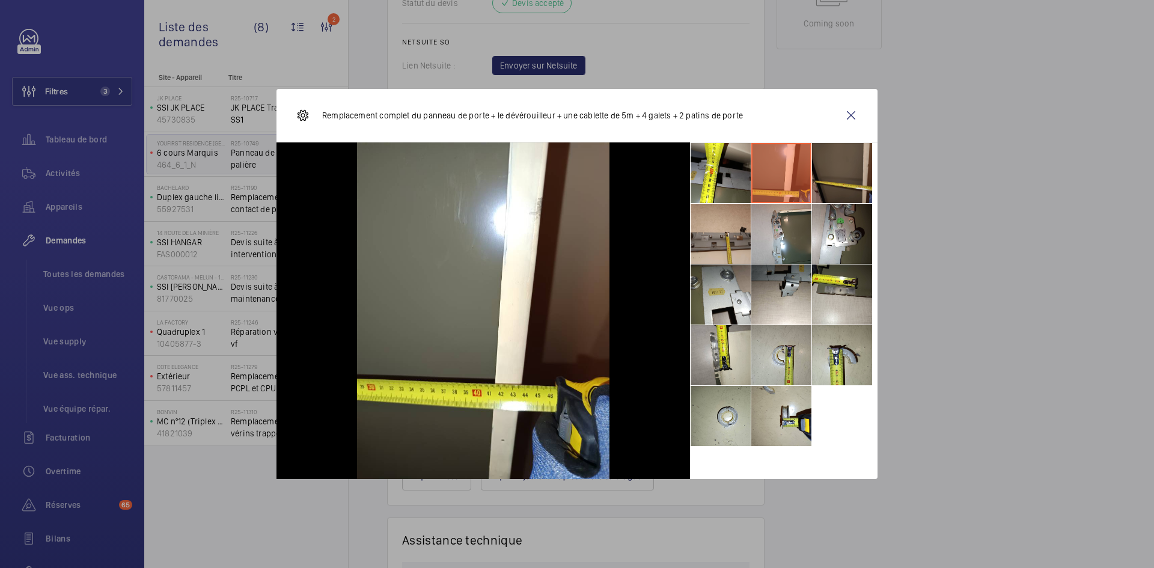
click at [854, 175] on li at bounding box center [842, 173] width 60 height 60
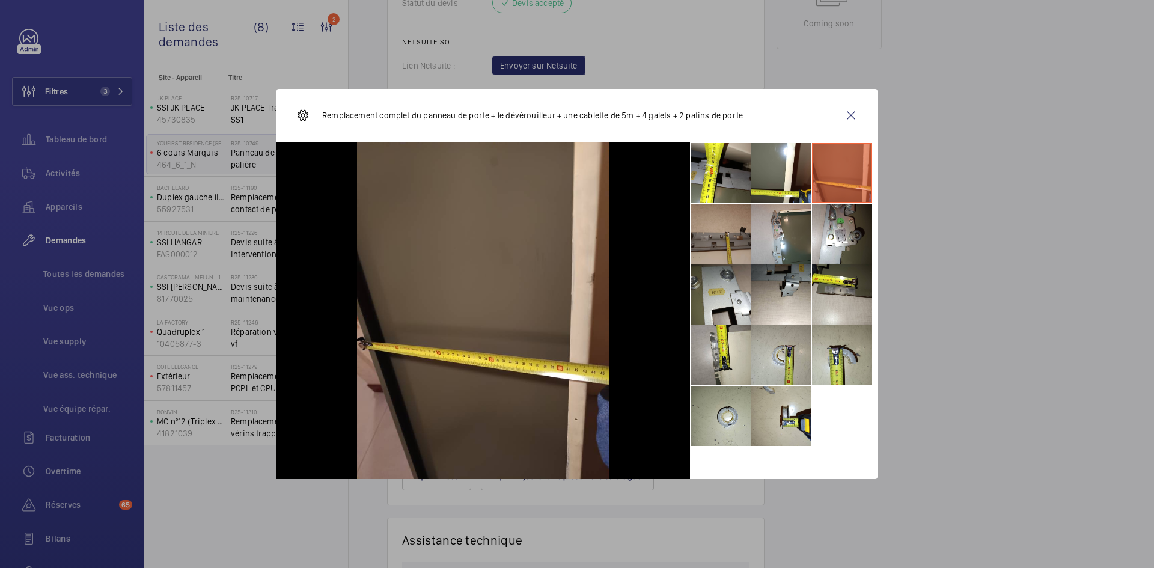
click at [723, 228] on li at bounding box center [721, 234] width 60 height 60
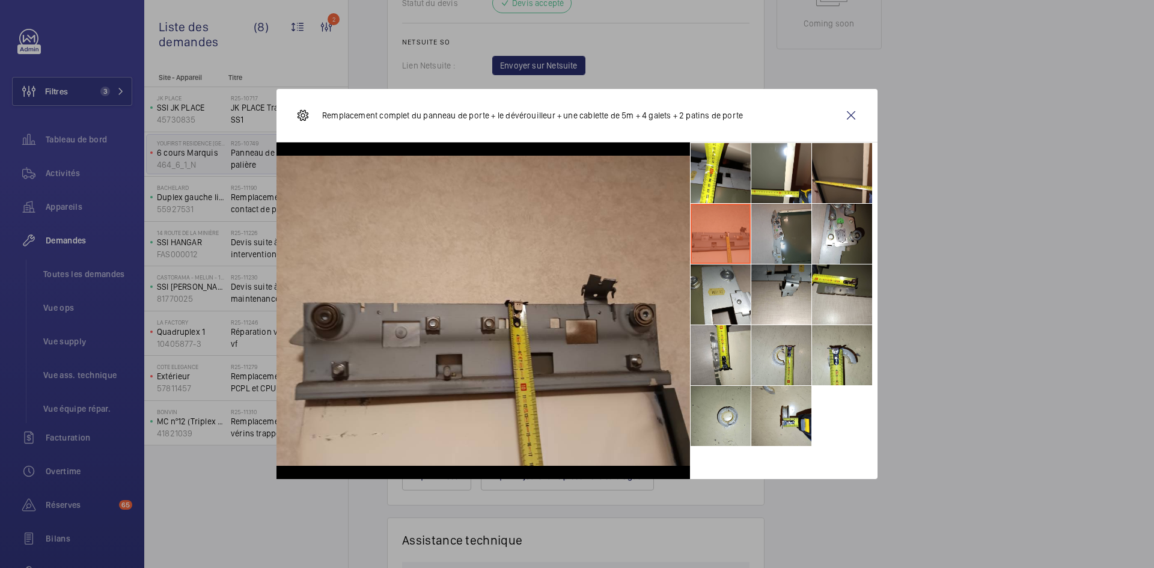
click at [786, 237] on li at bounding box center [781, 234] width 60 height 60
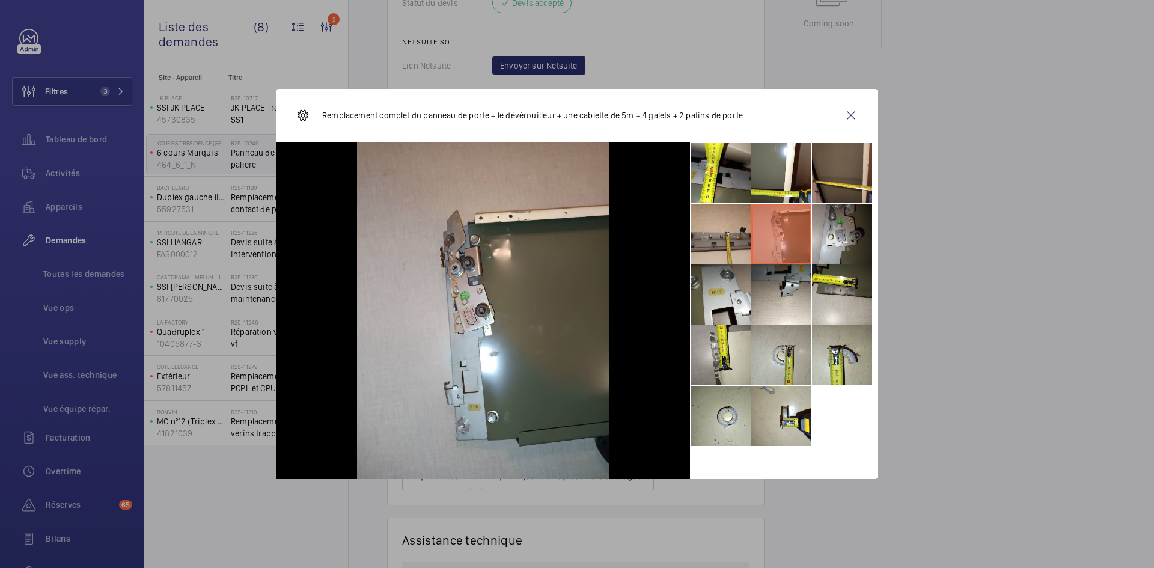
click at [851, 233] on li at bounding box center [842, 234] width 60 height 60
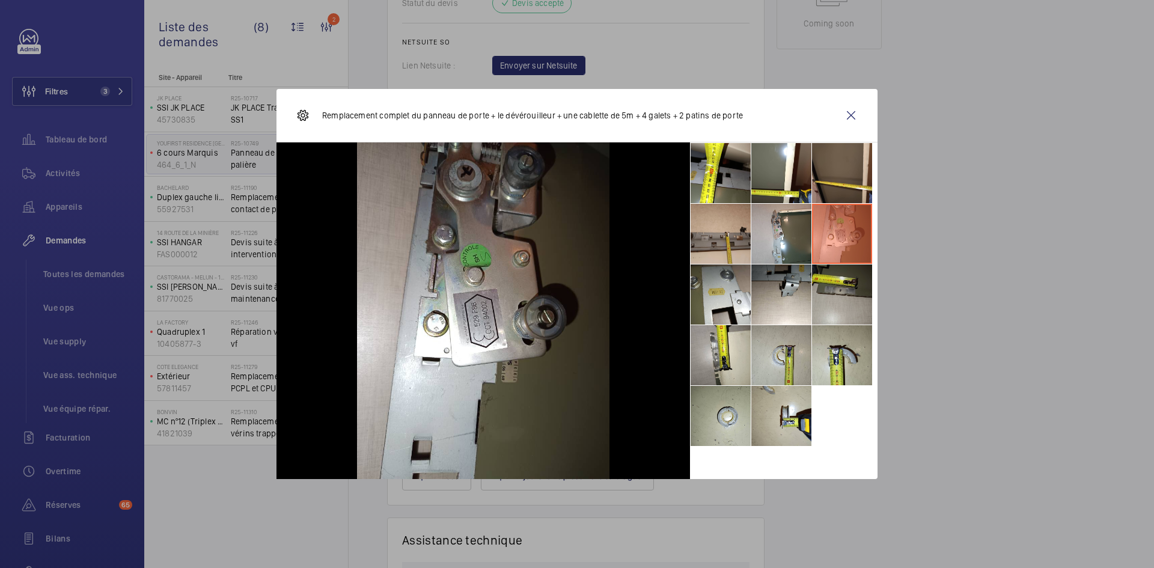
click at [859, 301] on li at bounding box center [842, 294] width 60 height 60
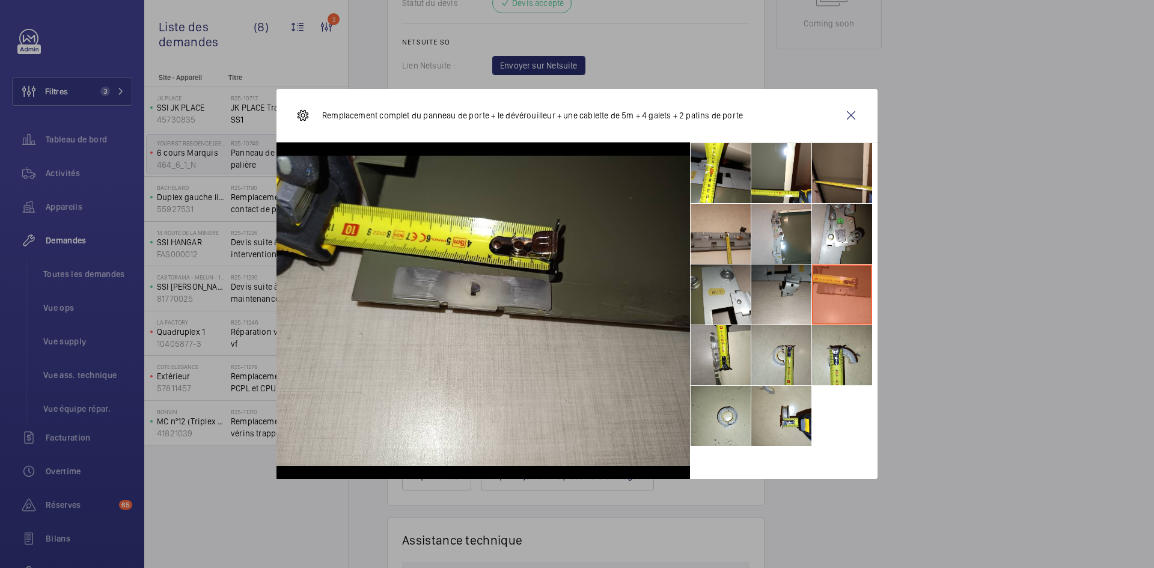
click at [793, 283] on li at bounding box center [781, 294] width 60 height 60
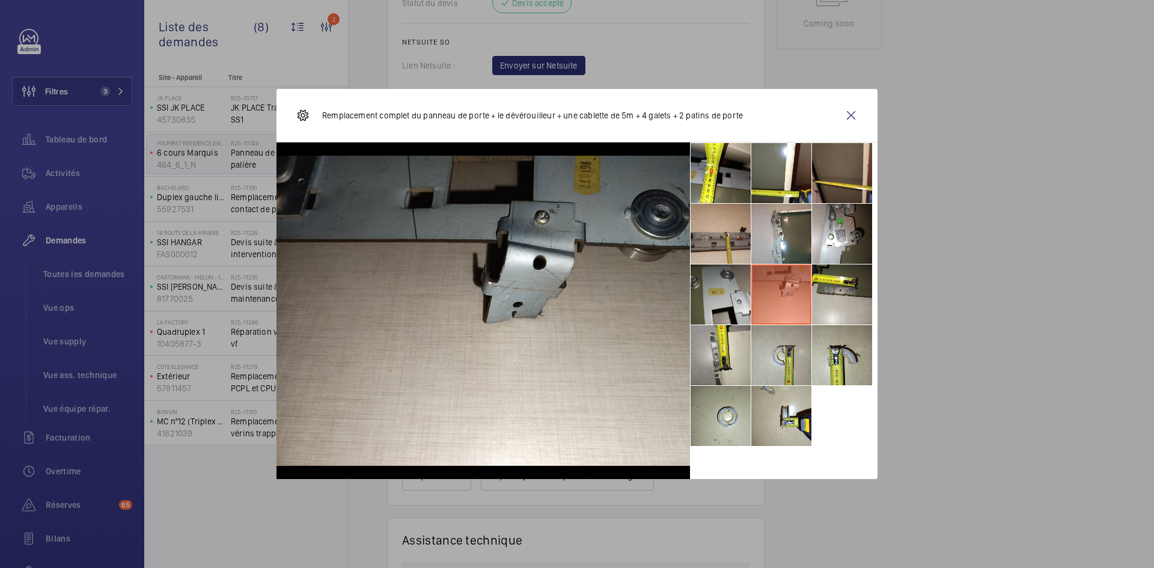
click at [739, 288] on li at bounding box center [721, 294] width 60 height 60
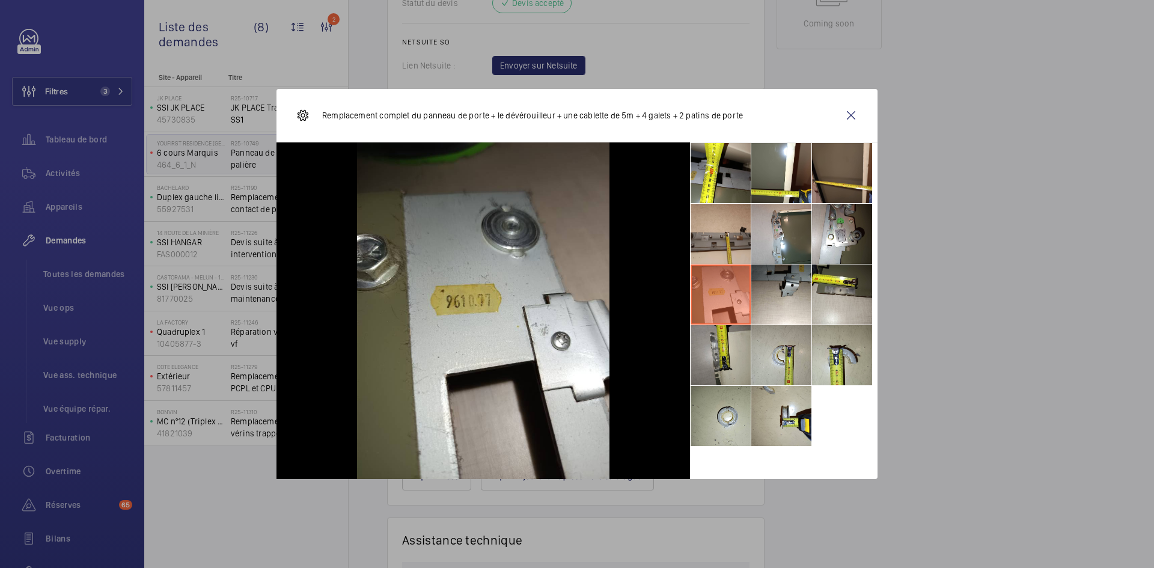
click at [712, 360] on li at bounding box center [721, 355] width 60 height 60
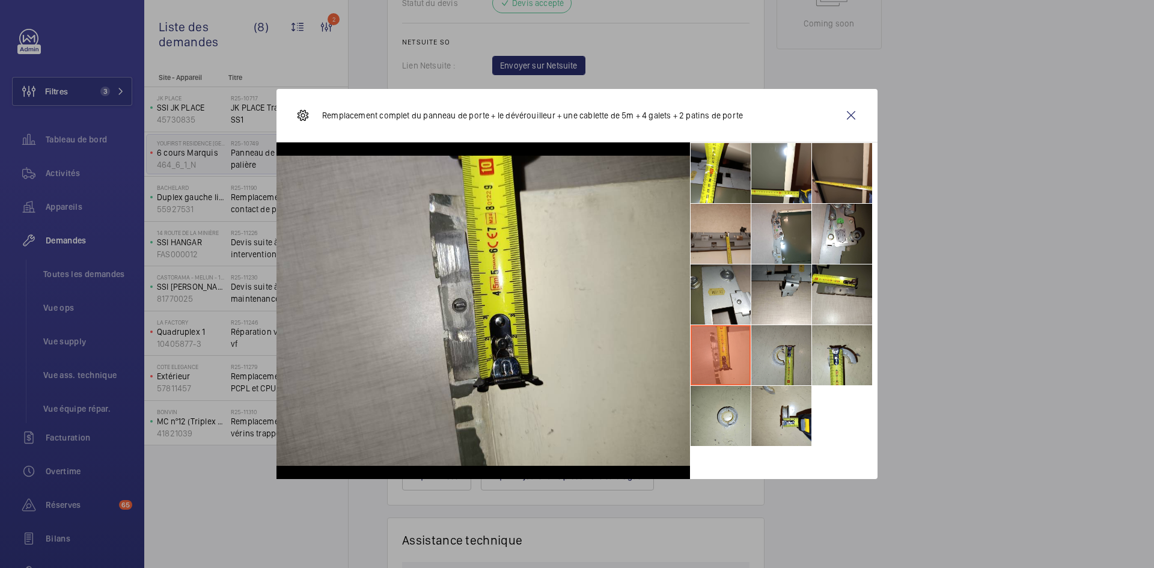
click at [768, 358] on li at bounding box center [781, 355] width 60 height 60
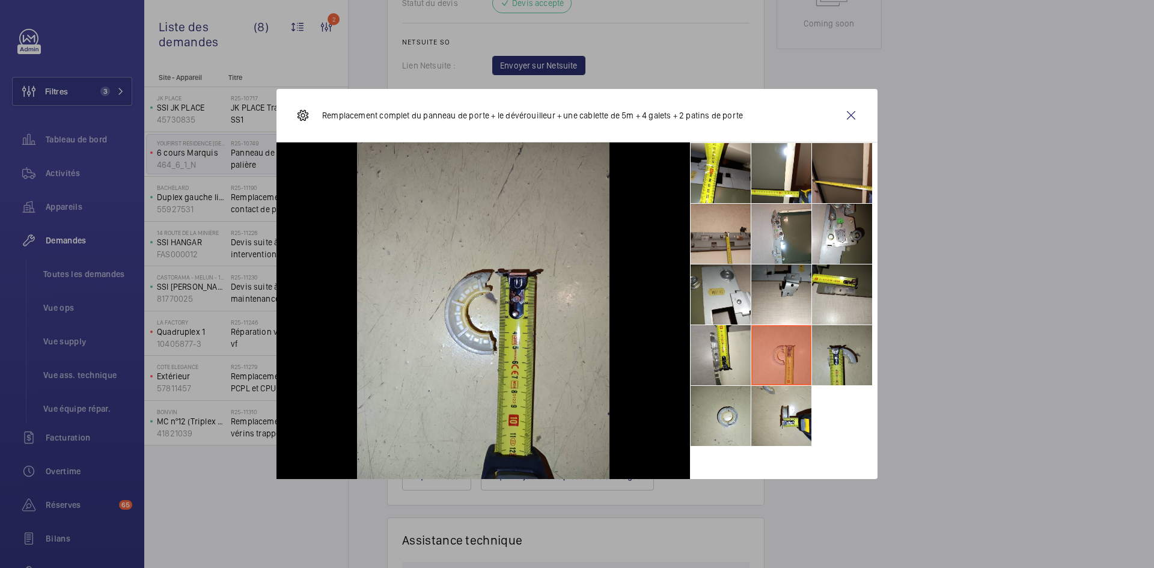
click at [849, 359] on li at bounding box center [842, 355] width 60 height 60
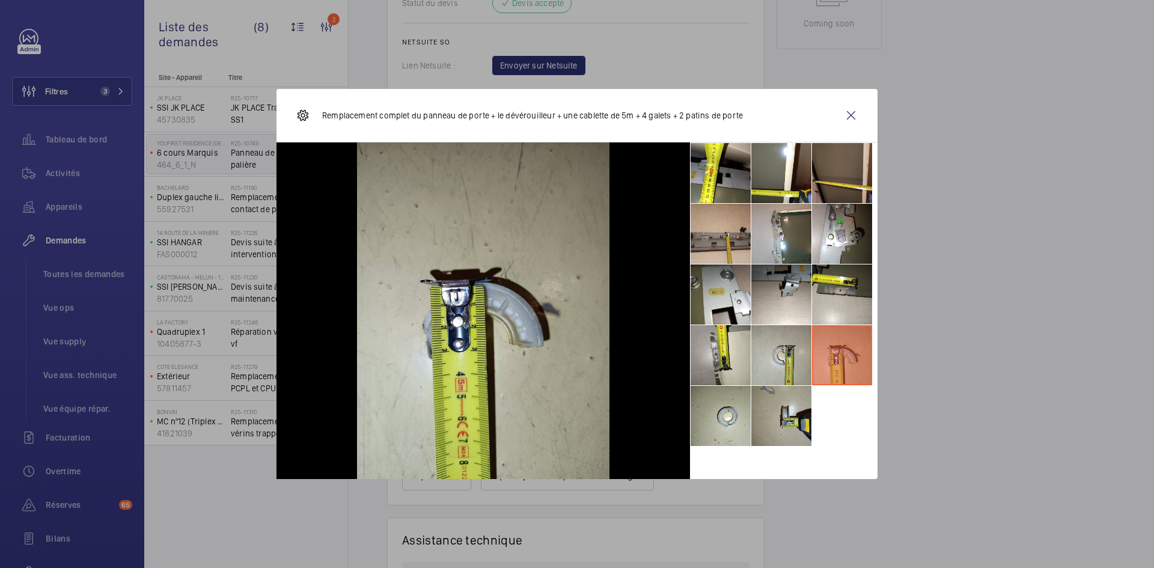
click at [769, 423] on li at bounding box center [781, 416] width 60 height 60
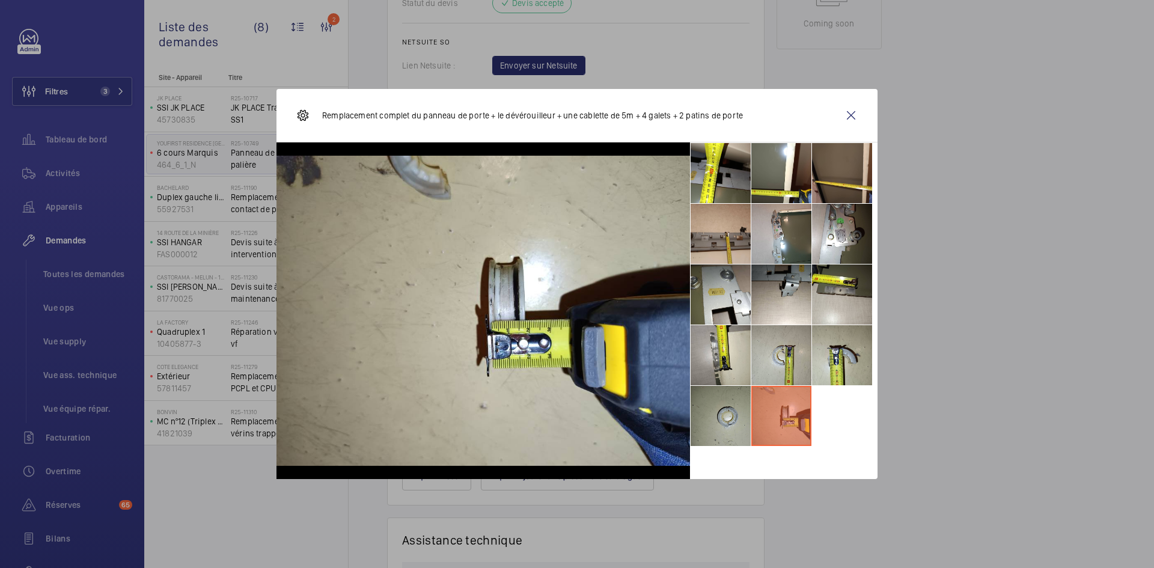
click at [731, 408] on li at bounding box center [721, 416] width 60 height 60
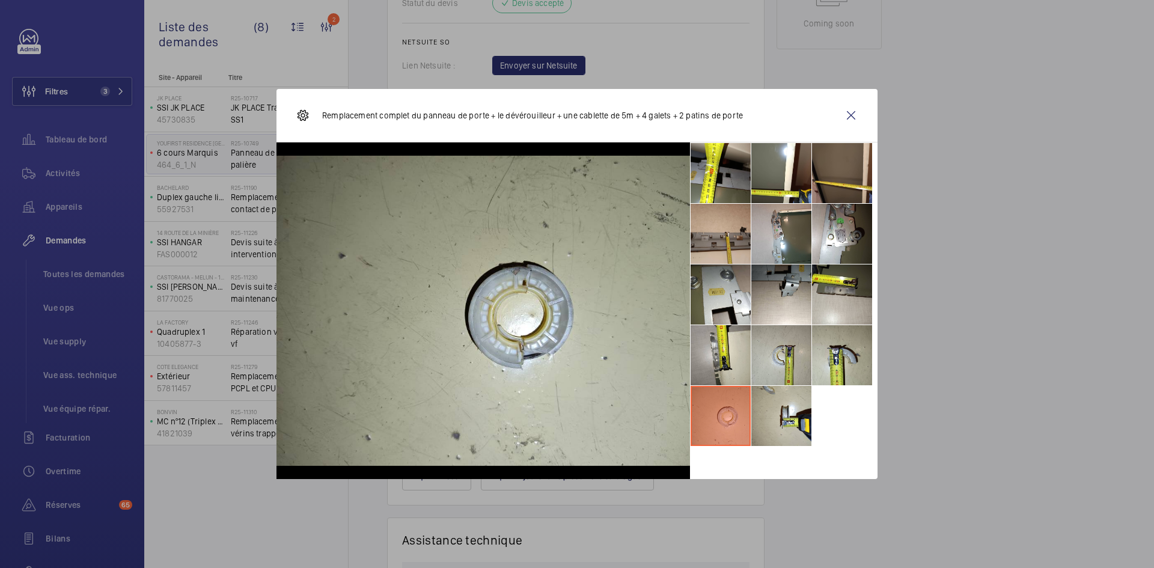
drag, startPoint x: 849, startPoint y: 117, endPoint x: 618, endPoint y: 364, distance: 337.2
click at [849, 117] on wm-front-icon-button at bounding box center [851, 115] width 29 height 29
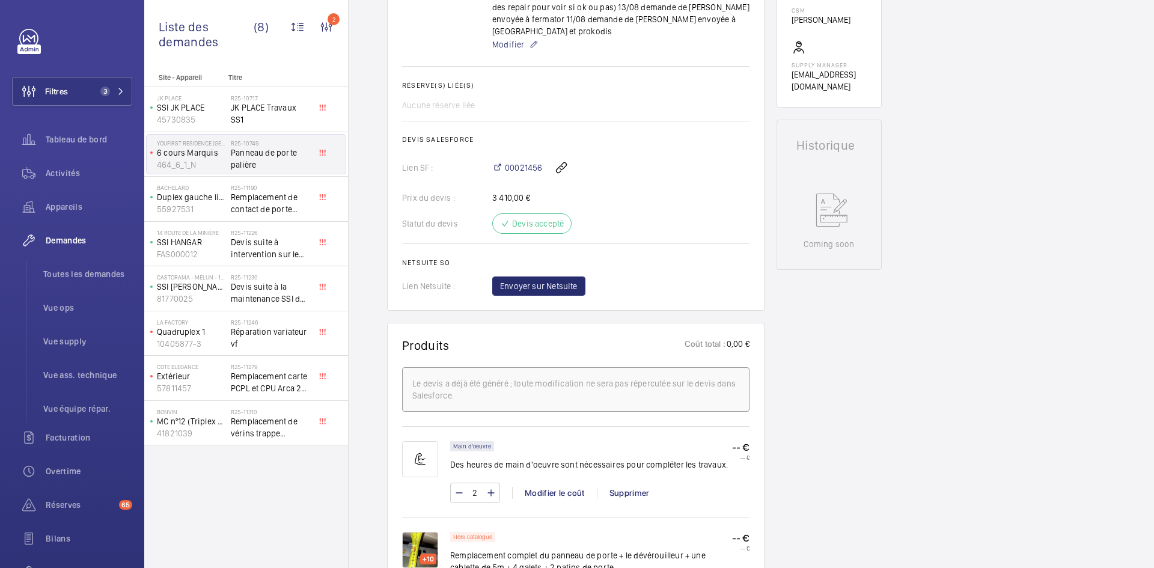
scroll to position [0, 0]
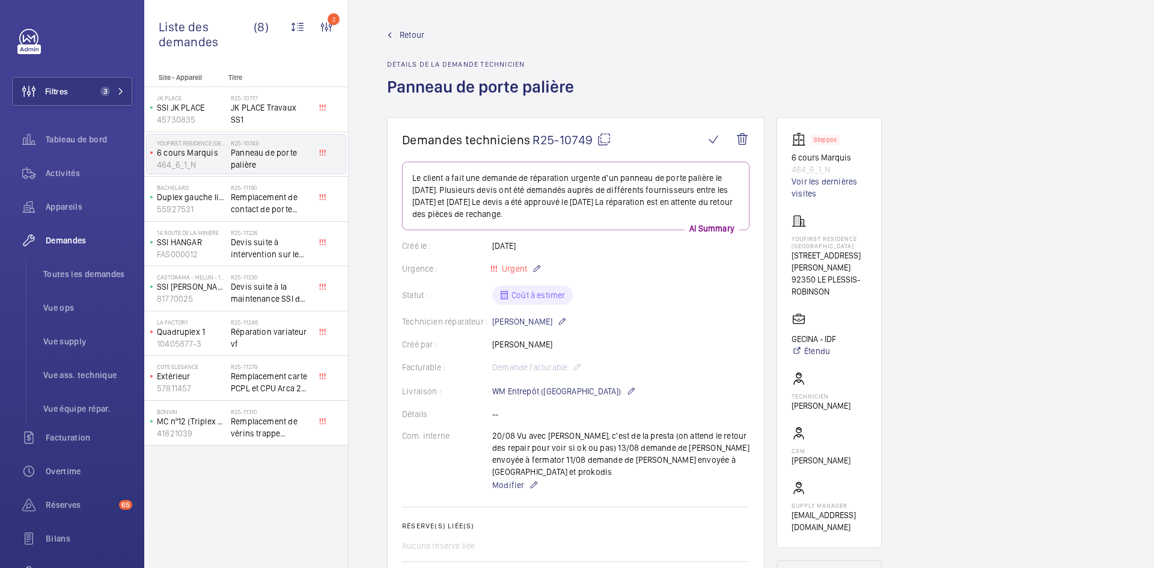
click at [411, 30] on span "Retour" at bounding box center [412, 35] width 25 height 12
click at [409, 33] on span "Retour" at bounding box center [412, 35] width 25 height 12
click at [418, 30] on span "Retour" at bounding box center [412, 35] width 25 height 12
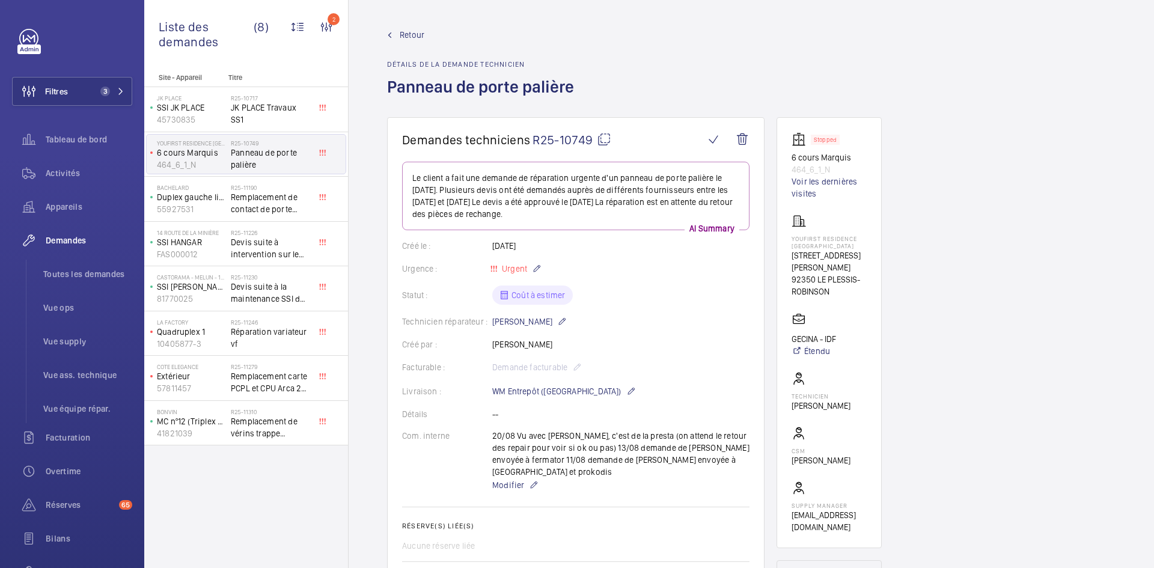
click at [420, 34] on span "Retour" at bounding box center [412, 35] width 25 height 12
click at [406, 35] on span "Retour" at bounding box center [412, 35] width 25 height 12
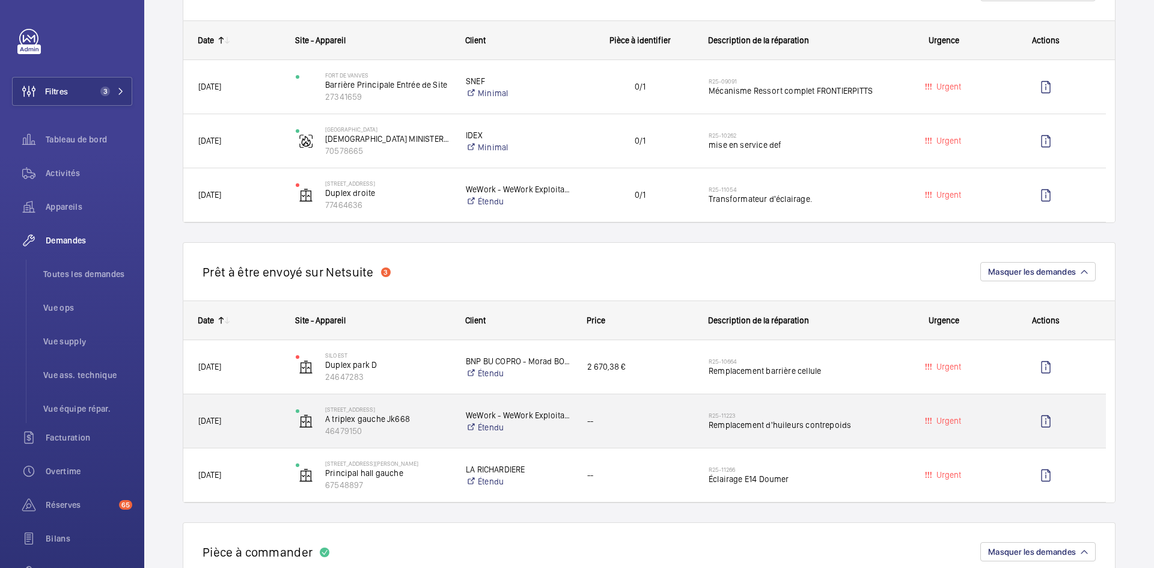
scroll to position [721, 0]
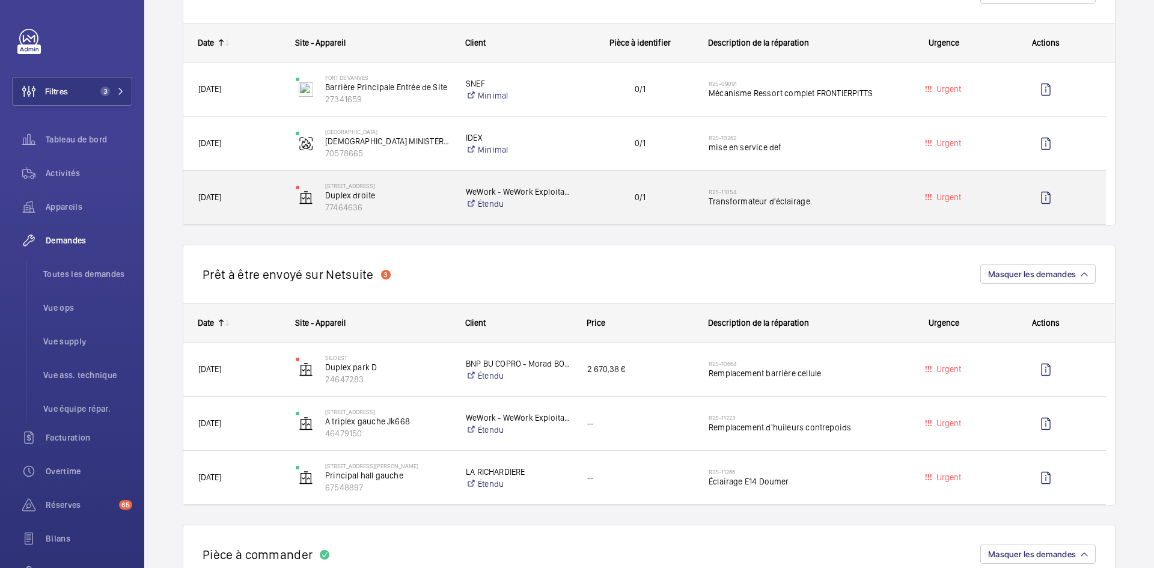
click at [246, 192] on span "[DATE]" at bounding box center [239, 198] width 82 height 14
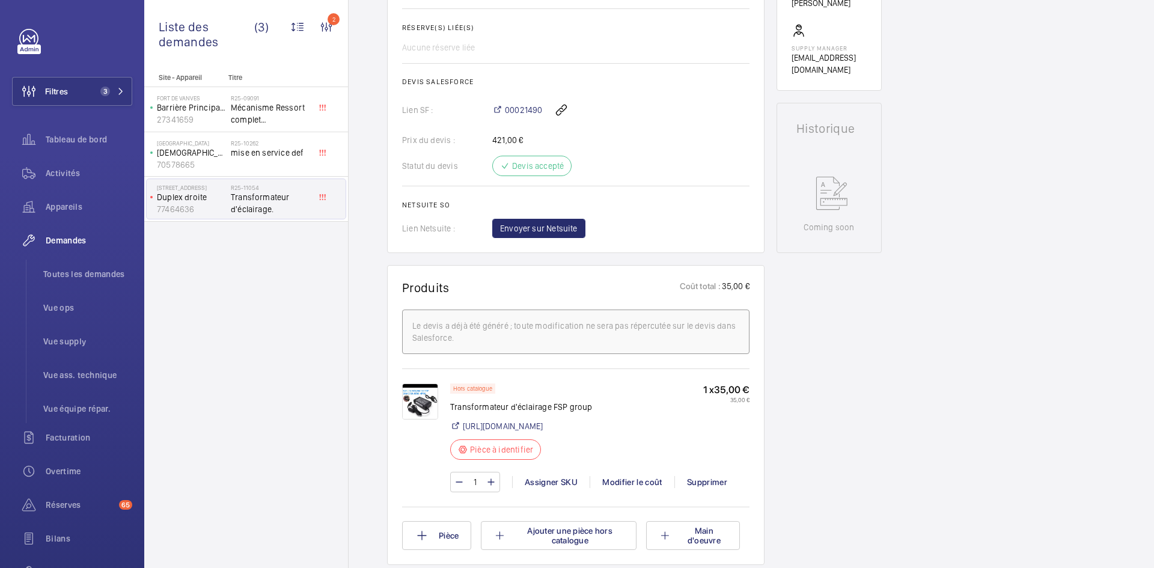
scroll to position [493, 0]
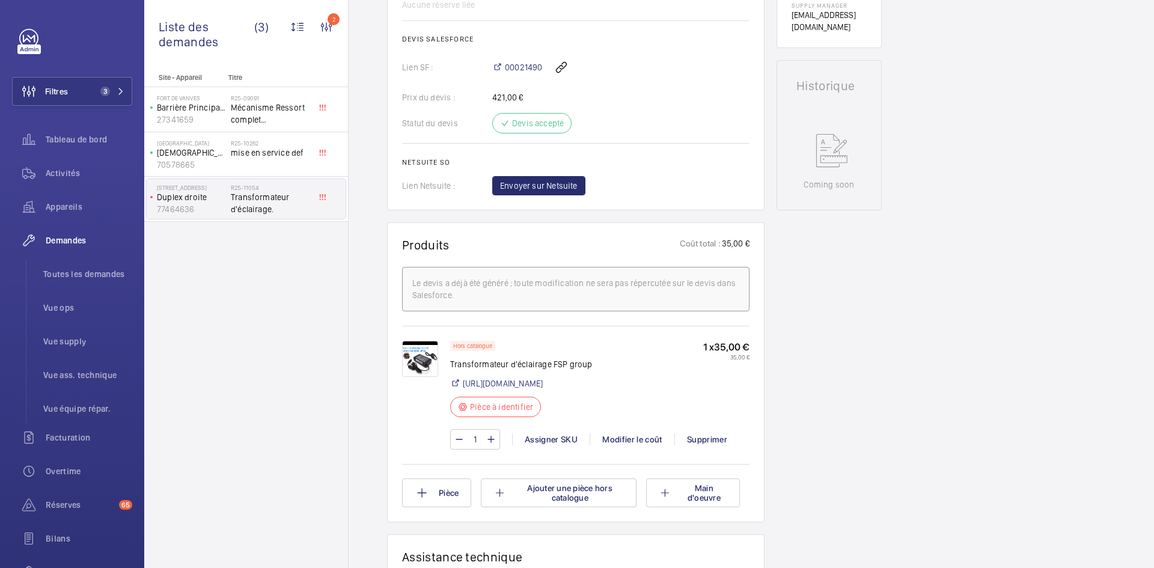
click at [415, 349] on img at bounding box center [420, 359] width 36 height 36
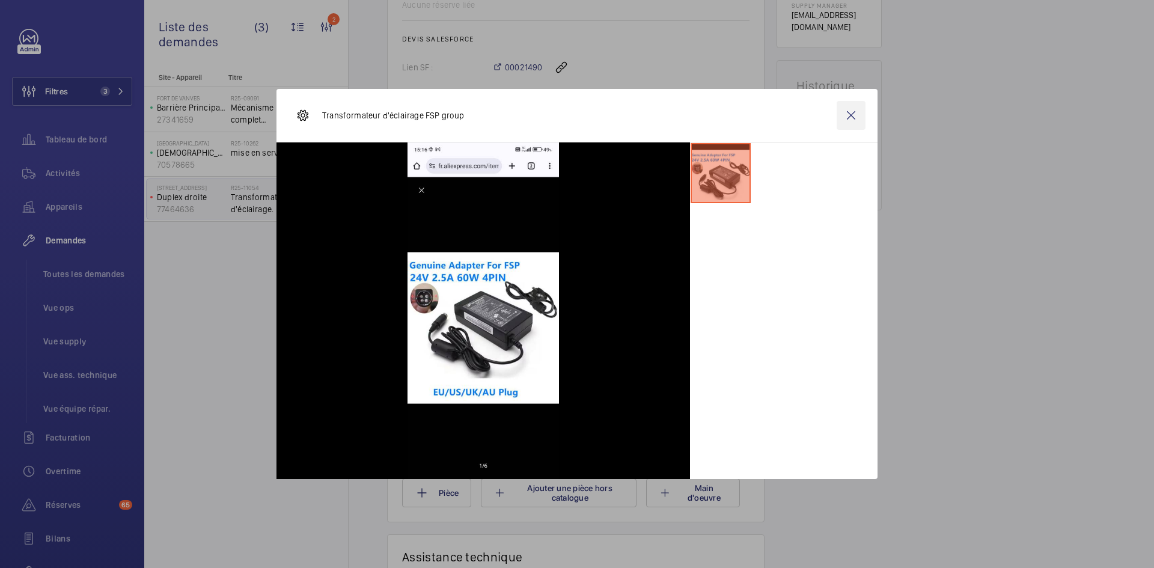
click at [856, 113] on wm-front-icon-button at bounding box center [851, 115] width 29 height 29
